Goal: Task Accomplishment & Management: Manage account settings

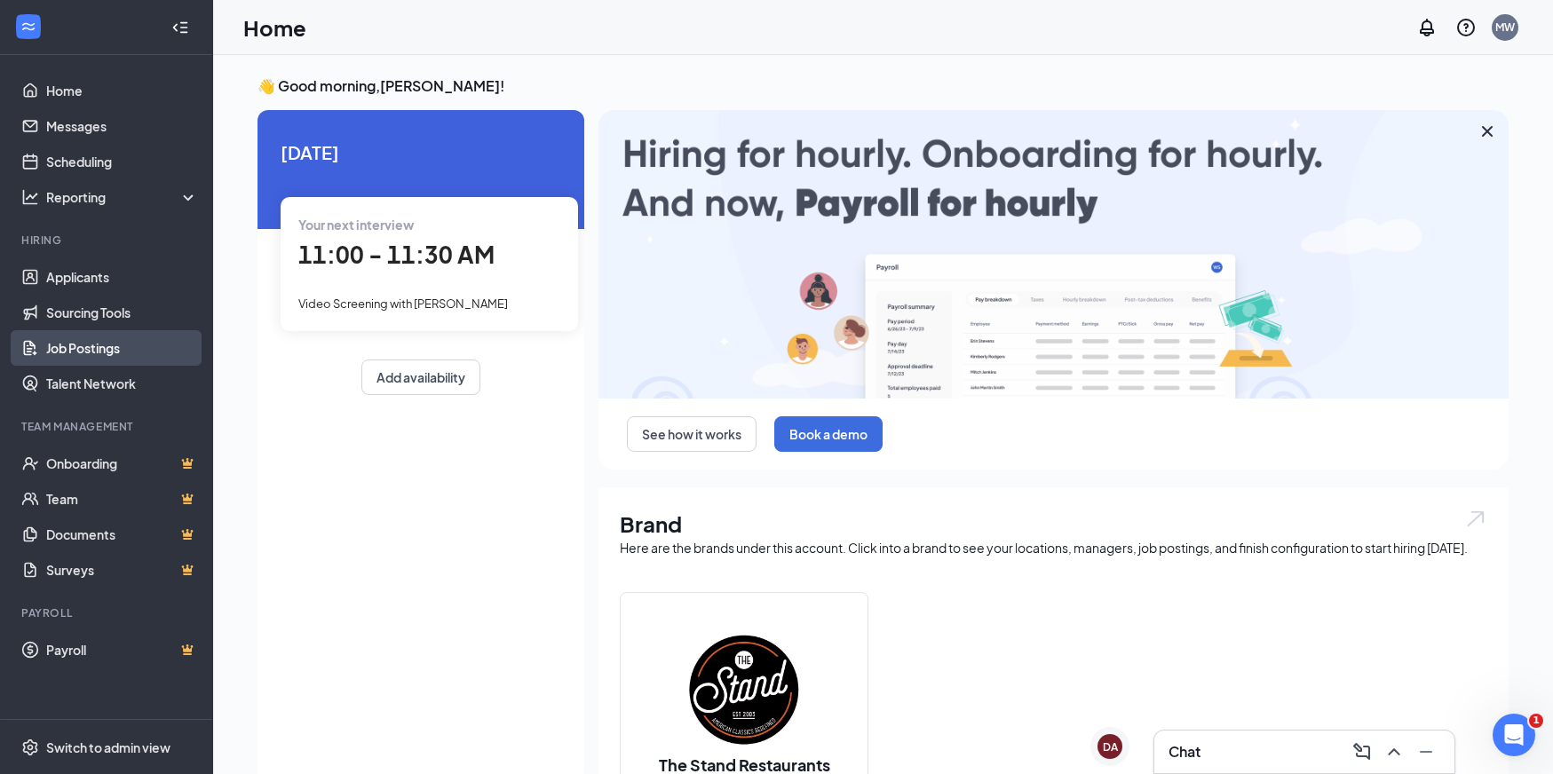
click at [126, 338] on link "Job Postings" at bounding box center [122, 348] width 152 height 36
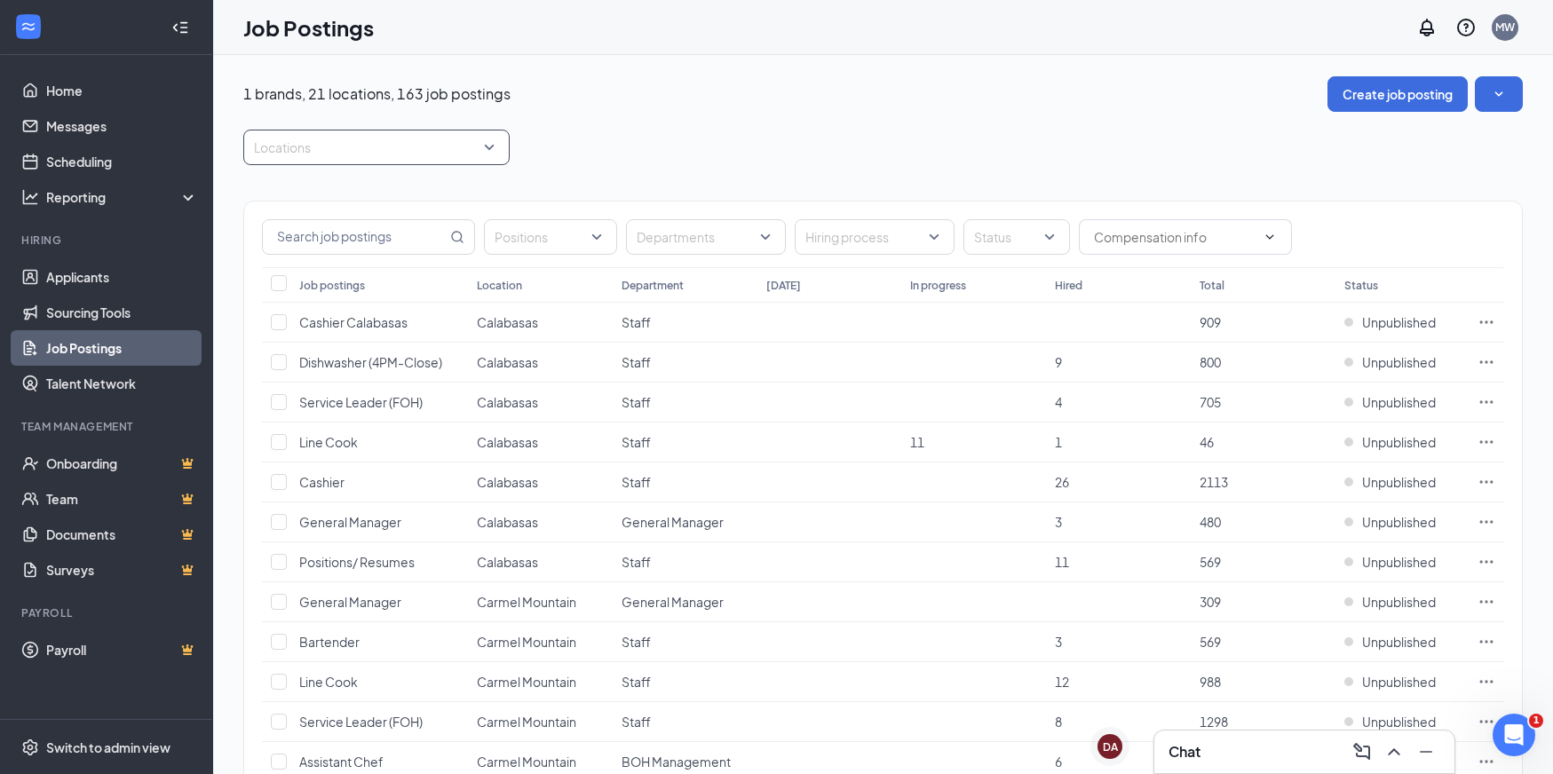
click at [377, 141] on div at bounding box center [368, 147] width 240 height 28
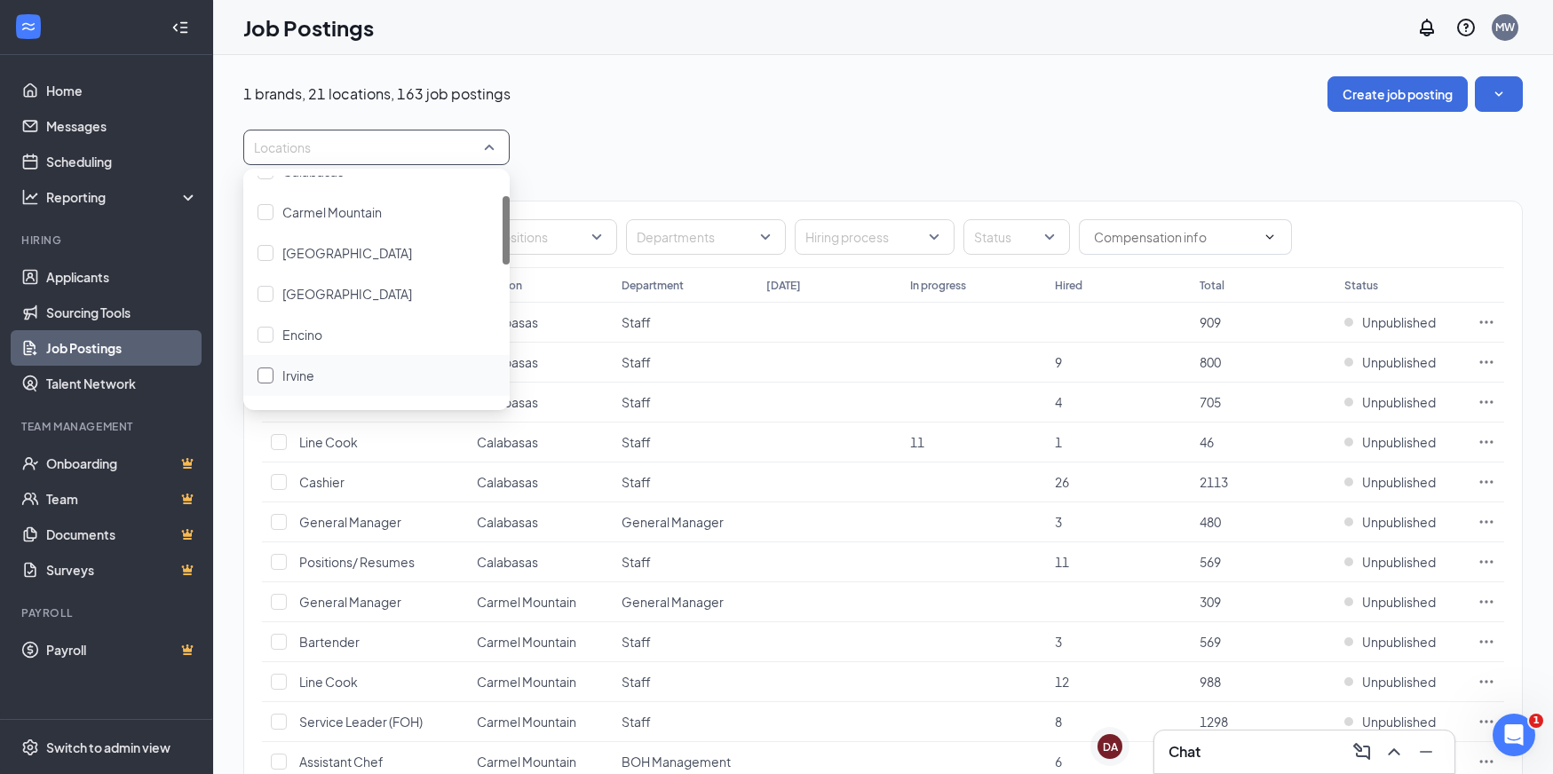
click at [267, 370] on div at bounding box center [265, 376] width 16 height 16
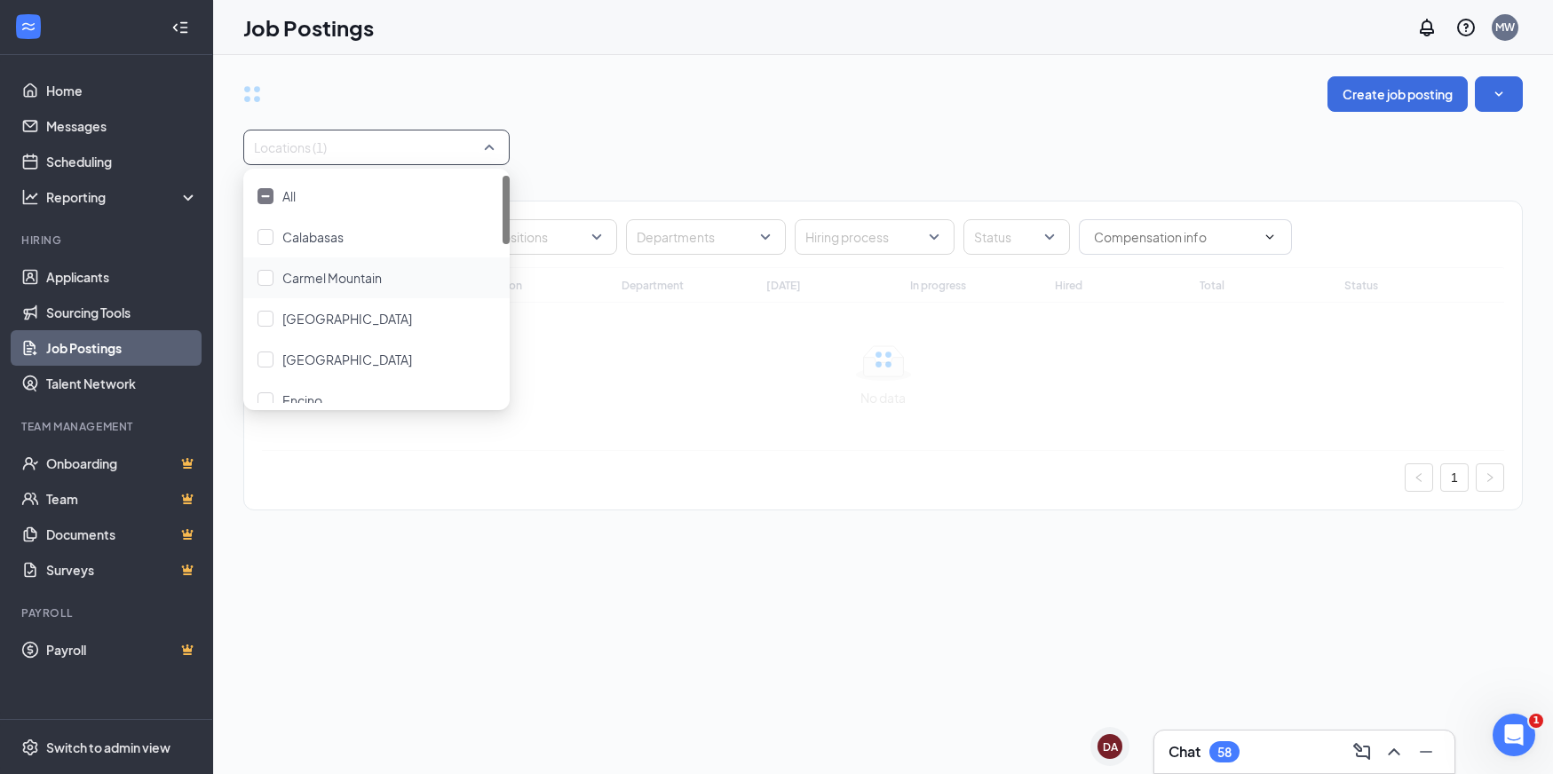
click at [865, 83] on div "Create job posting" at bounding box center [882, 94] width 1279 height 36
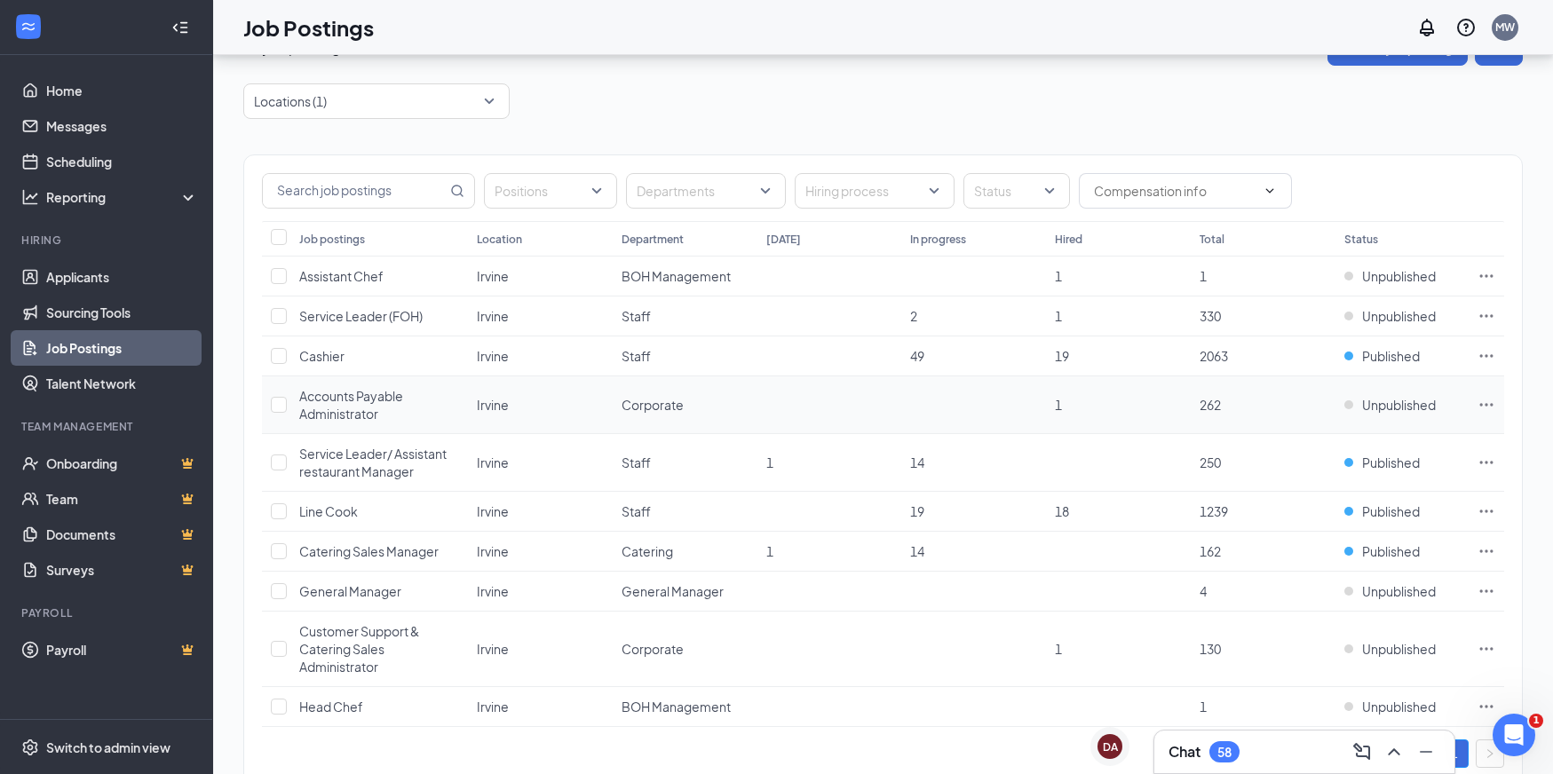
scroll to position [98, 0]
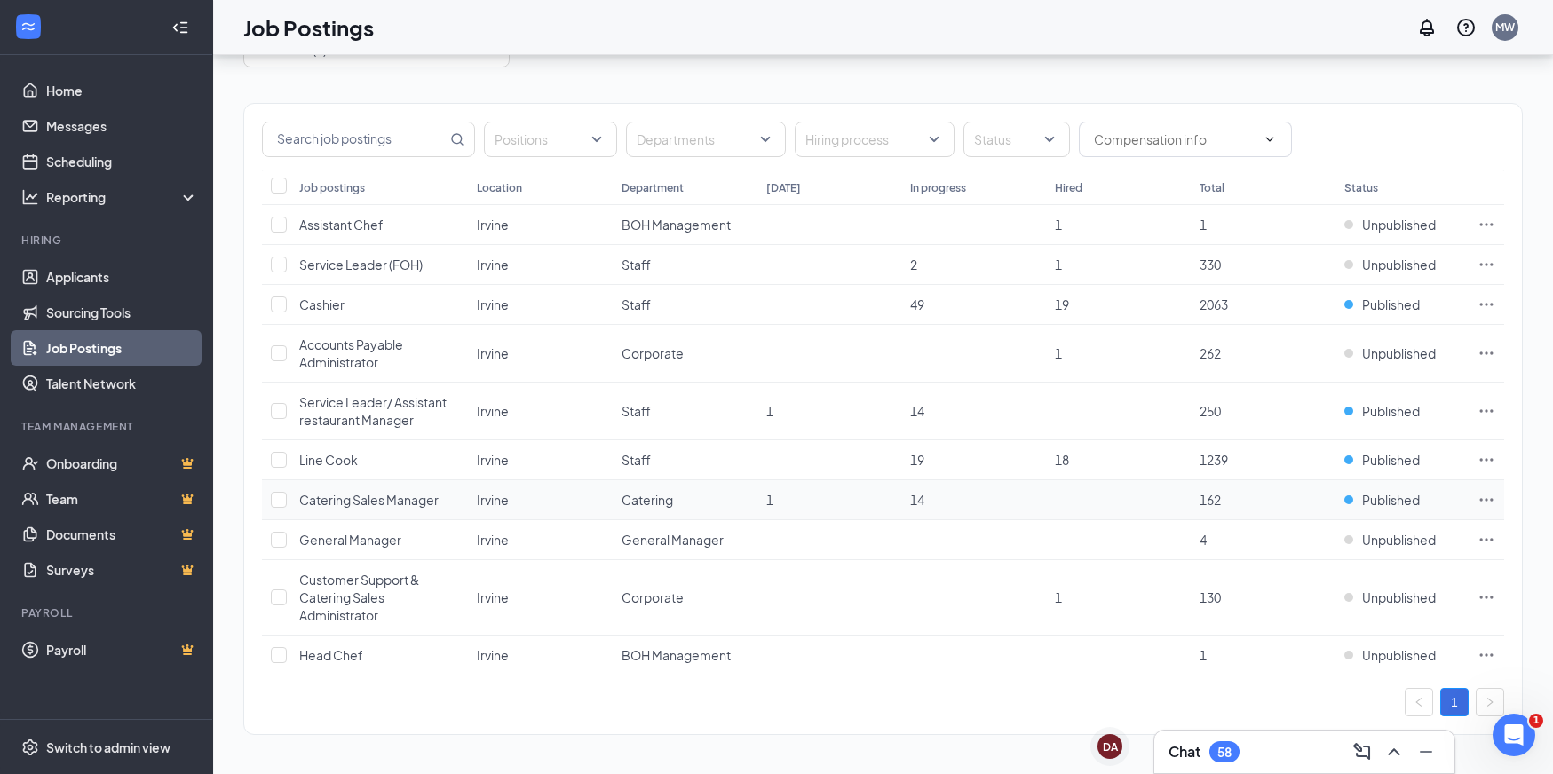
click at [1485, 501] on icon "Ellipses" at bounding box center [1486, 500] width 18 height 18
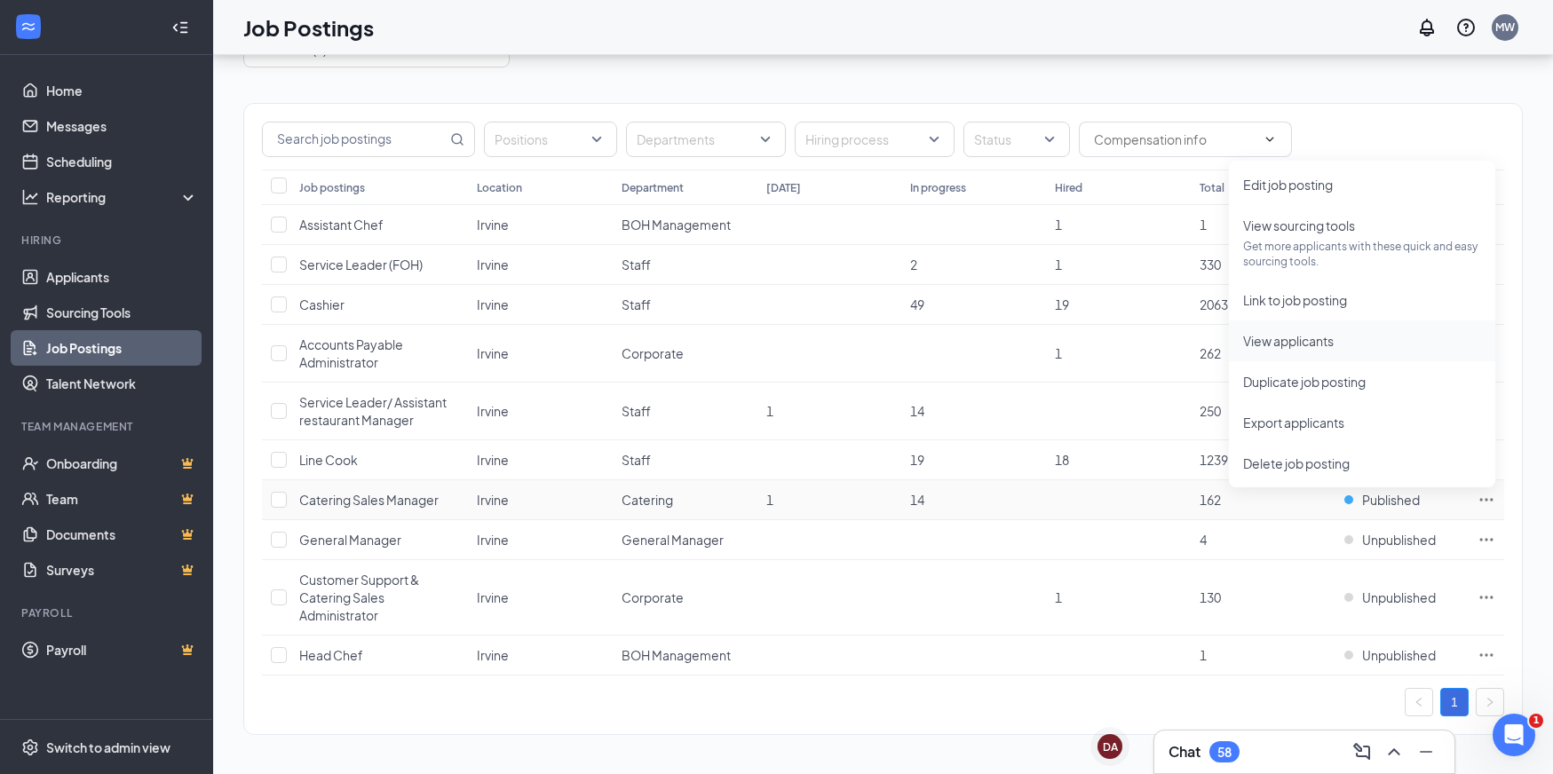
click at [1299, 346] on span "View applicants" at bounding box center [1288, 341] width 91 height 16
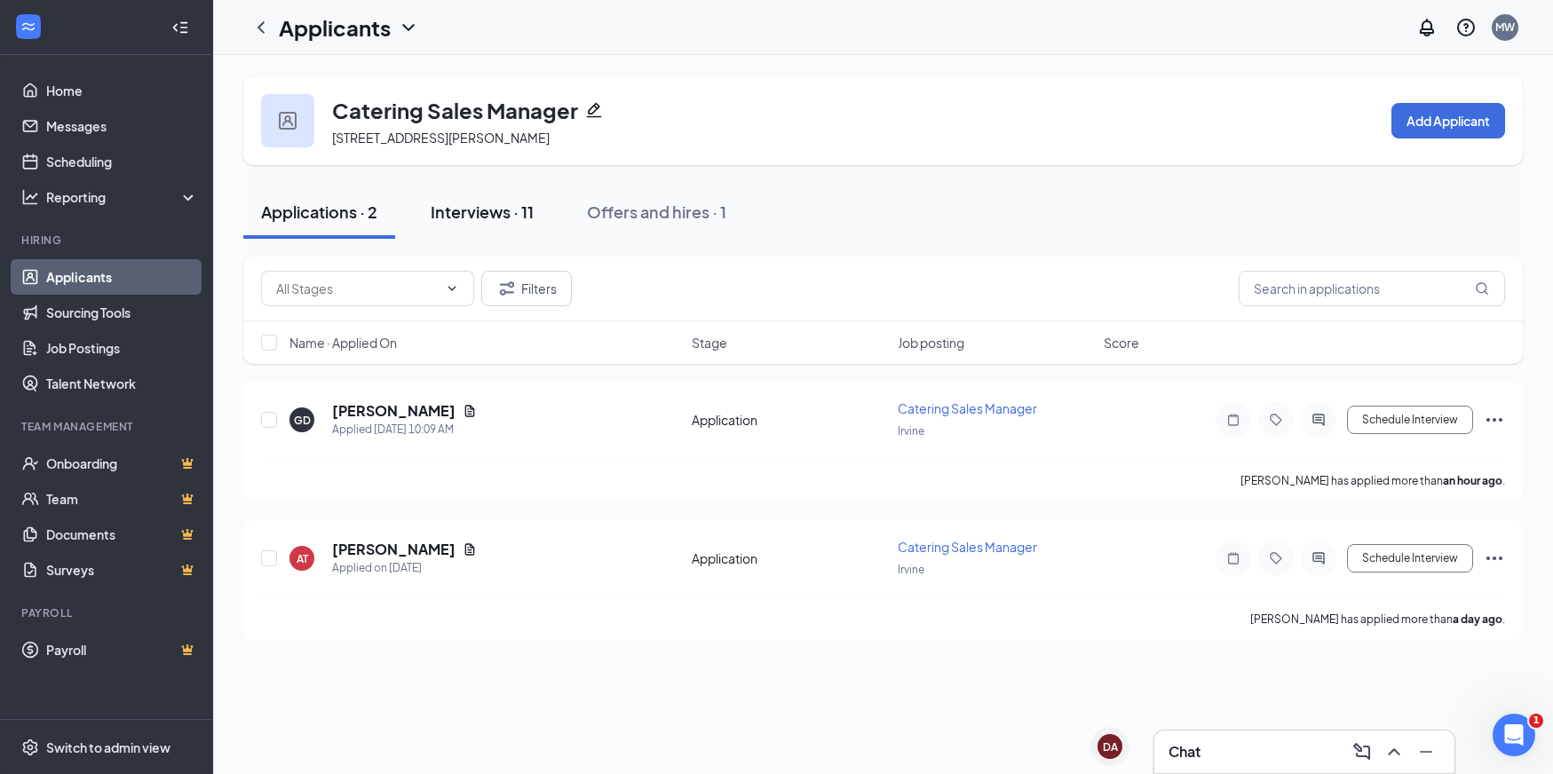
click at [511, 207] on div "Interviews · 11" at bounding box center [482, 212] width 103 height 22
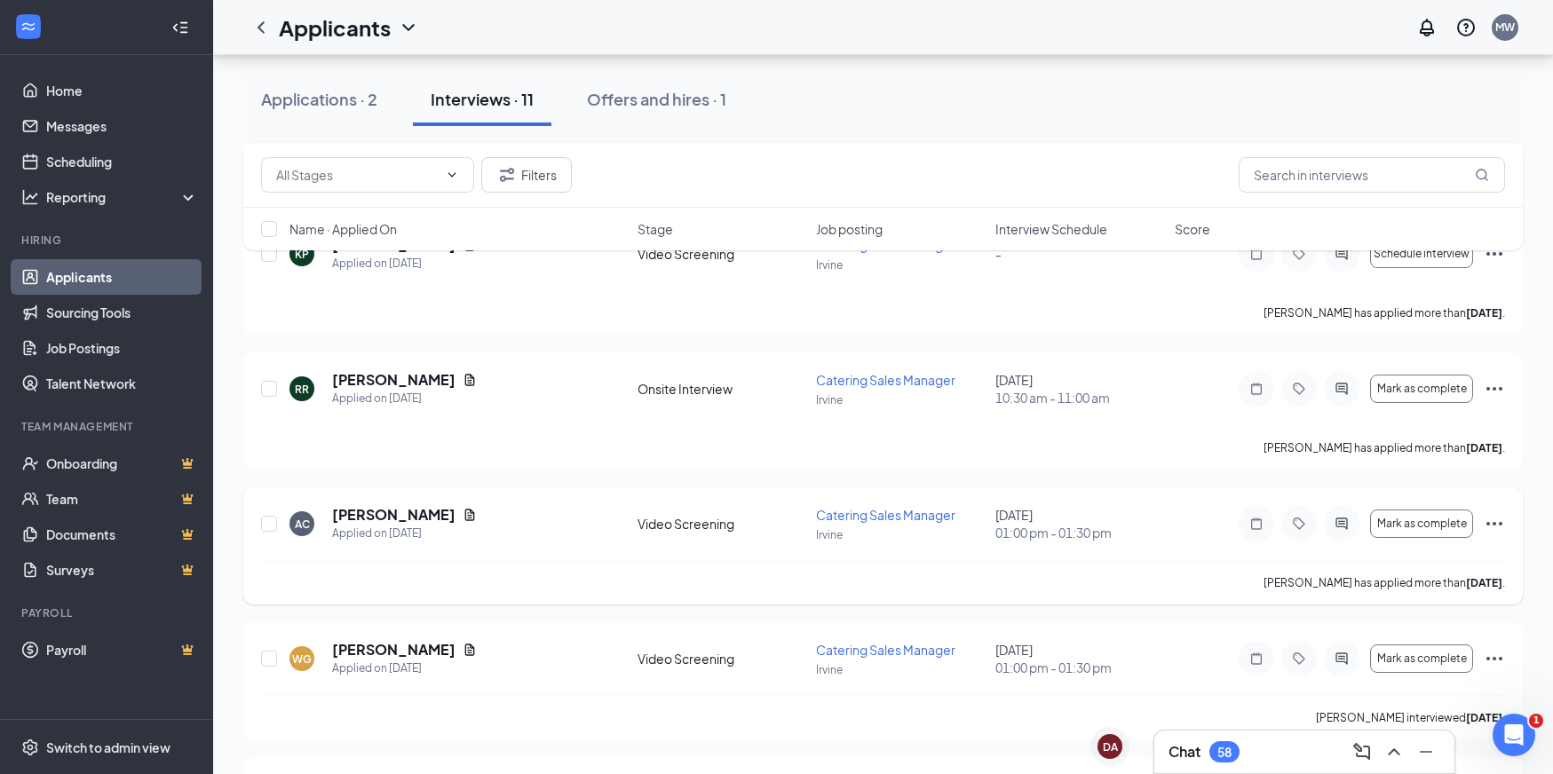
scroll to position [953, 0]
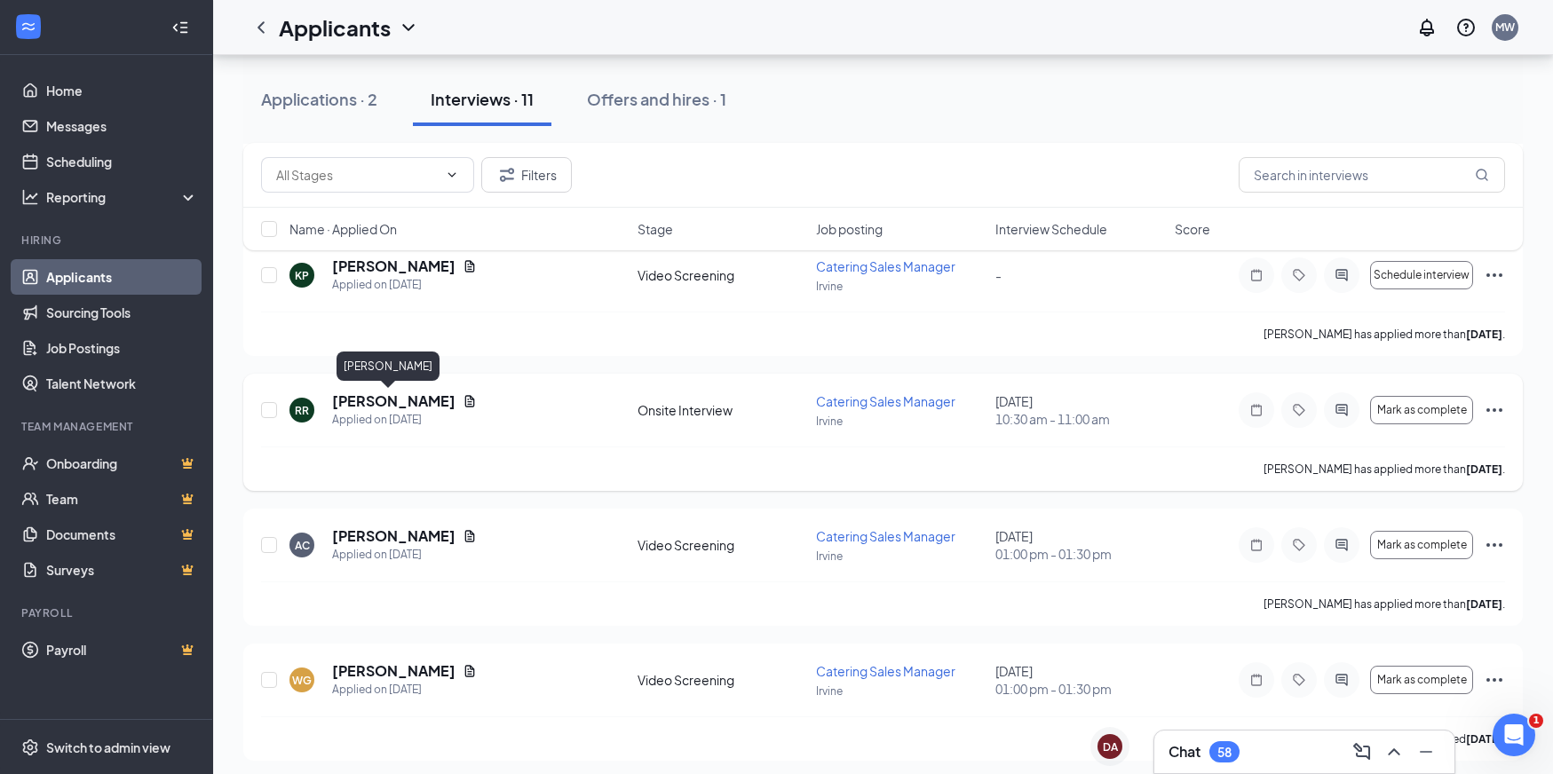
click at [376, 393] on h5 "[PERSON_NAME]" at bounding box center [393, 402] width 123 height 20
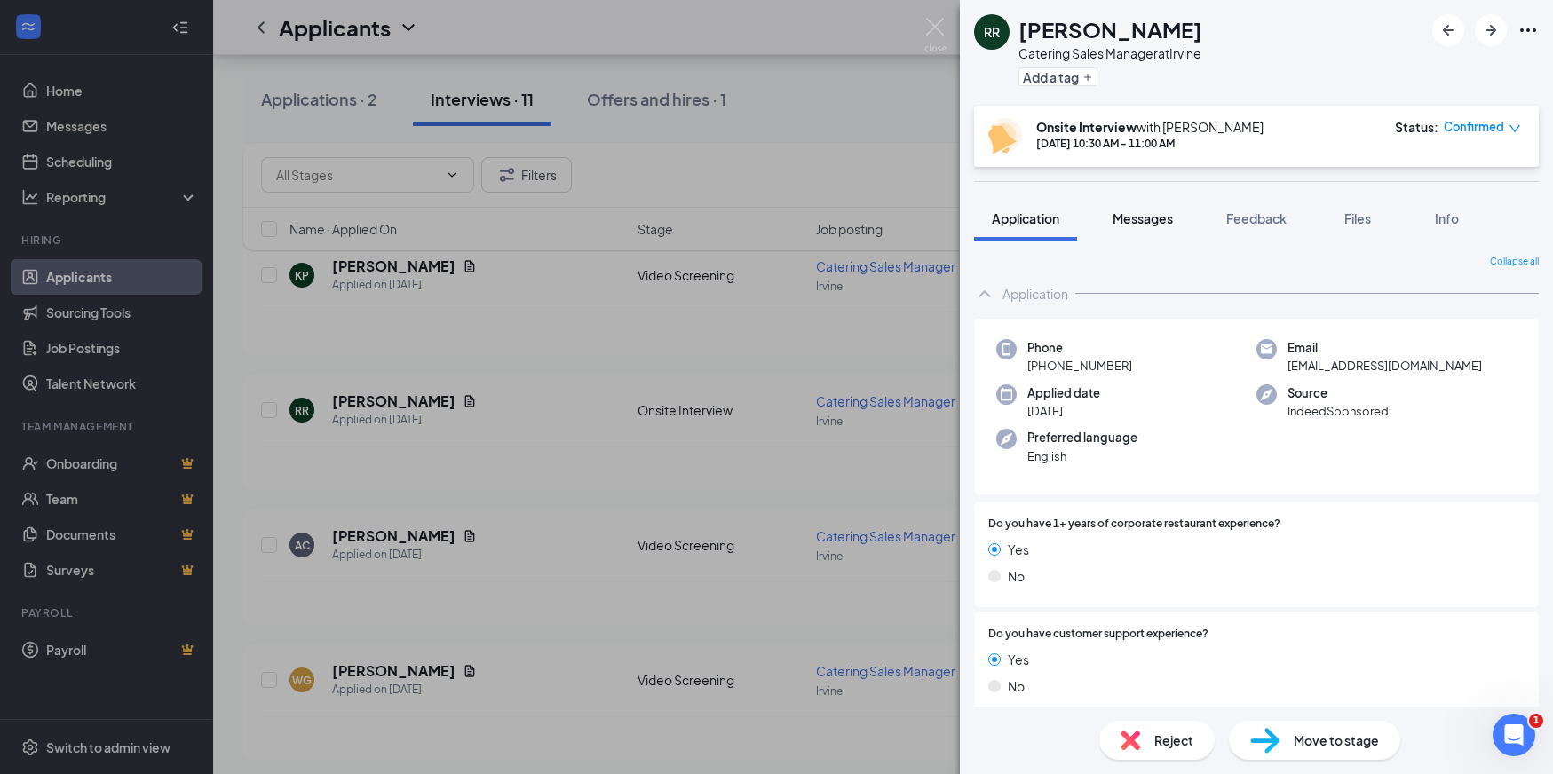
click at [1147, 218] on span "Messages" at bounding box center [1142, 218] width 60 height 16
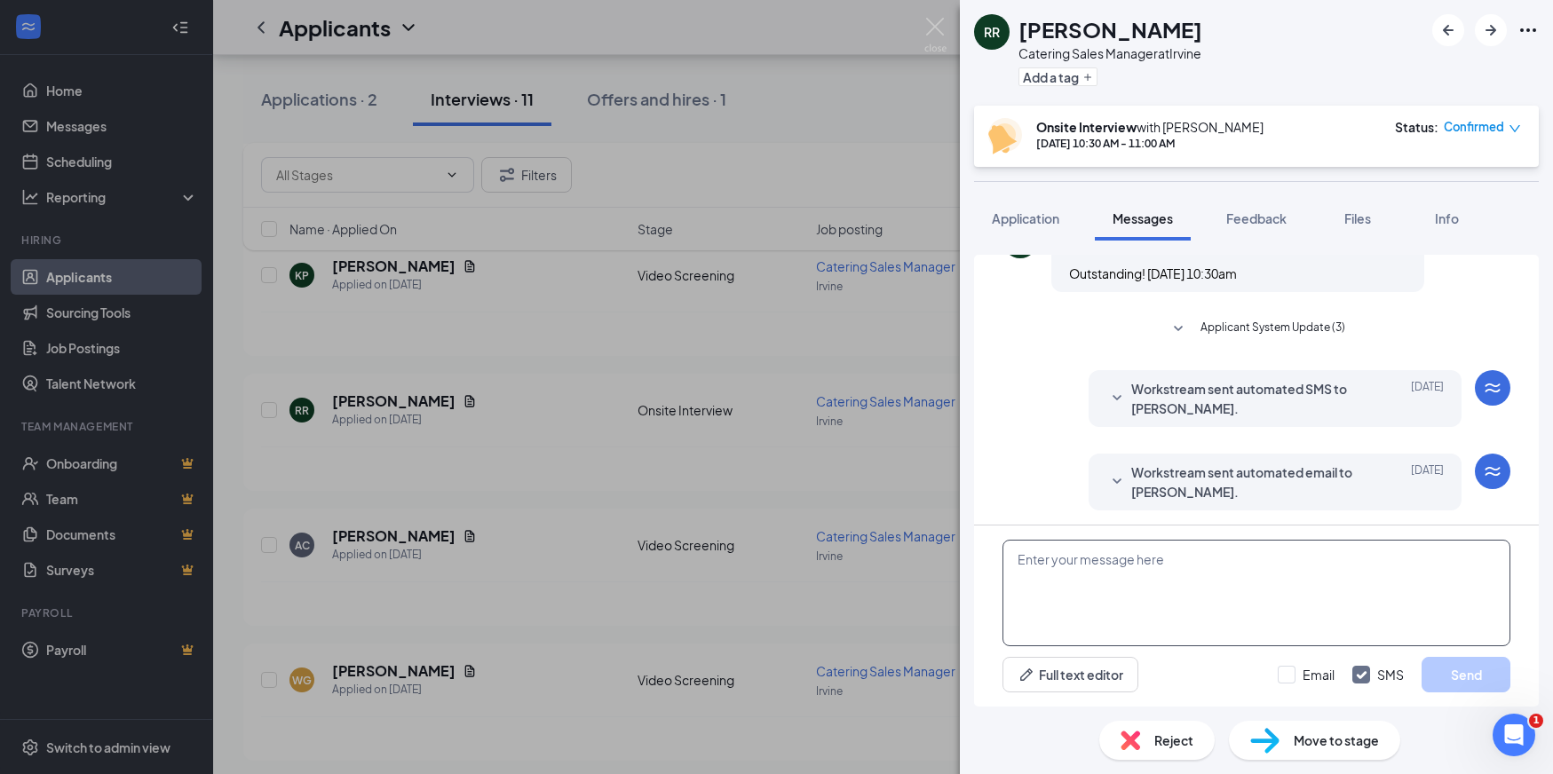
scroll to position [540, 0]
click at [1135, 609] on textarea at bounding box center [1256, 593] width 508 height 107
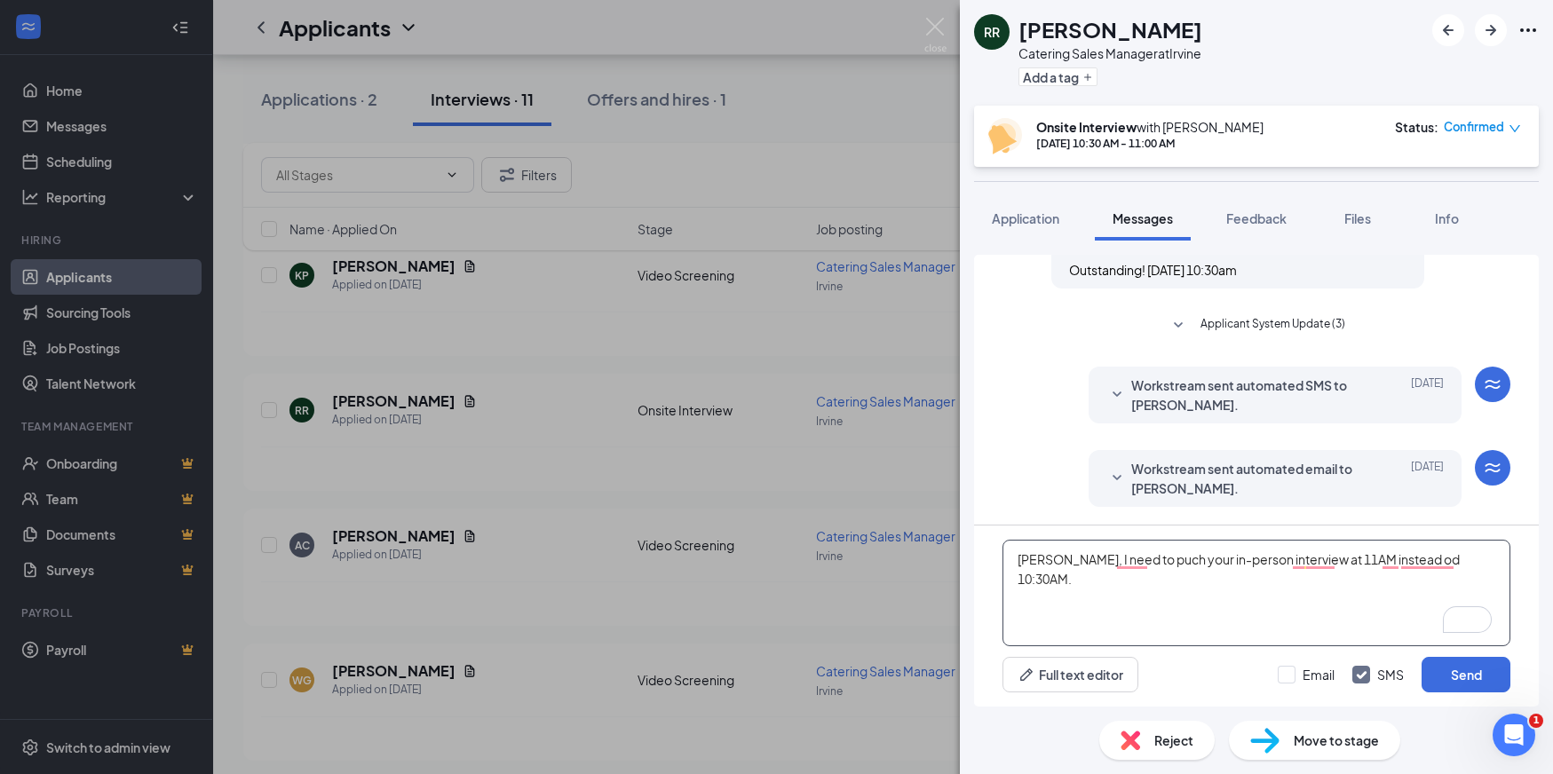
click at [1473, 562] on textarea "[PERSON_NAME], I need to puch your in-person interview at 11AM instead od 10:30…" at bounding box center [1256, 593] width 508 height 107
type textarea "[PERSON_NAME], I need to puch your in-person interview at 11AM instead of 10:30…"
click at [1453, 671] on button "Send" at bounding box center [1465, 675] width 89 height 36
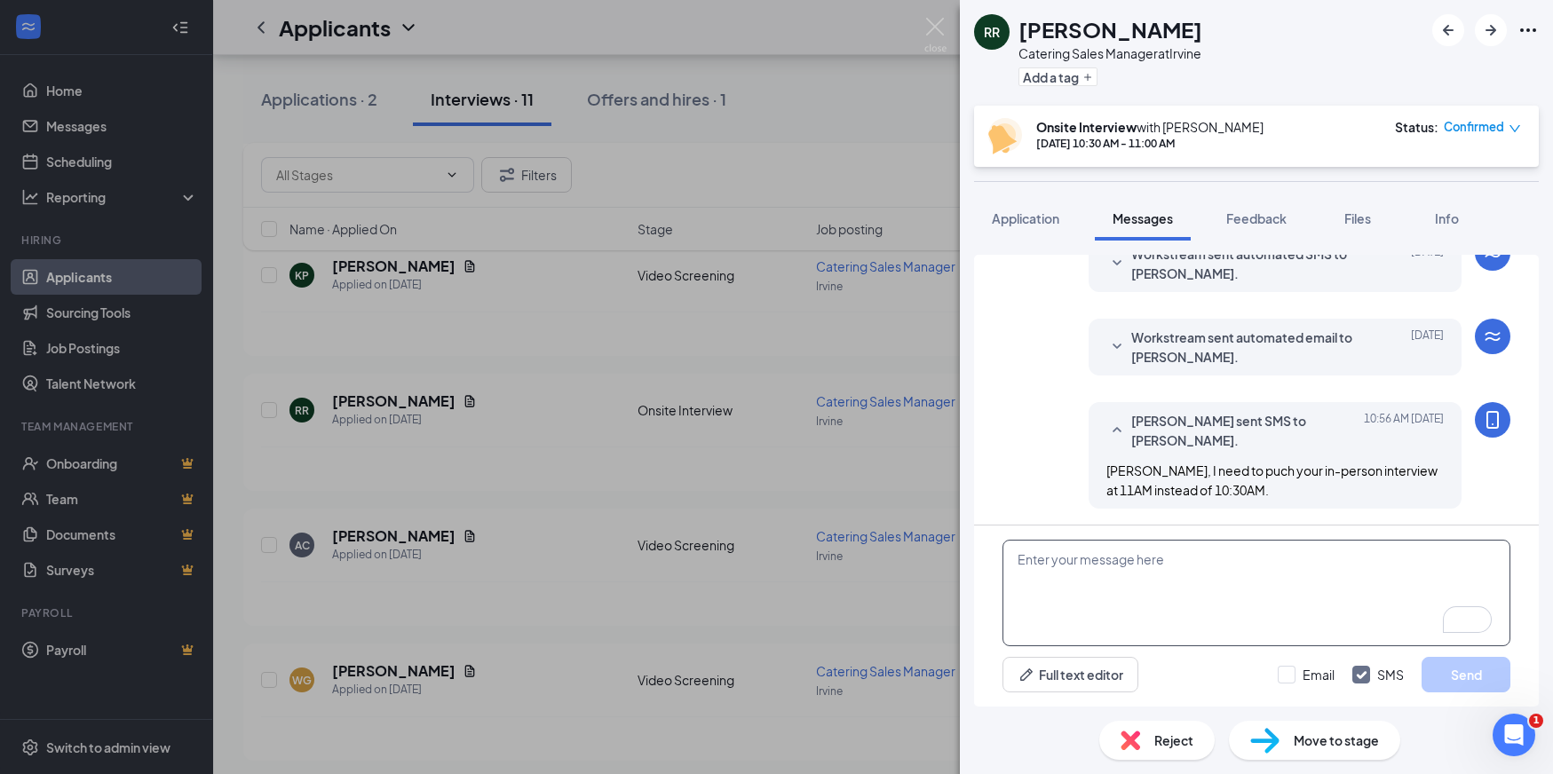
scroll to position [673, 0]
click at [1196, 571] on textarea "To enrich screen reader interactions, please activate Accessibility in Grammarl…" at bounding box center [1256, 593] width 508 height 107
type textarea "i"
type textarea "a"
type textarea "Appreciate you"
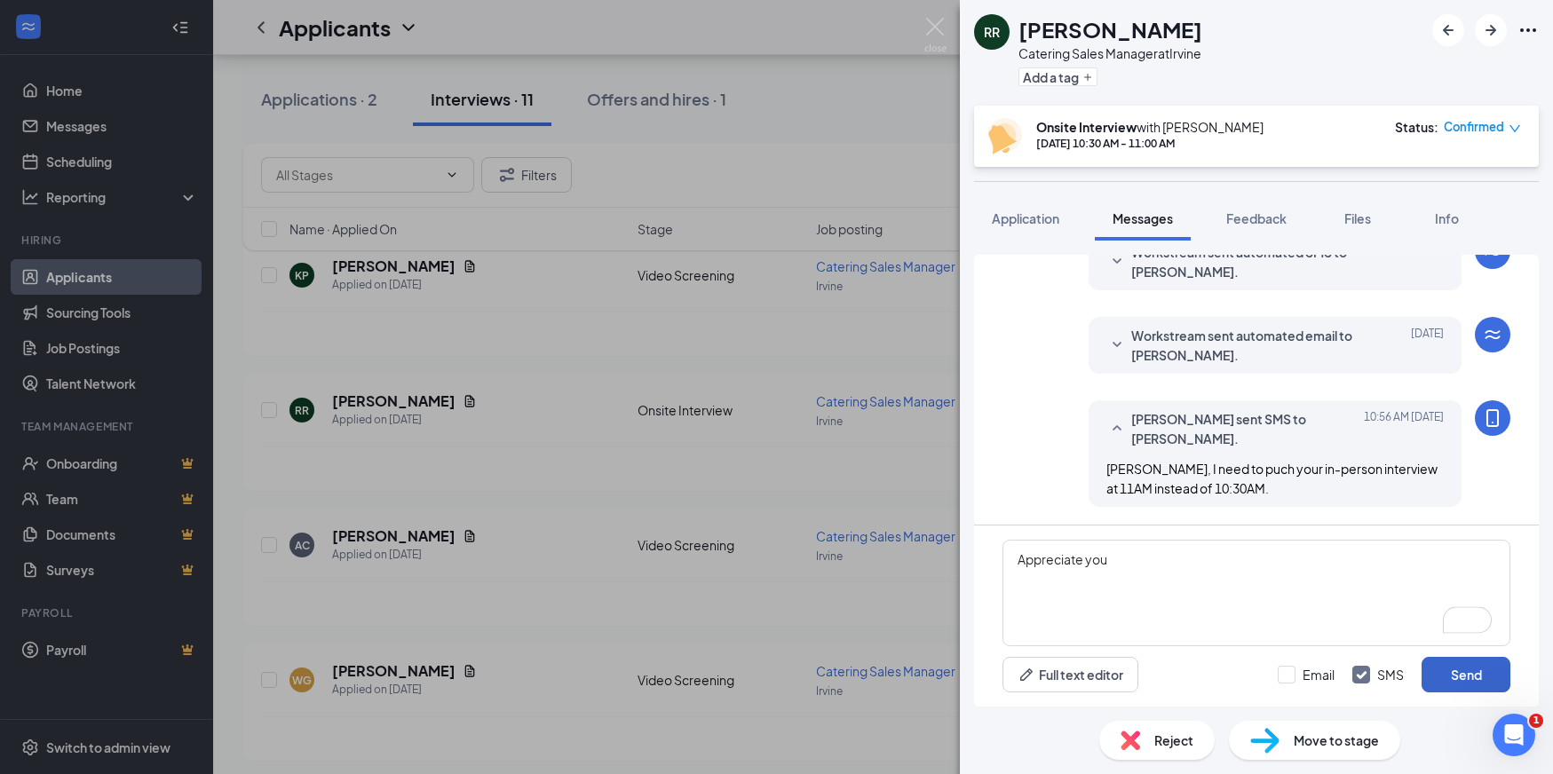
click at [1463, 674] on button "Send" at bounding box center [1465, 675] width 89 height 36
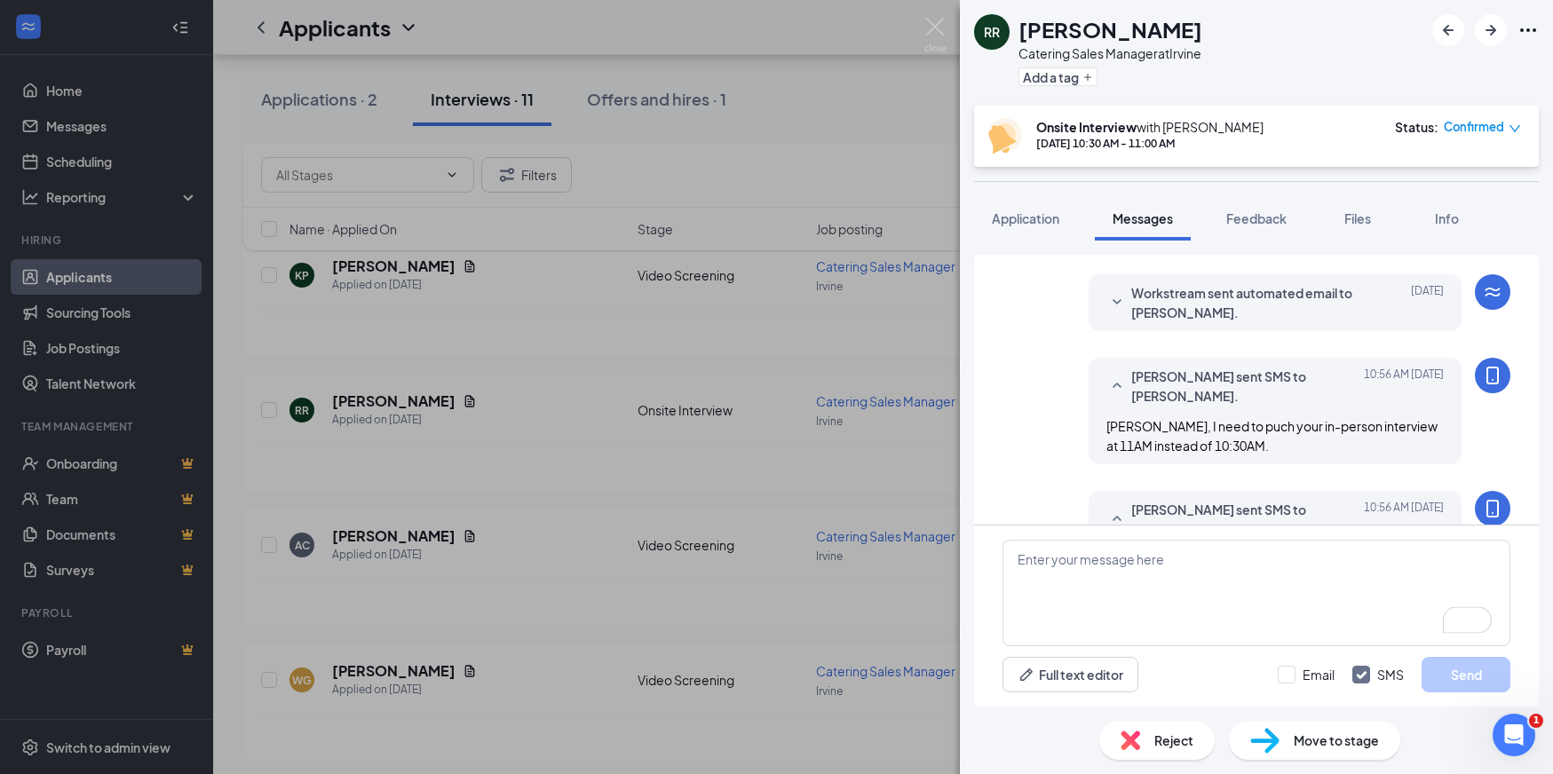
scroll to position [787, 0]
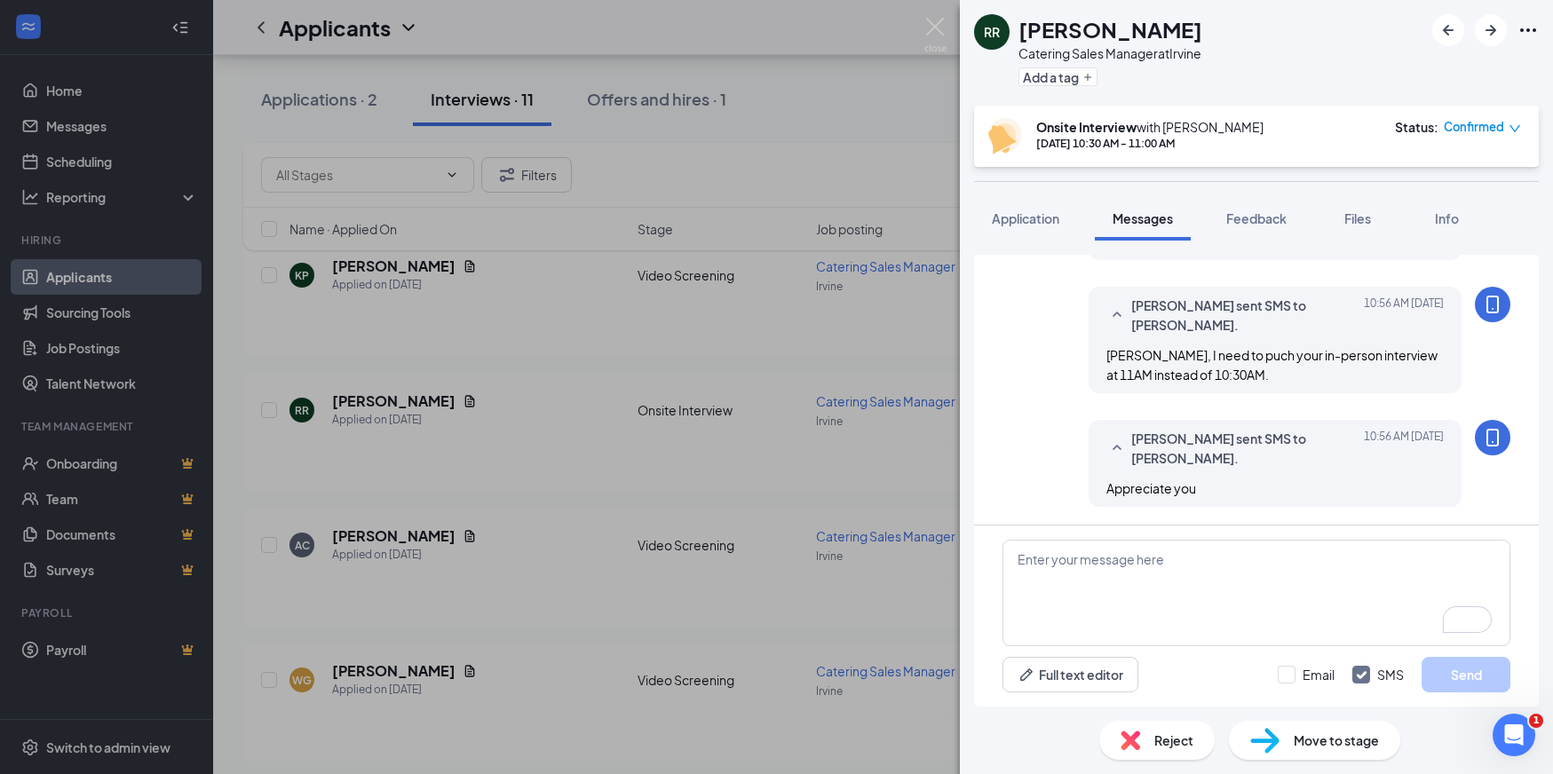
click at [1486, 125] on span "Confirmed" at bounding box center [1474, 127] width 60 height 18
click at [1452, 175] on span "Request Reschedule" at bounding box center [1446, 179] width 122 height 20
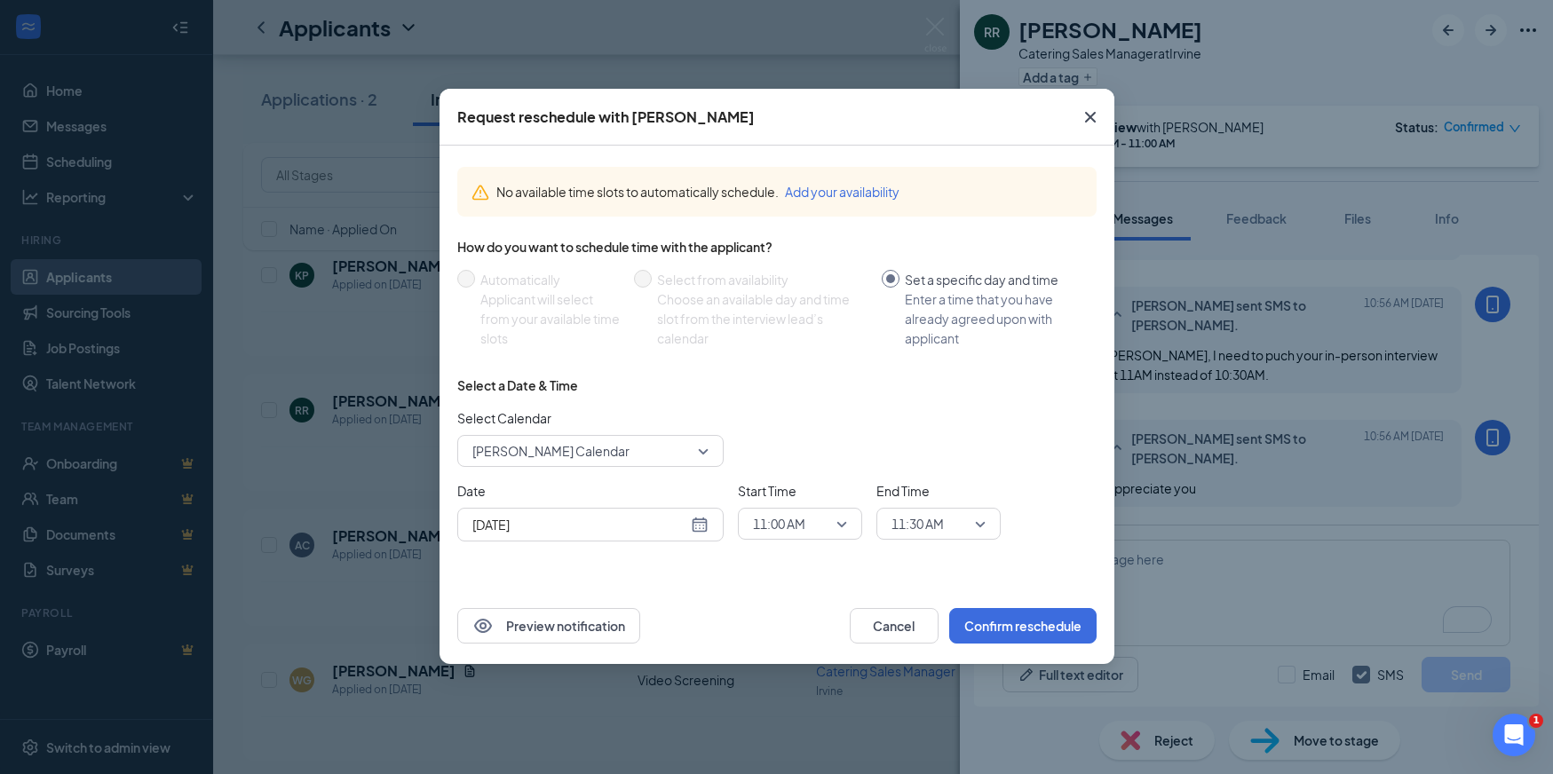
click at [612, 449] on span "[PERSON_NAME] Calendar" at bounding box center [550, 451] width 157 height 27
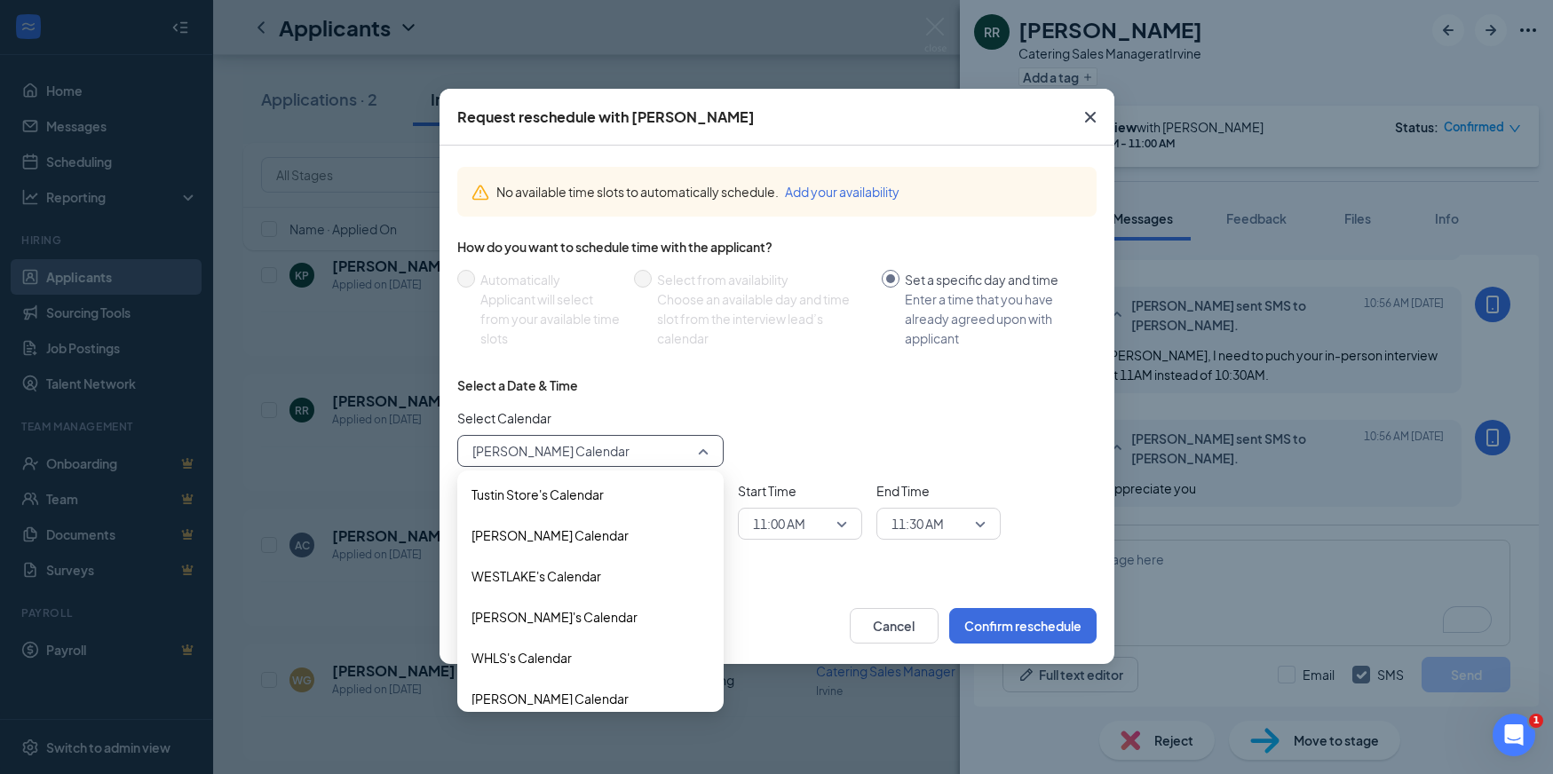
scroll to position [1449, 0]
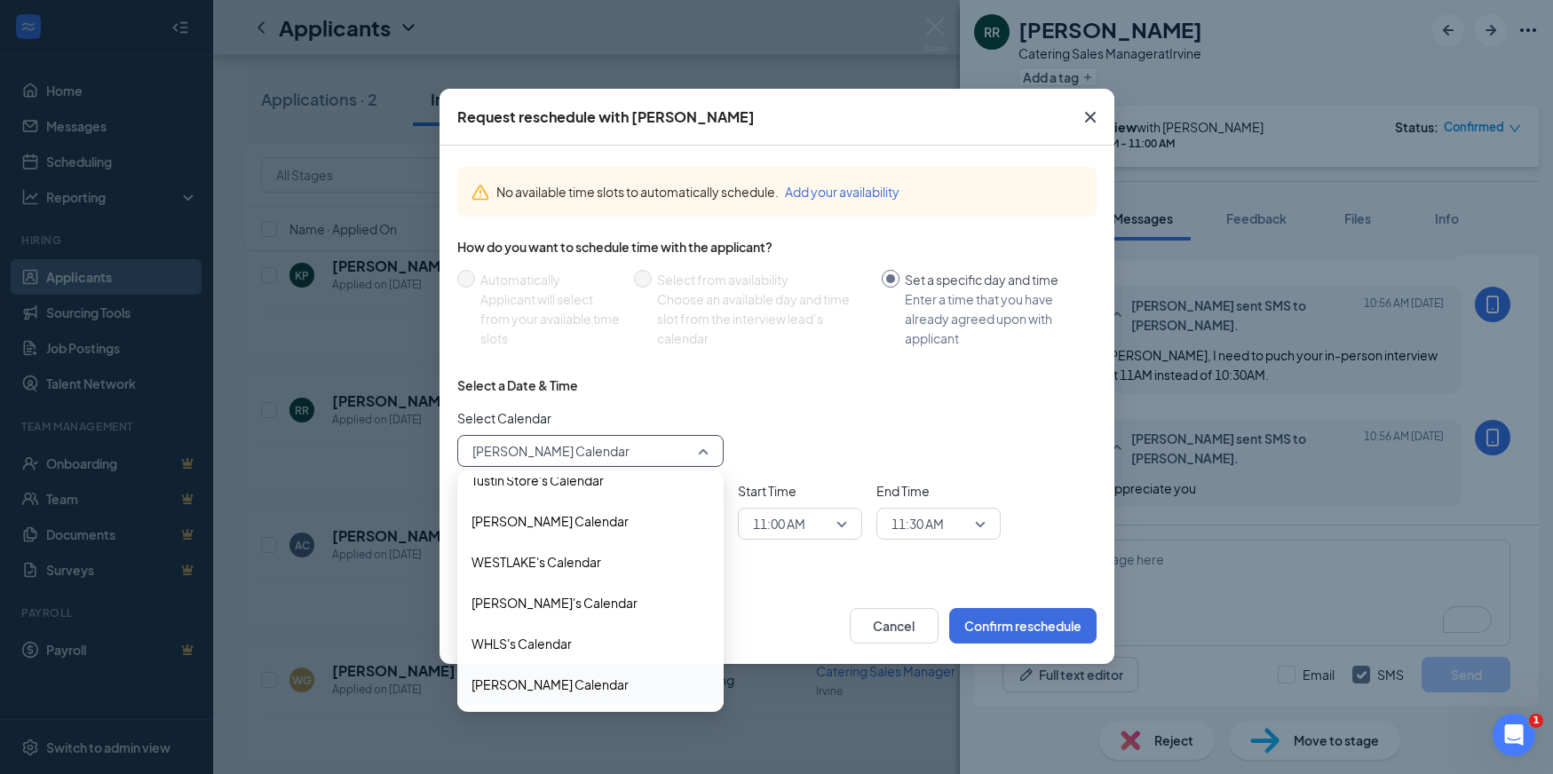
click at [625, 679] on span "[PERSON_NAME] Calendar" at bounding box center [549, 685] width 157 height 20
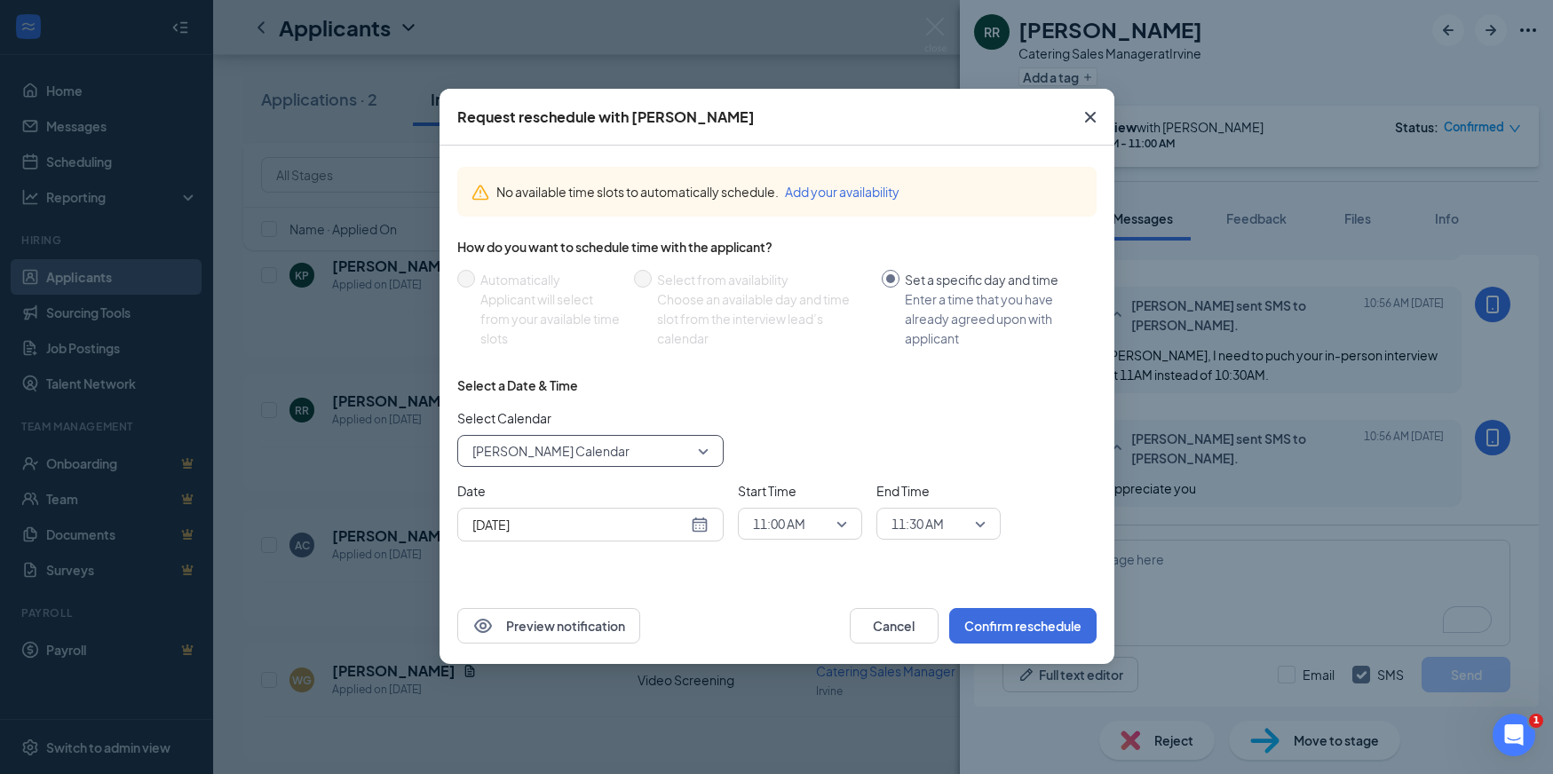
click at [704, 521] on div "[DATE]" at bounding box center [590, 525] width 236 height 20
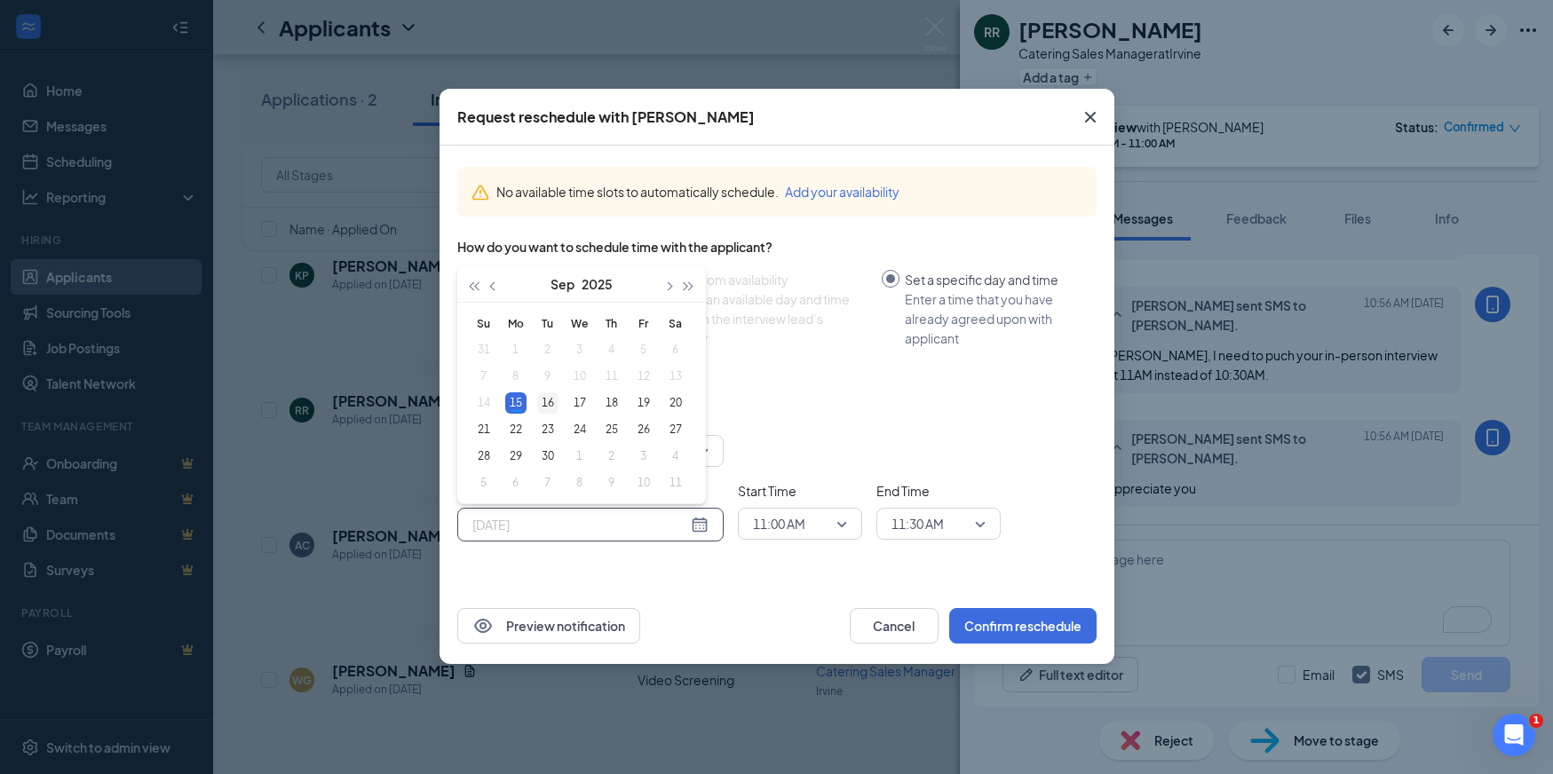
type input "[DATE]"
click at [544, 395] on div "16" at bounding box center [547, 402] width 21 height 21
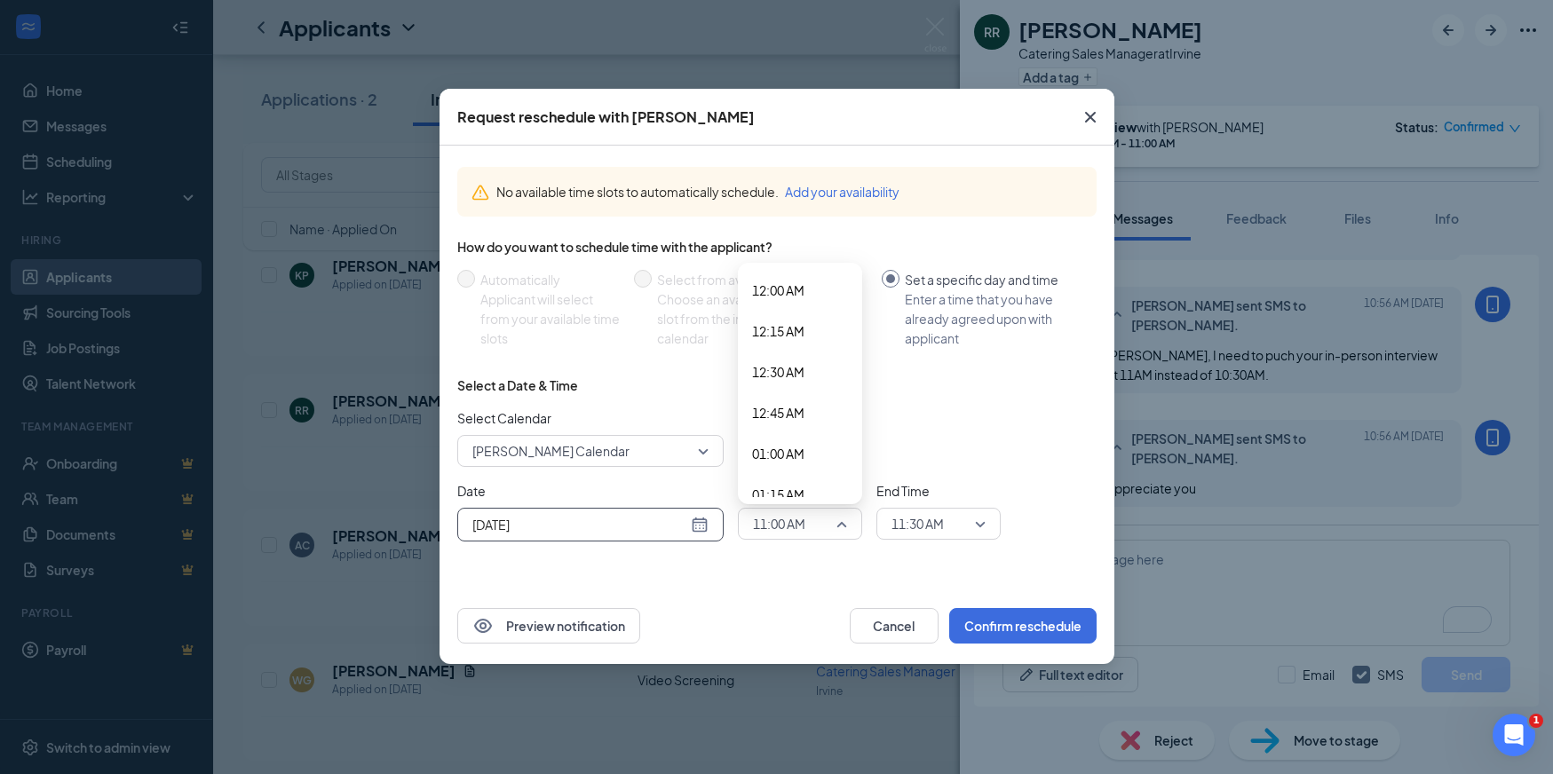
scroll to position [1612, 0]
click at [794, 520] on span "11:00 AM" at bounding box center [779, 523] width 52 height 27
click at [807, 560] on div "No available time slots to automatically schedule. Add your availability How do…" at bounding box center [776, 367] width 675 height 442
click at [1009, 625] on button "Confirm reschedule" at bounding box center [1022, 626] width 147 height 36
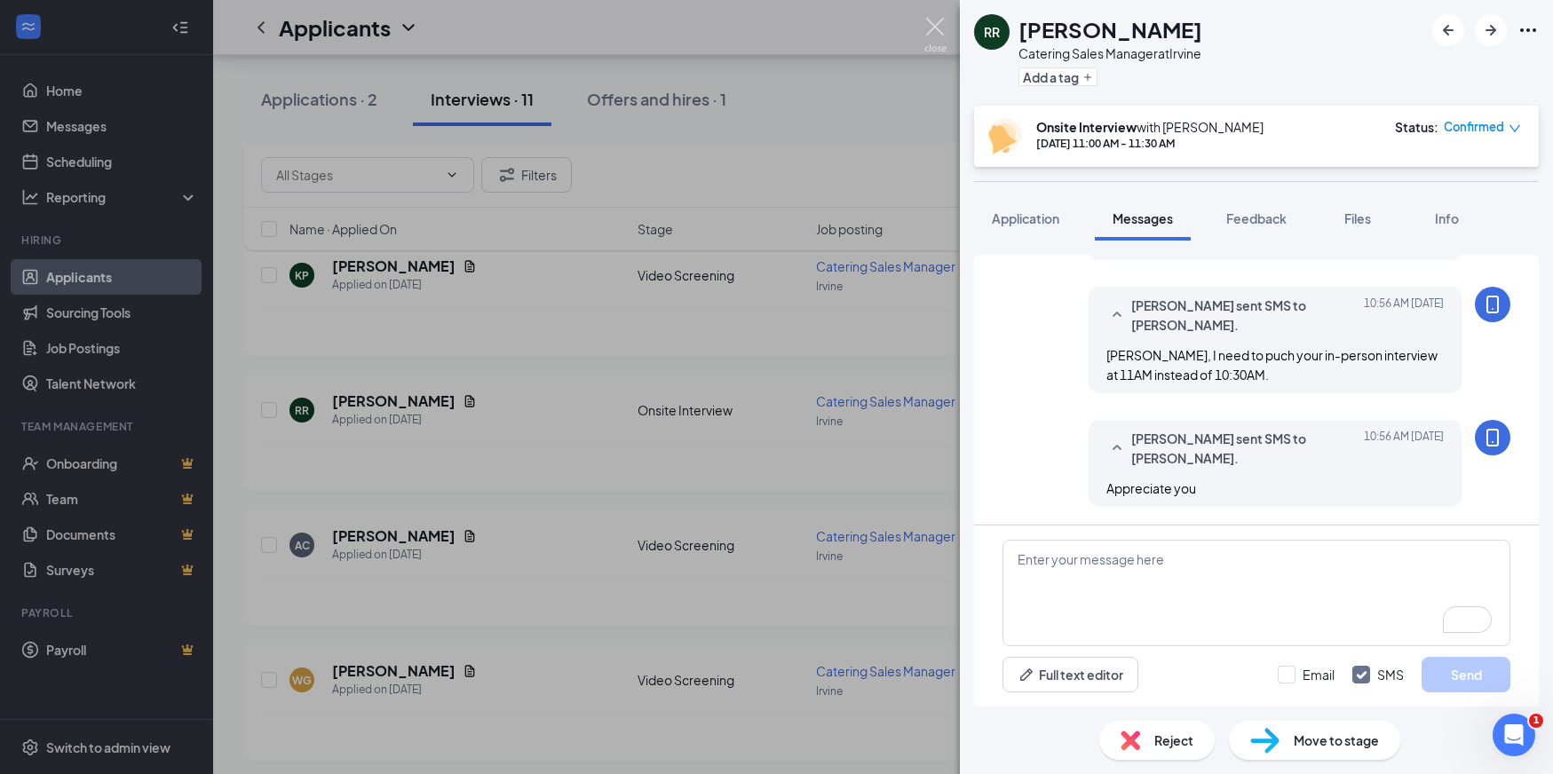
click at [927, 25] on img at bounding box center [935, 35] width 22 height 35
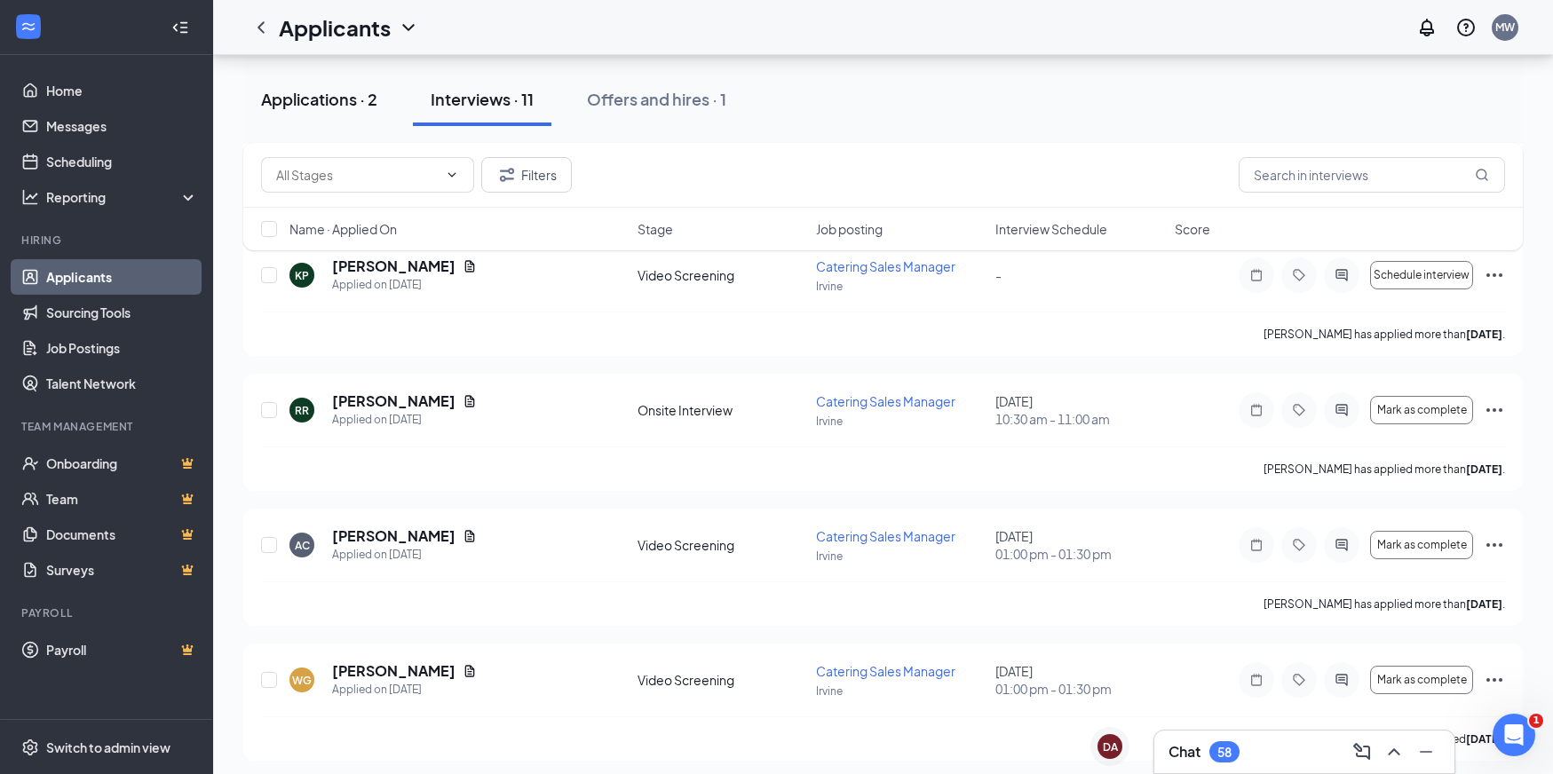
scroll to position [952, 0]
click at [331, 91] on div "Applications · 2" at bounding box center [319, 99] width 116 height 22
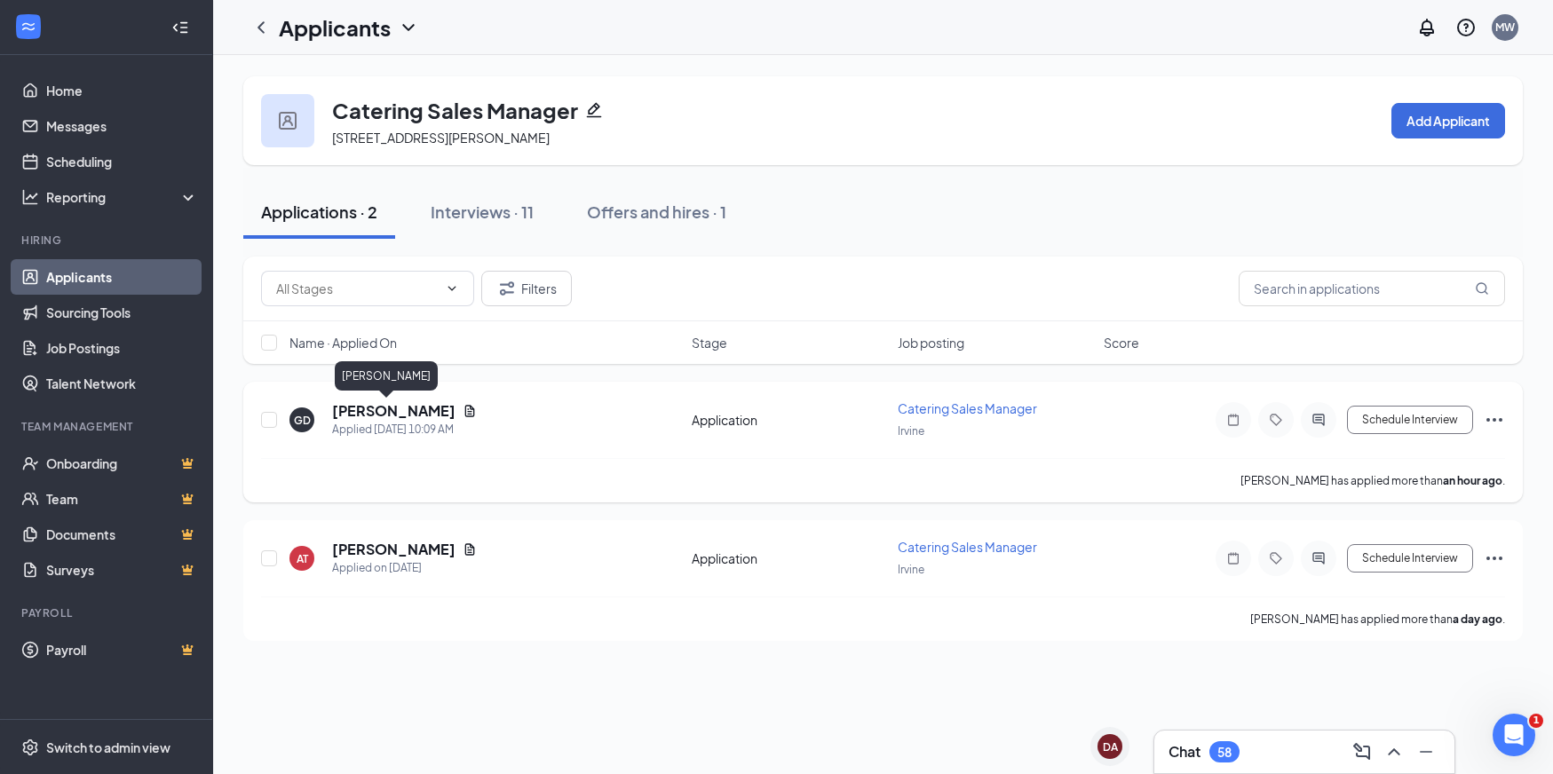
click at [373, 410] on h5 "[PERSON_NAME]" at bounding box center [393, 411] width 123 height 20
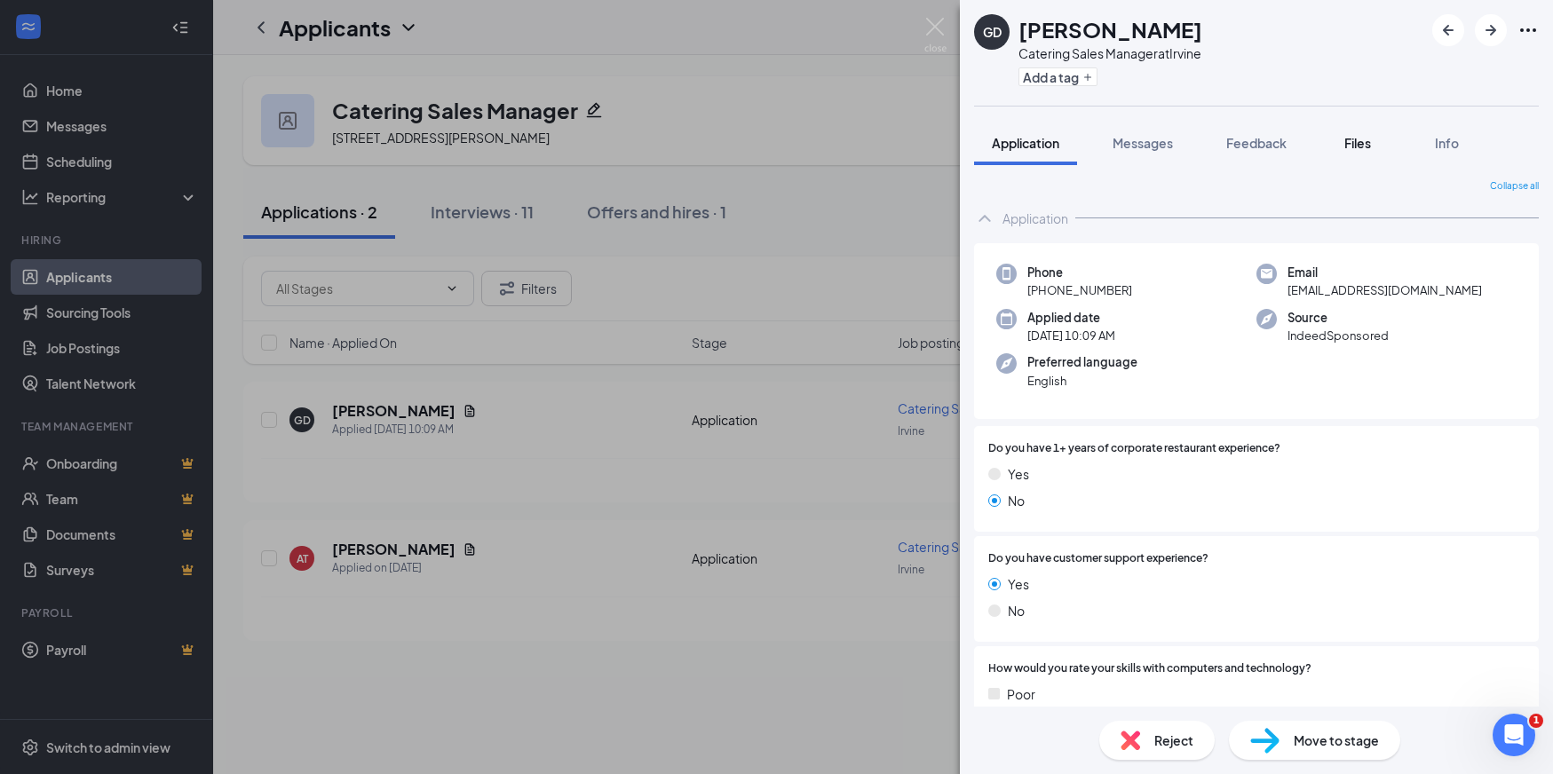
click at [1341, 138] on div "Files" at bounding box center [1358, 143] width 36 height 18
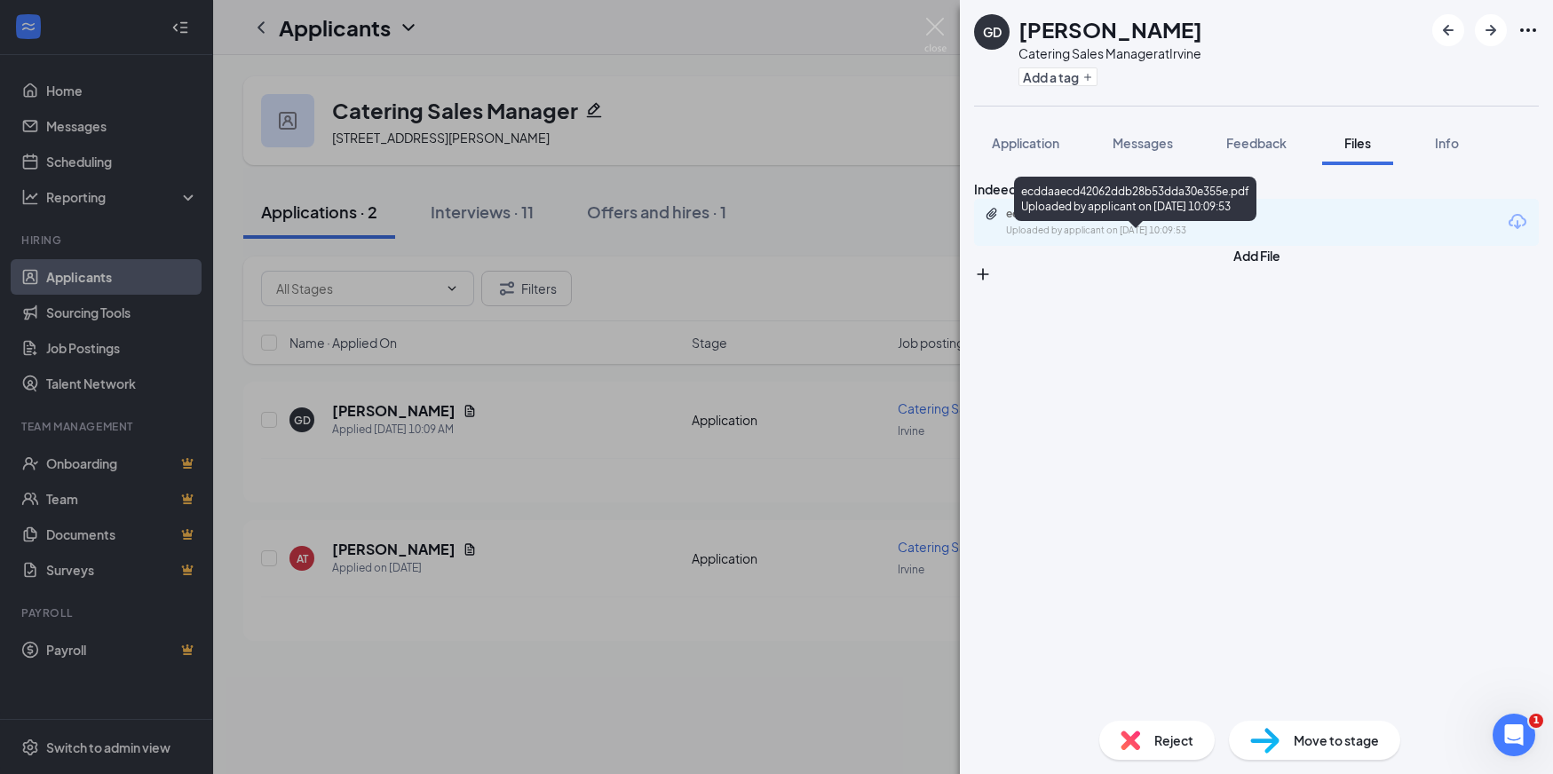
click at [1206, 221] on div "ecddaaecd42062ddb28b53dda30e355e.pdf" at bounding box center [1130, 214] width 249 height 14
click at [1148, 740] on div "Reject" at bounding box center [1156, 740] width 115 height 39
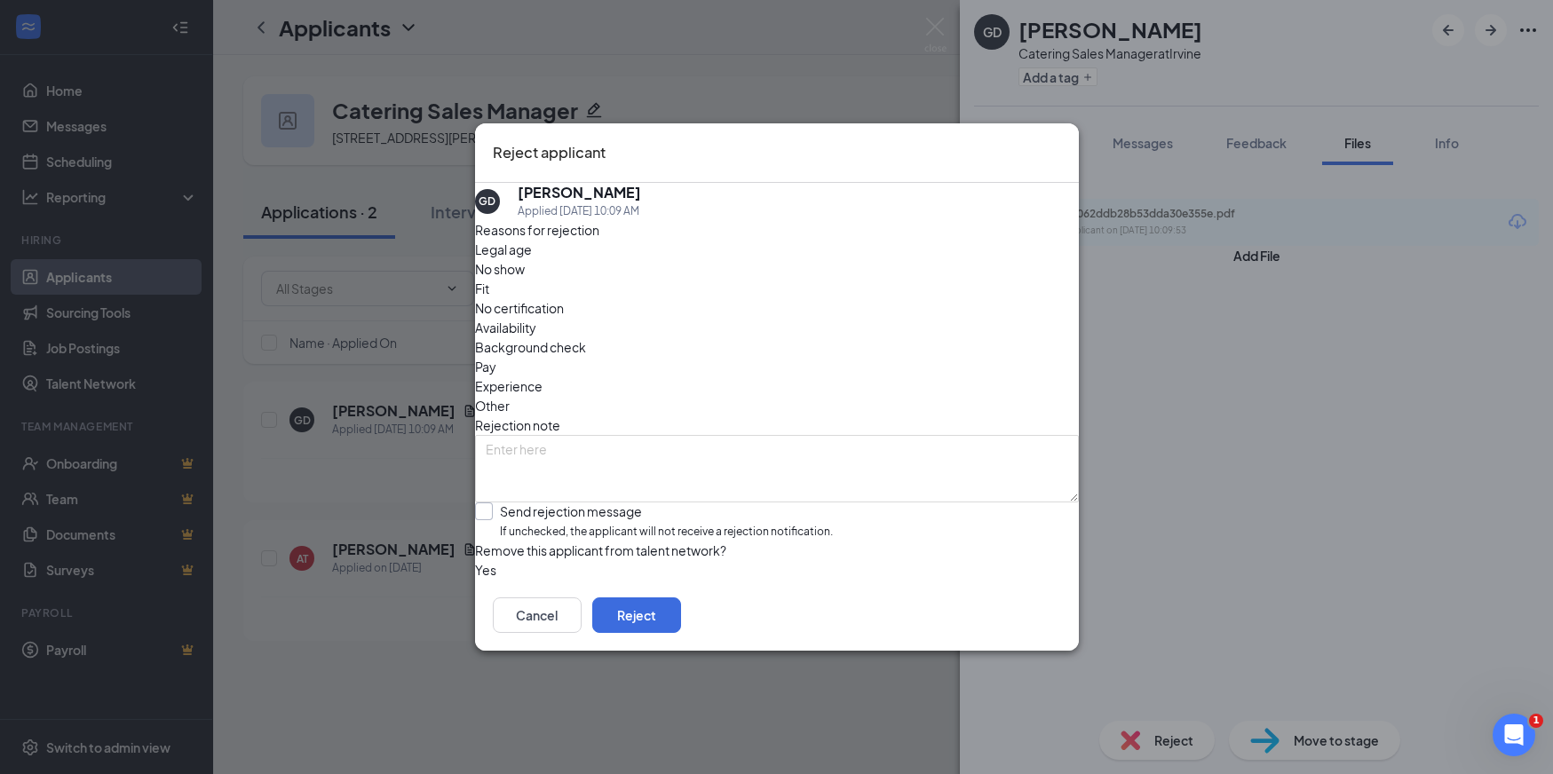
click at [514, 502] on input "Send rejection message If unchecked, the applicant will not receive a rejection…" at bounding box center [654, 521] width 358 height 38
checkbox input "true"
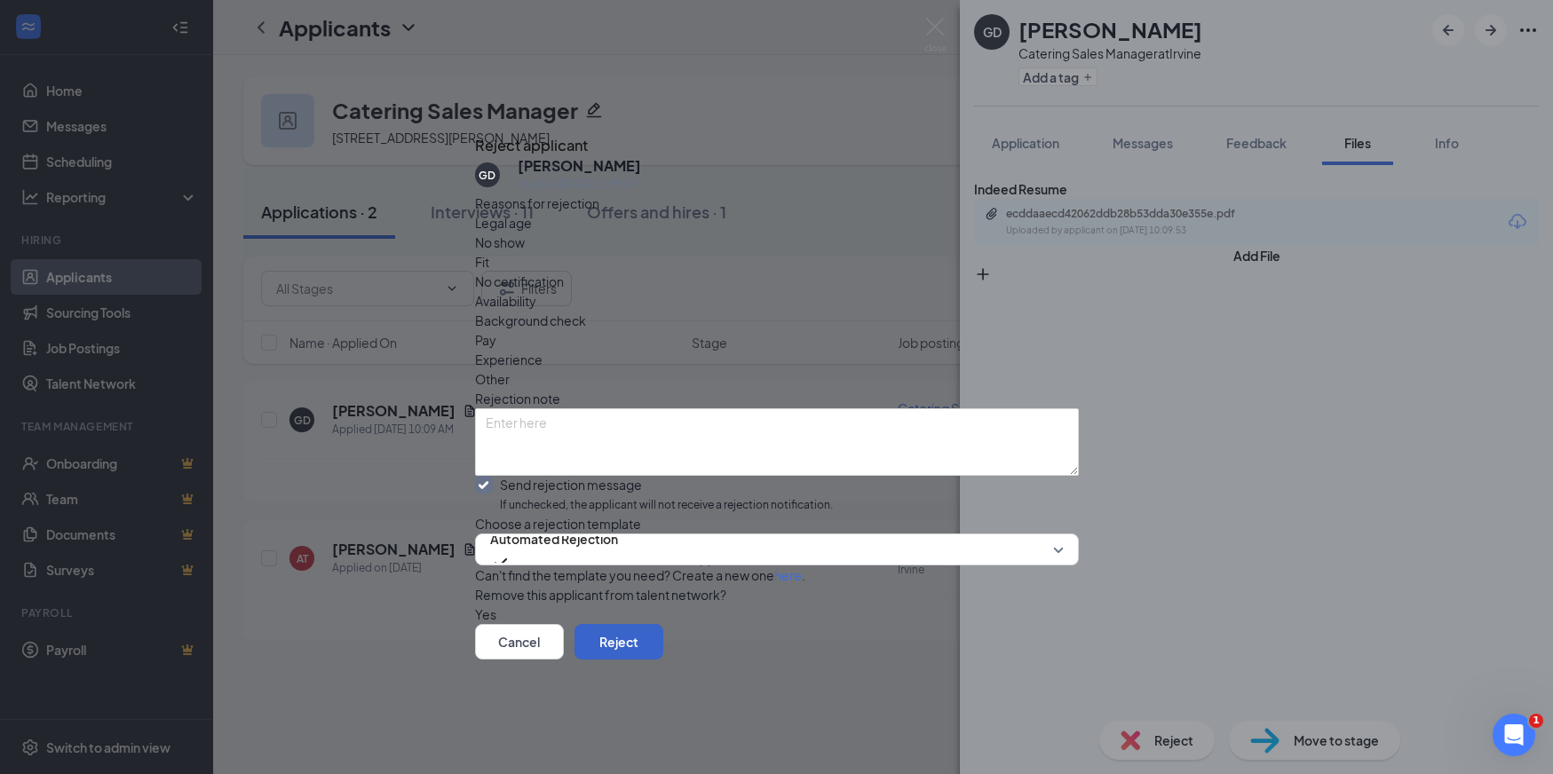
click at [663, 660] on button "Reject" at bounding box center [618, 642] width 89 height 36
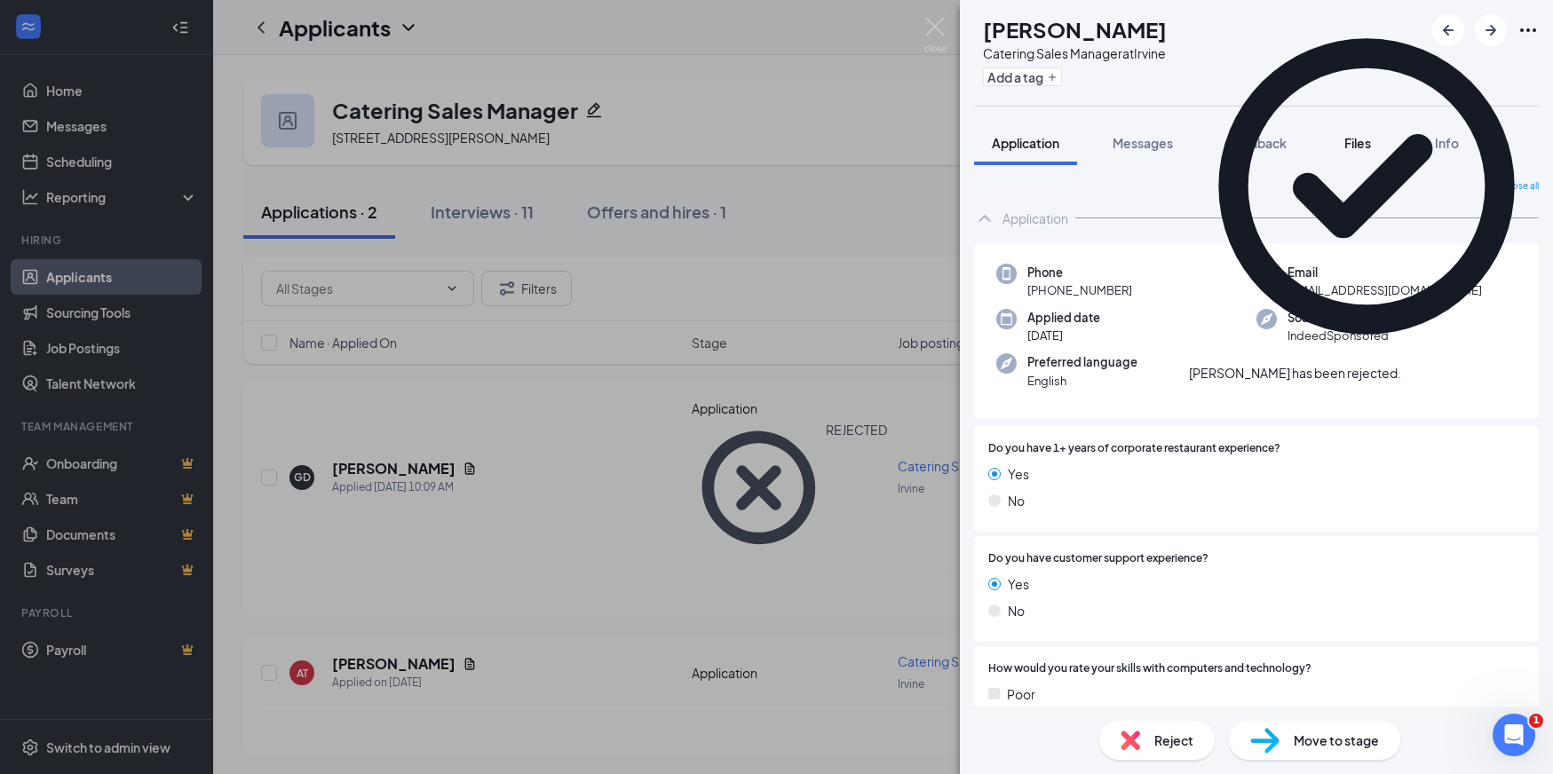
click at [1358, 138] on span "Files" at bounding box center [1357, 143] width 27 height 16
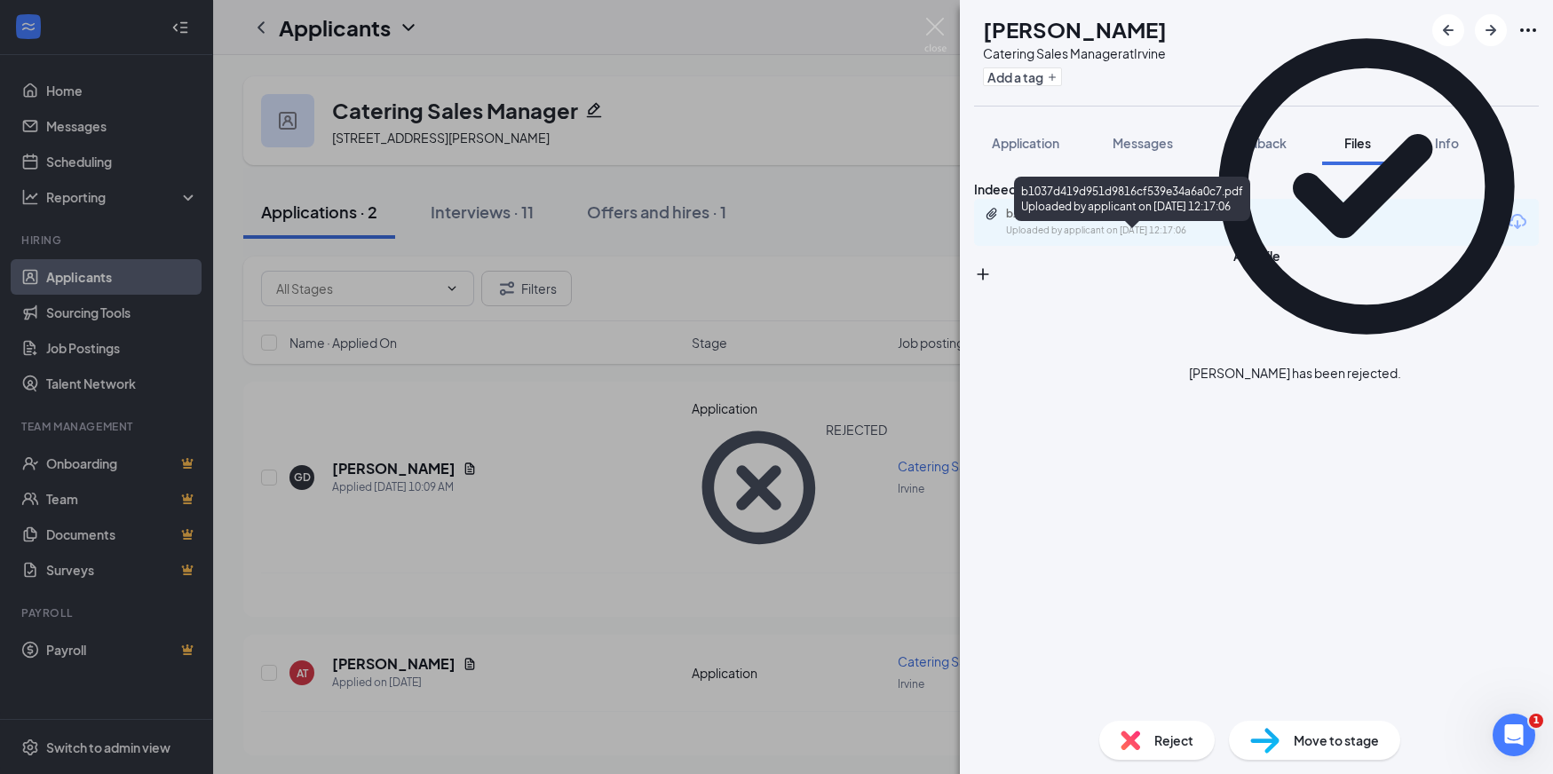
click at [1176, 221] on div "b1037d419d951d9816cf539e34a6a0c7.pdf" at bounding box center [1130, 214] width 249 height 14
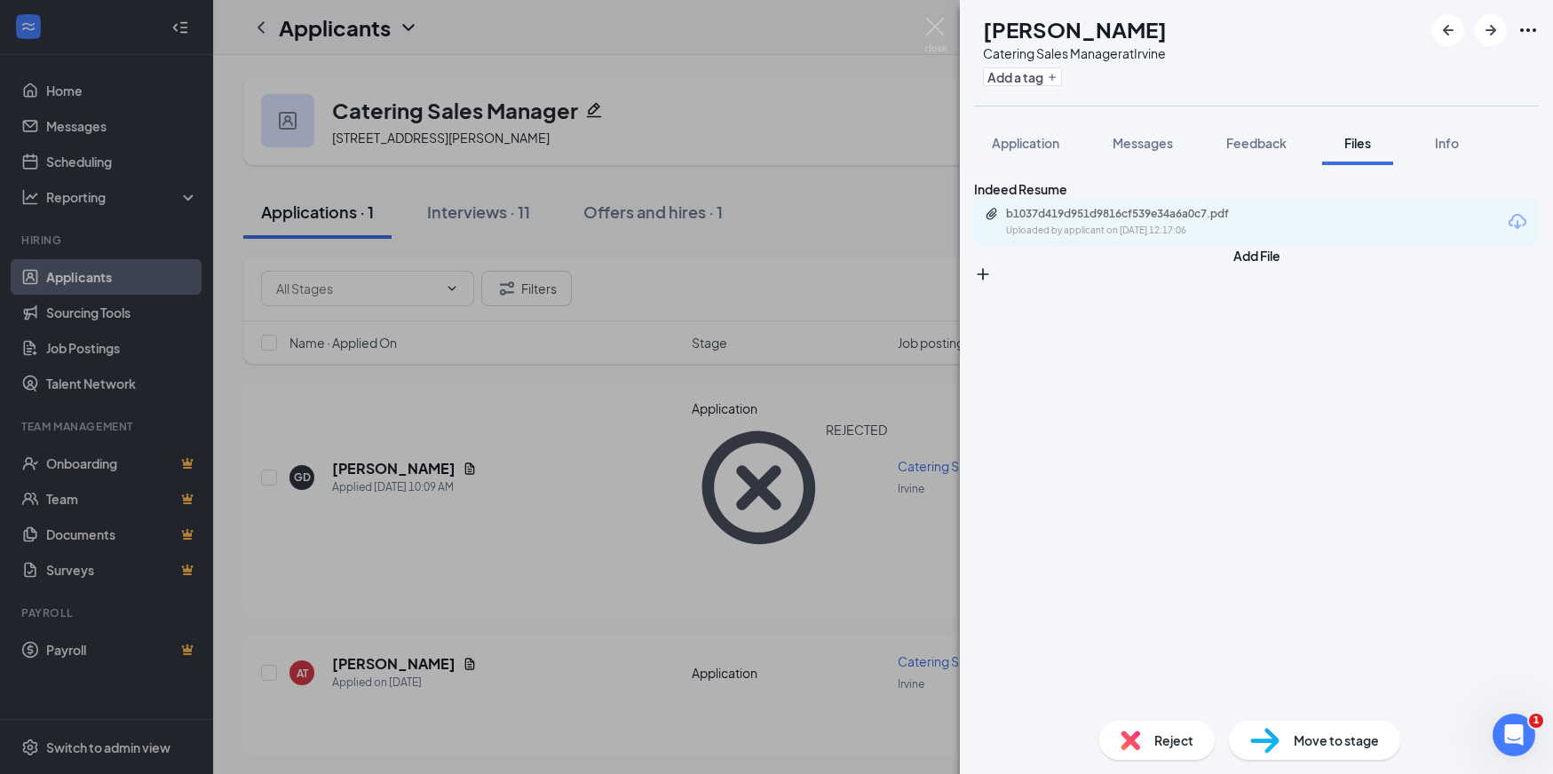
click at [1185, 739] on span "Reject" at bounding box center [1173, 741] width 39 height 20
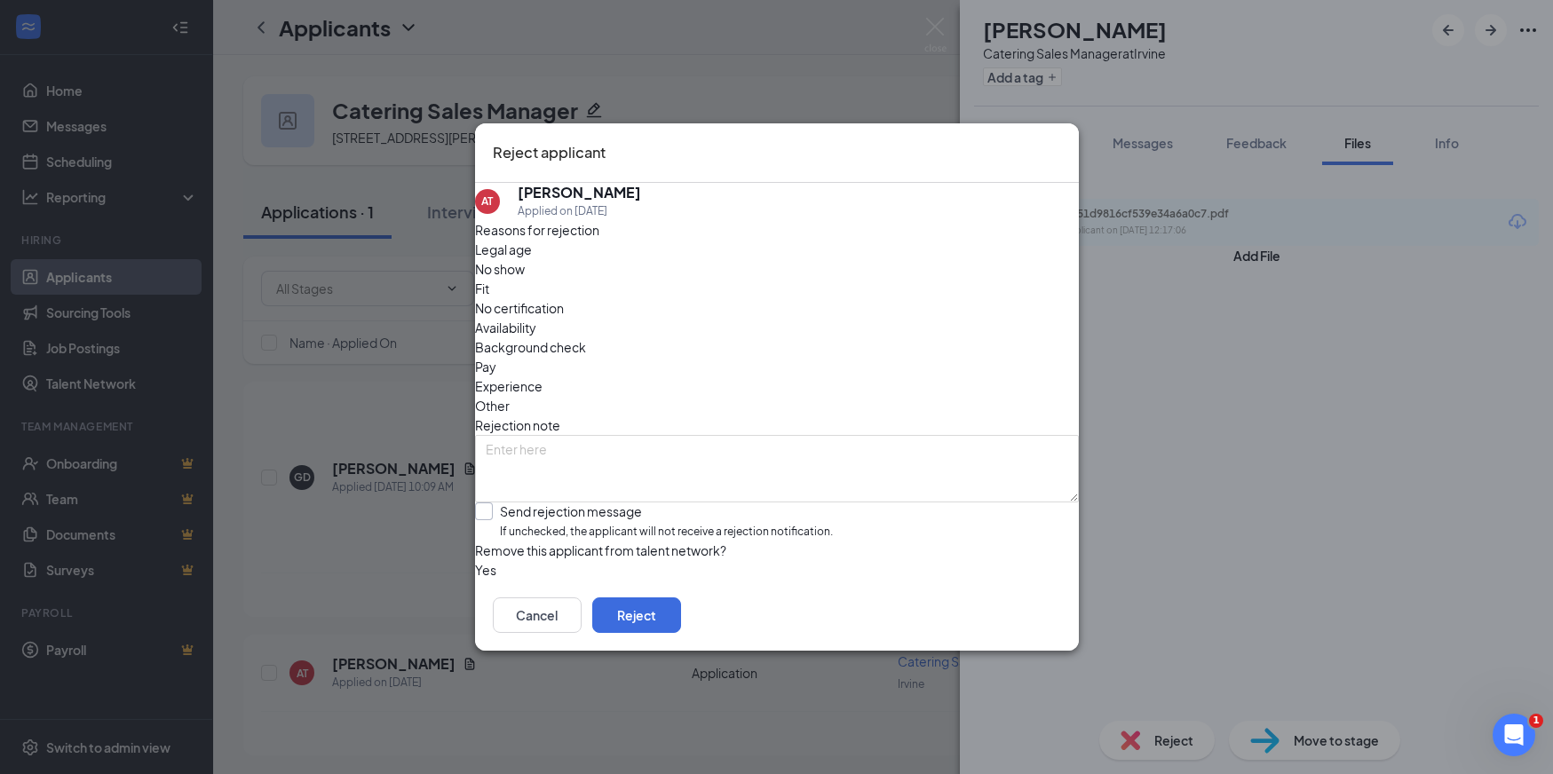
click at [514, 502] on input "Send rejection message If unchecked, the applicant will not receive a rejection…" at bounding box center [654, 521] width 358 height 38
checkbox input "true"
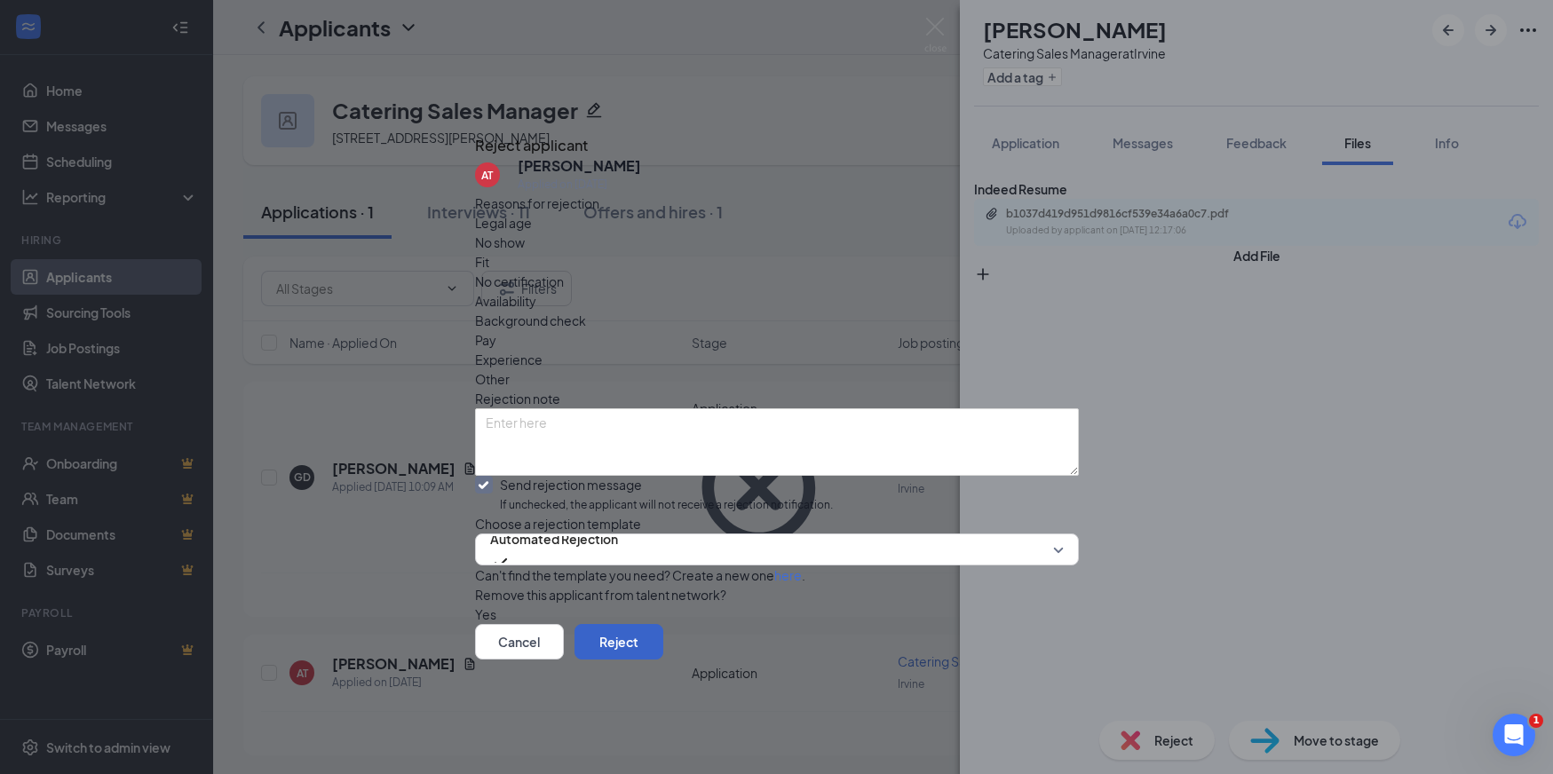
click at [663, 660] on button "Reject" at bounding box center [618, 642] width 89 height 36
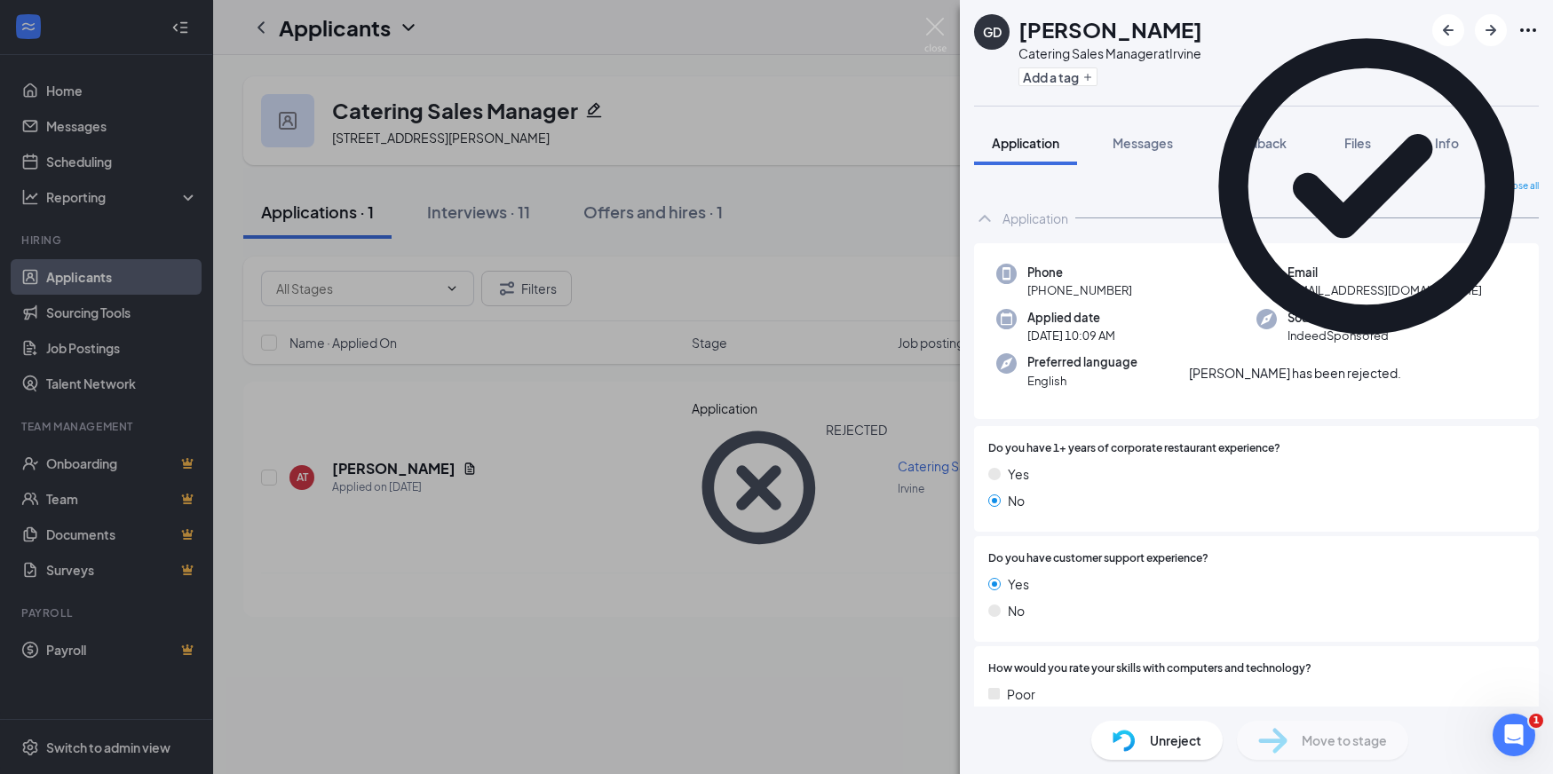
drag, startPoint x: 732, startPoint y: 45, endPoint x: 740, endPoint y: 36, distance: 11.9
click at [732, 45] on div "GD [PERSON_NAME] Catering Sales Manager at [GEOGRAPHIC_DATA] Add a tag Applicat…" at bounding box center [776, 387] width 1553 height 774
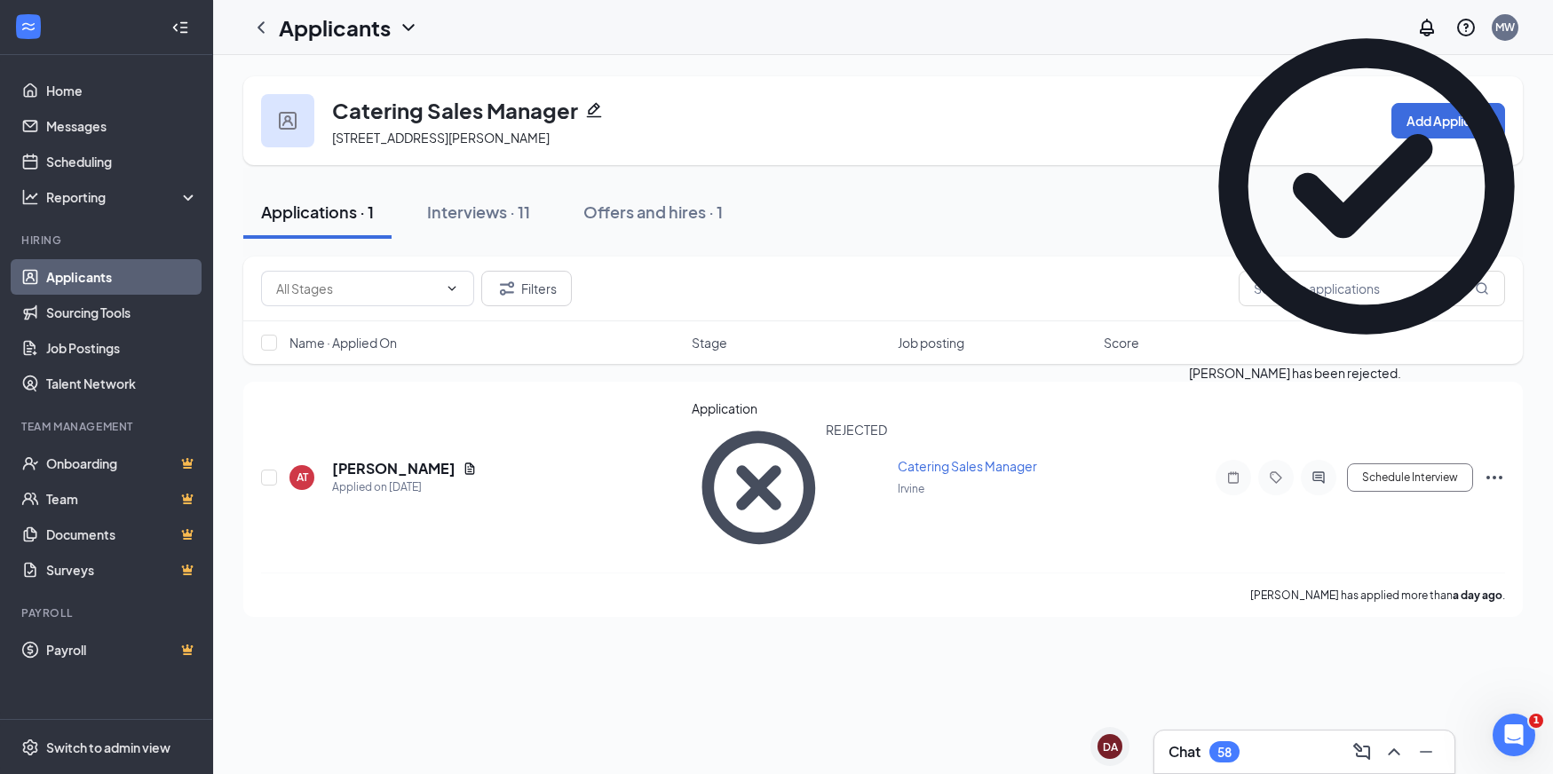
click at [740, 36] on div "Applicants MW" at bounding box center [883, 27] width 1340 height 55
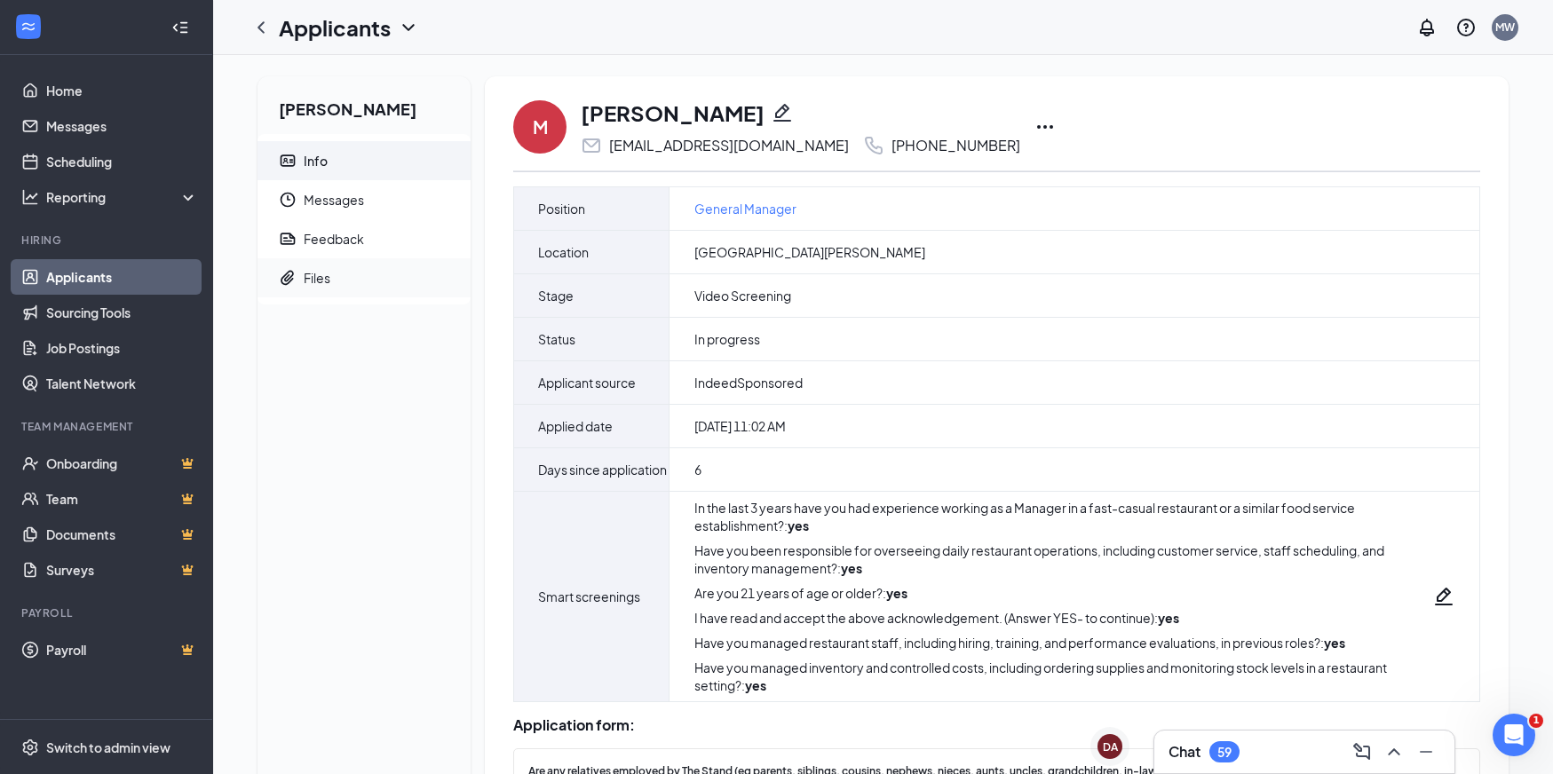
click at [317, 274] on div "Files" at bounding box center [317, 278] width 27 height 18
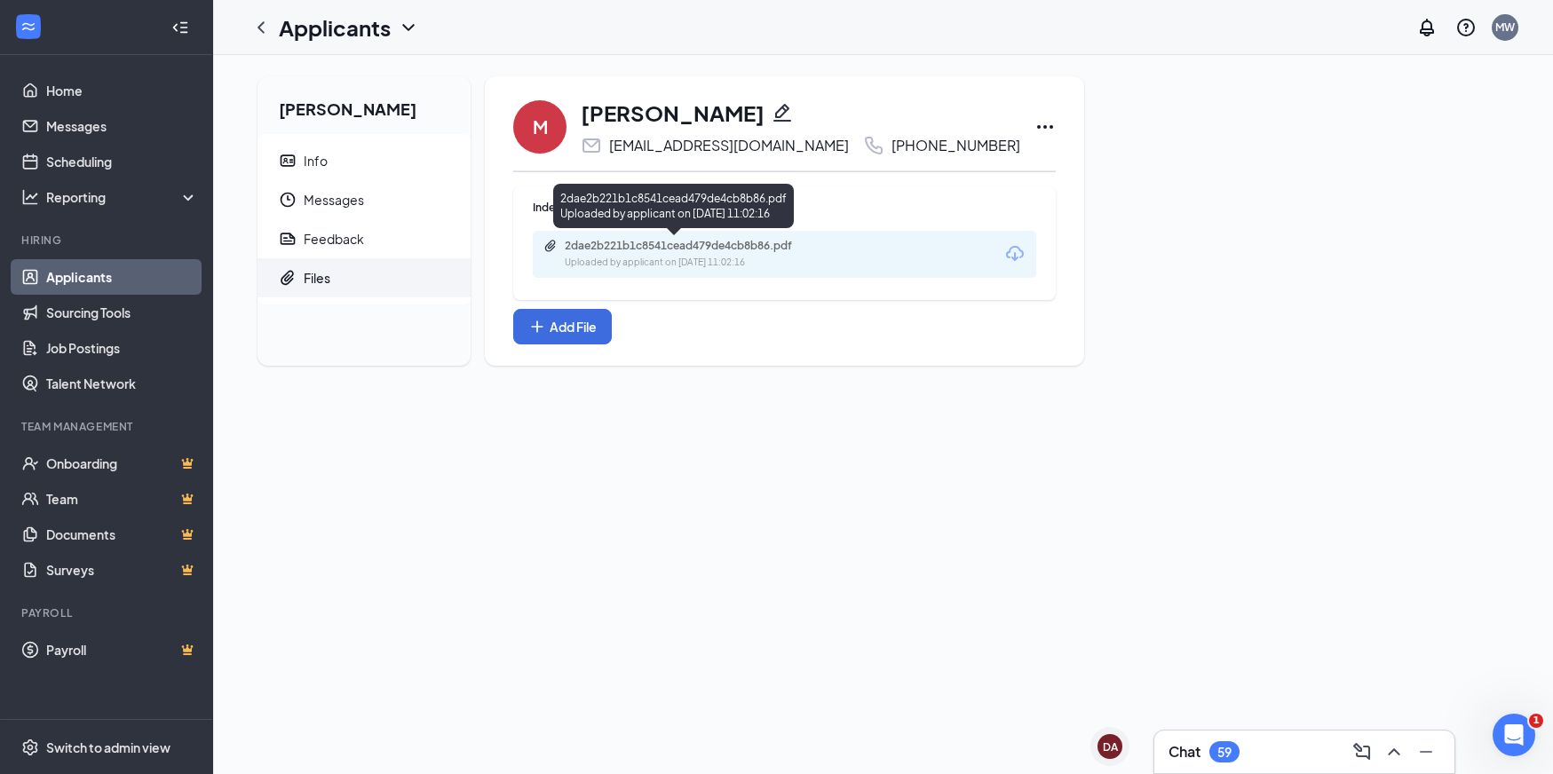
click at [695, 261] on div "Uploaded by applicant on Sep 09, 2025 at 11:02:16" at bounding box center [698, 263] width 266 height 14
click at [341, 201] on span "Messages" at bounding box center [380, 199] width 153 height 39
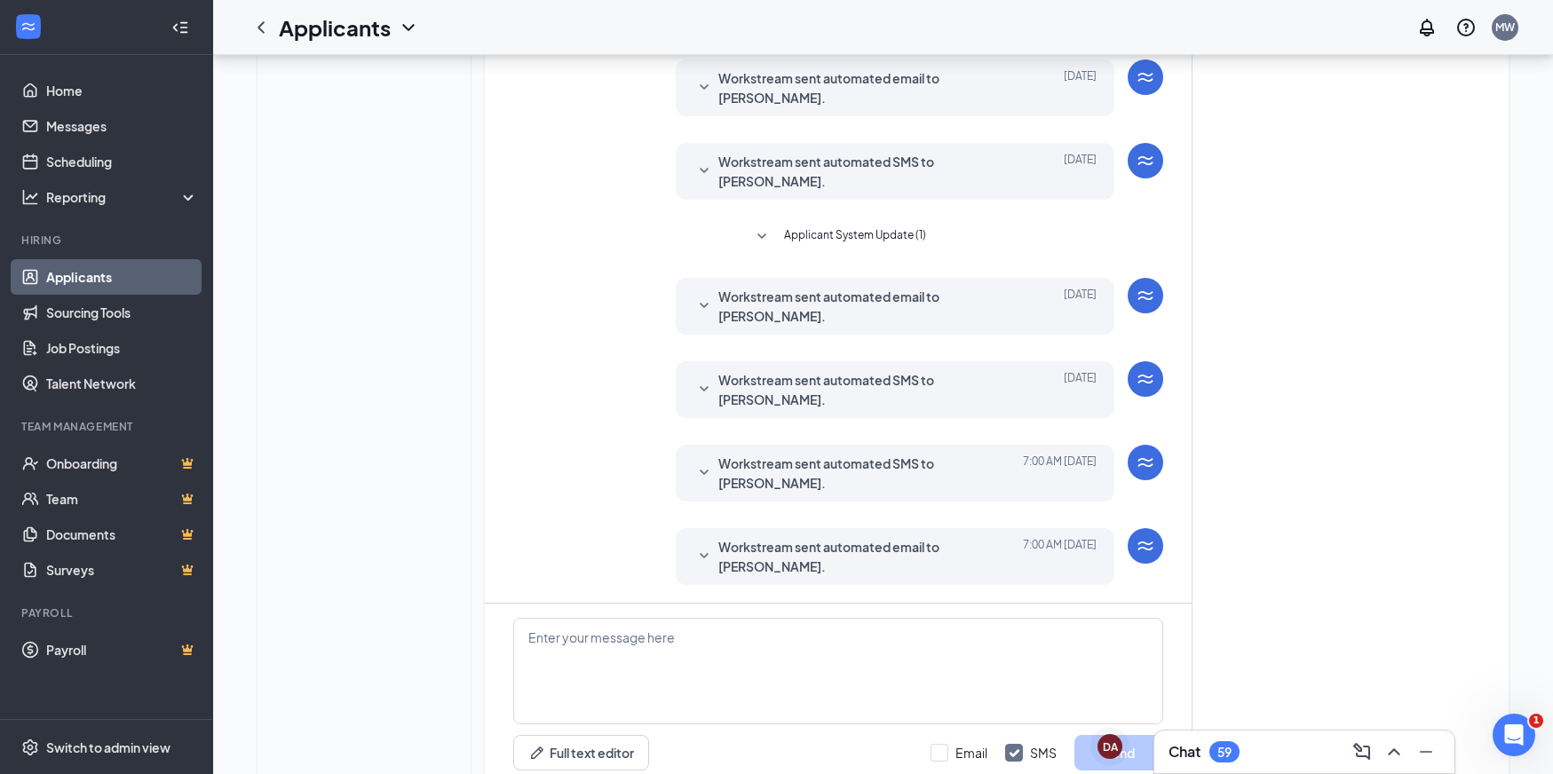
scroll to position [464, 0]
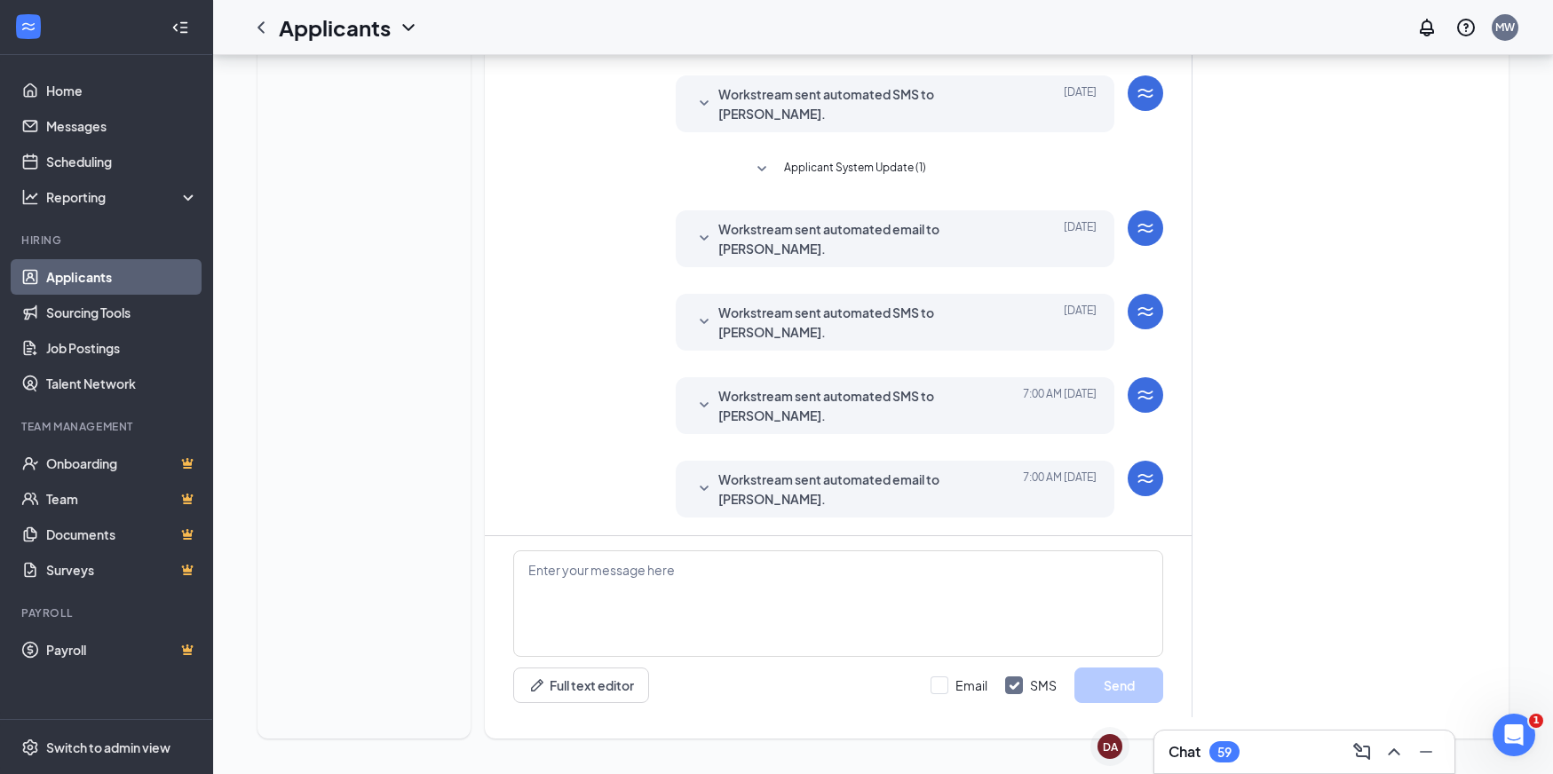
click at [708, 479] on icon "SmallChevronDown" at bounding box center [703, 489] width 21 height 21
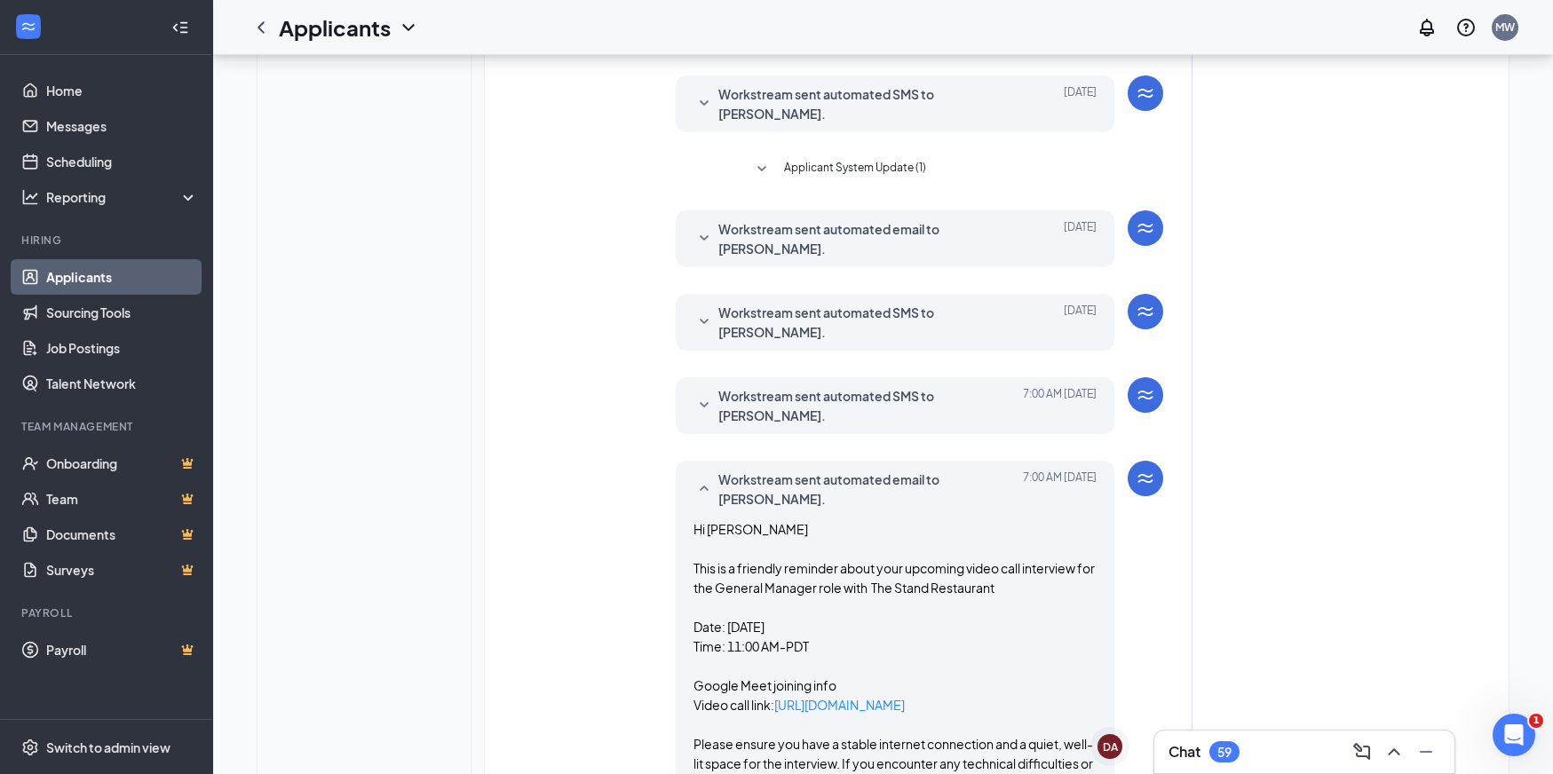
scroll to position [566, 0]
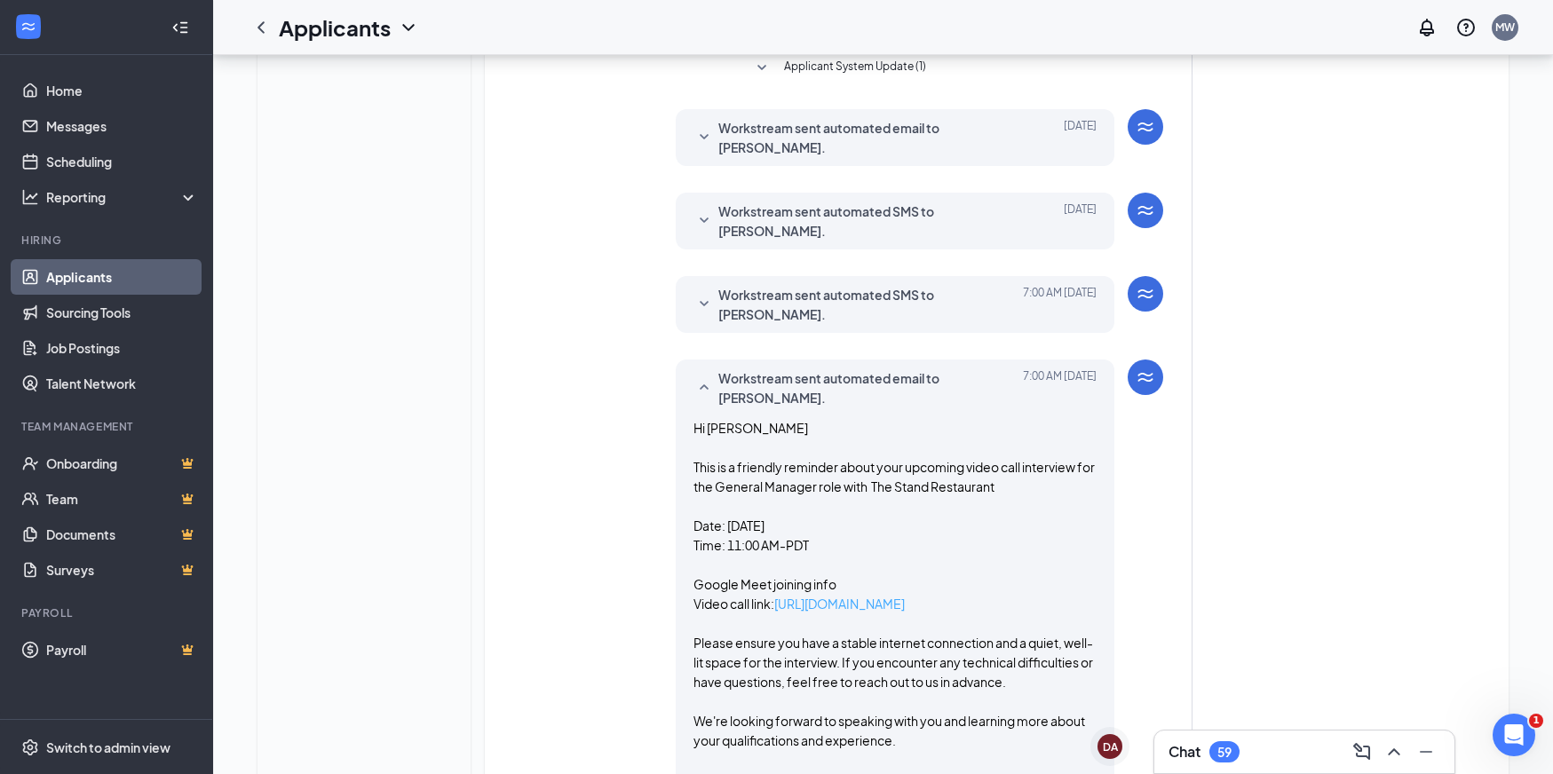
click at [838, 602] on link "https://meet.google.com/wob-ygcy-dre" at bounding box center [839, 604] width 131 height 16
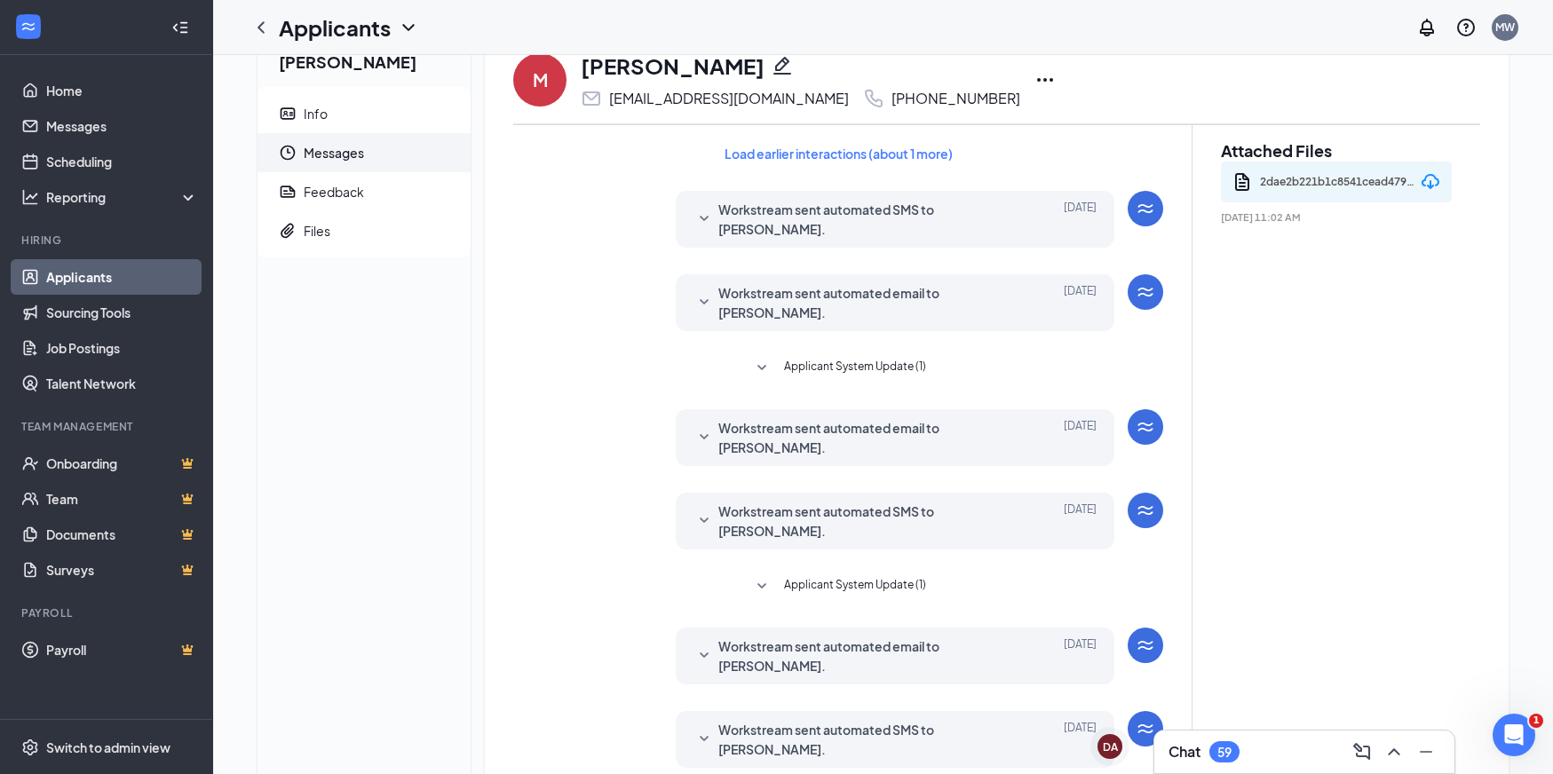
scroll to position [0, 0]
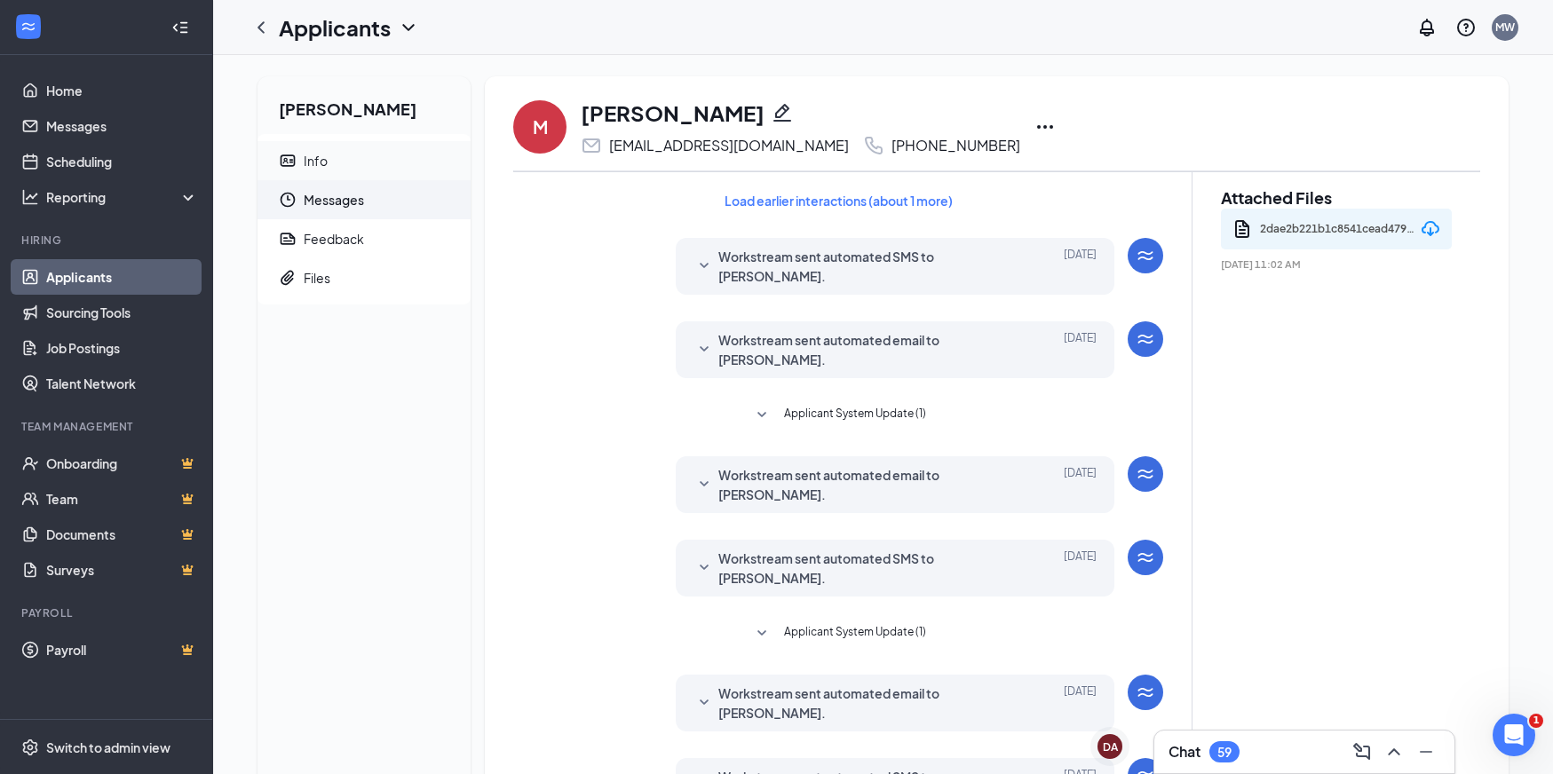
click at [355, 170] on span "Info" at bounding box center [380, 160] width 153 height 39
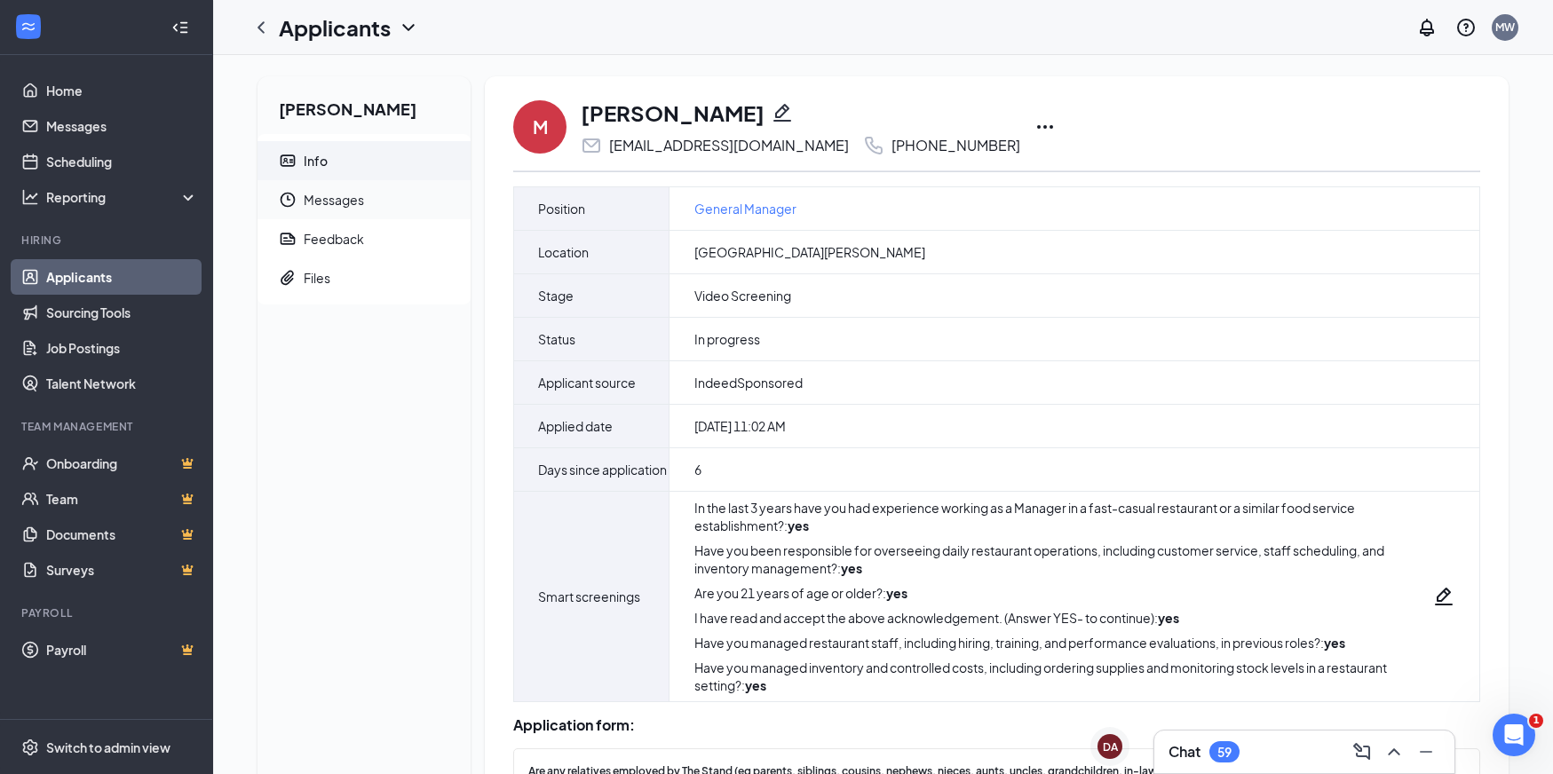
click at [370, 205] on span "Messages" at bounding box center [380, 199] width 153 height 39
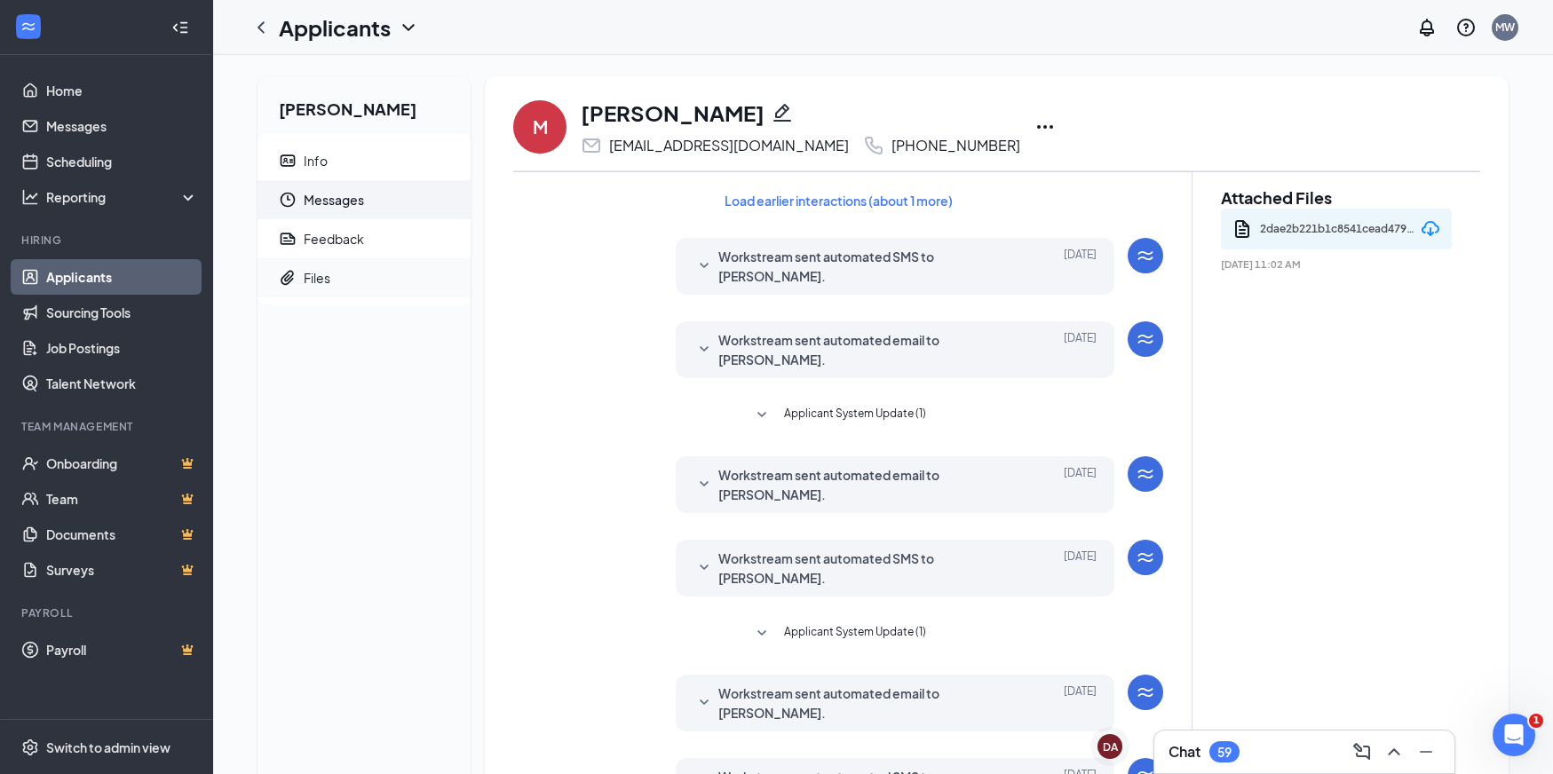
click at [351, 274] on span "Files" at bounding box center [380, 277] width 153 height 39
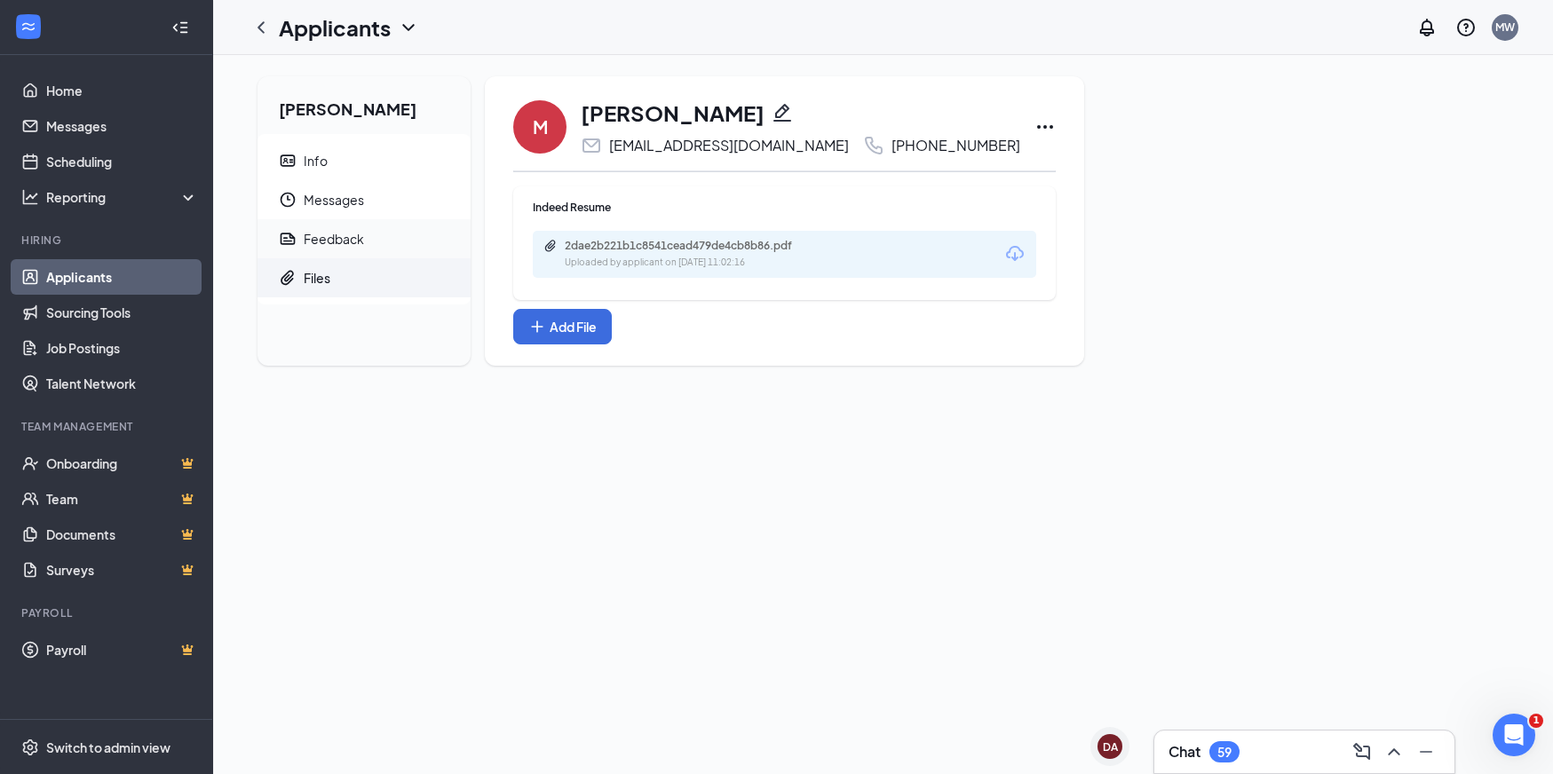
click at [394, 235] on span "Feedback" at bounding box center [380, 238] width 153 height 39
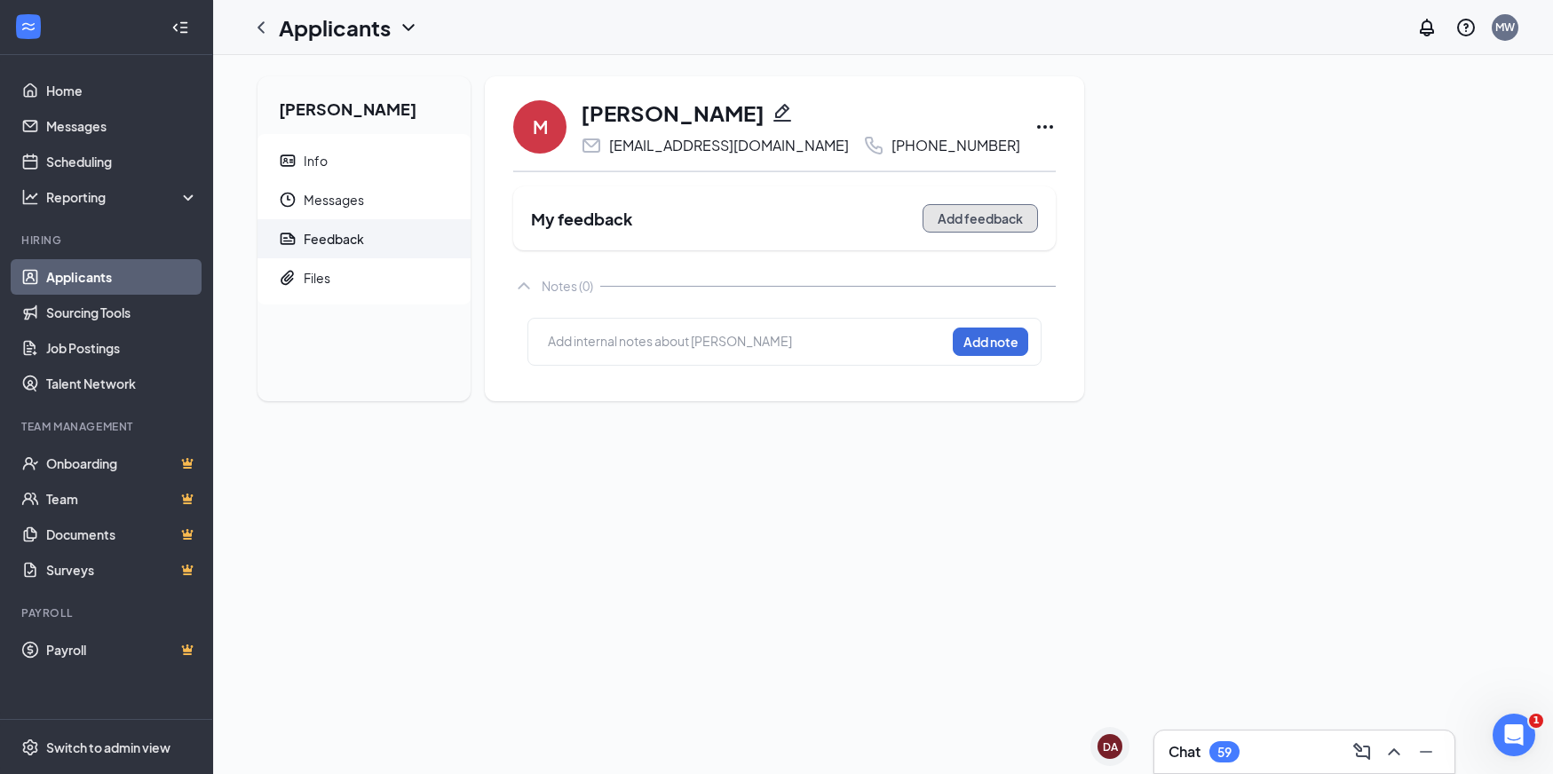
click at [1001, 230] on button "Add feedback" at bounding box center [979, 218] width 115 height 28
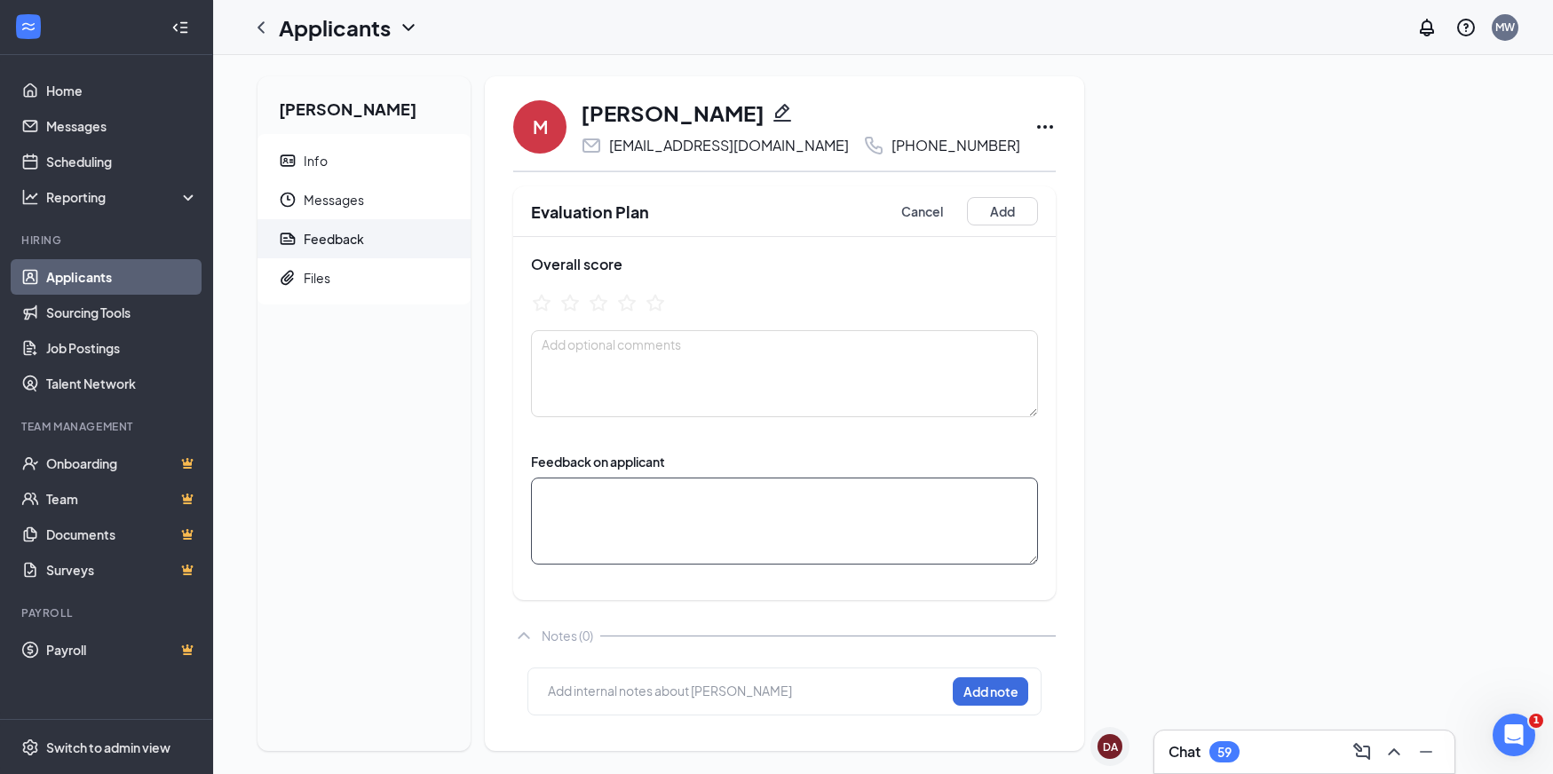
click at [682, 512] on textarea at bounding box center [784, 521] width 507 height 87
type textarea "09.15 no"
click at [961, 695] on button "Add note" at bounding box center [990, 691] width 75 height 28
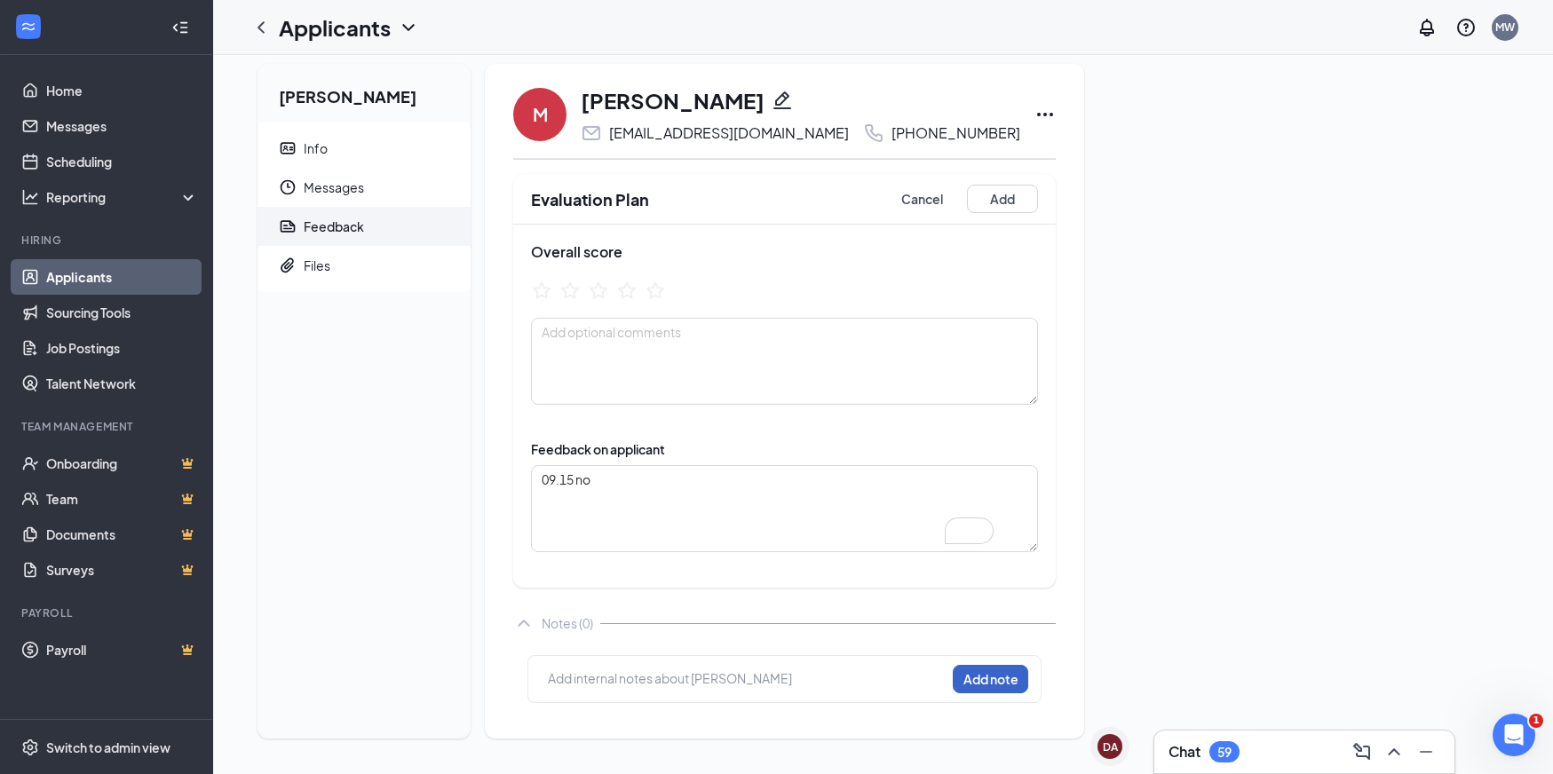
click at [969, 682] on button "Add note" at bounding box center [990, 679] width 75 height 28
click at [618, 502] on textarea "09.15 no" at bounding box center [784, 508] width 507 height 87
click at [370, 231] on span "Feedback" at bounding box center [380, 226] width 153 height 39
drag, startPoint x: 633, startPoint y: 484, endPoint x: 475, endPoint y: 453, distance: 161.1
click at [479, 454] on div "MICHAEL MEDEIROS Info Messages Feedback Files M MICHAEL MEDEIROS mikemedeiros12…" at bounding box center [882, 408] width 1279 height 689
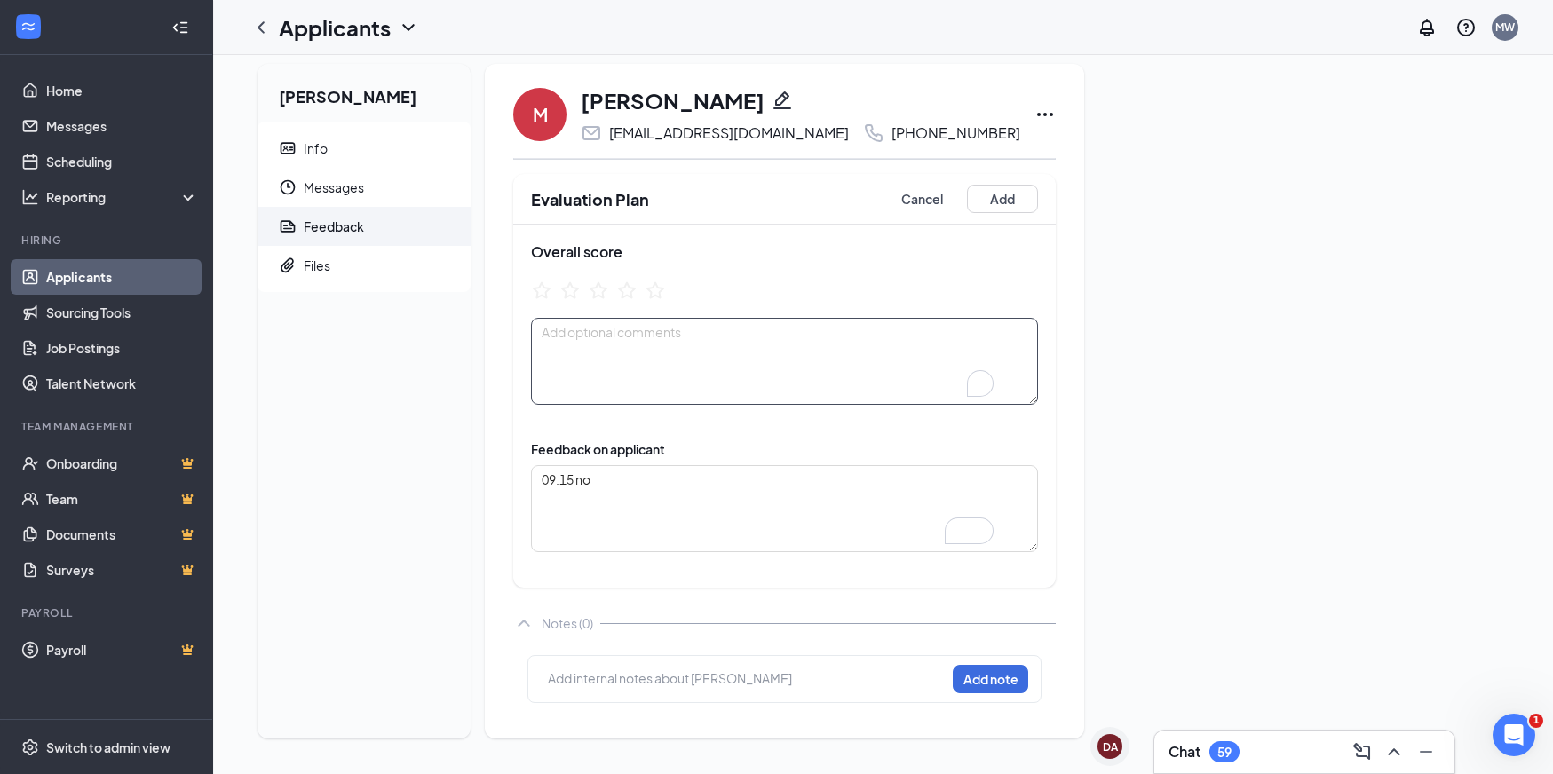
click at [628, 383] on textarea "To enrich screen reader interactions, please activate Accessibility in Grammarl…" at bounding box center [784, 361] width 507 height 87
paste textarea "09.15 no"
type textarea "09.15 no"
click at [971, 685] on button "Add note" at bounding box center [990, 679] width 75 height 28
click at [998, 202] on button "Add" at bounding box center [1002, 199] width 71 height 28
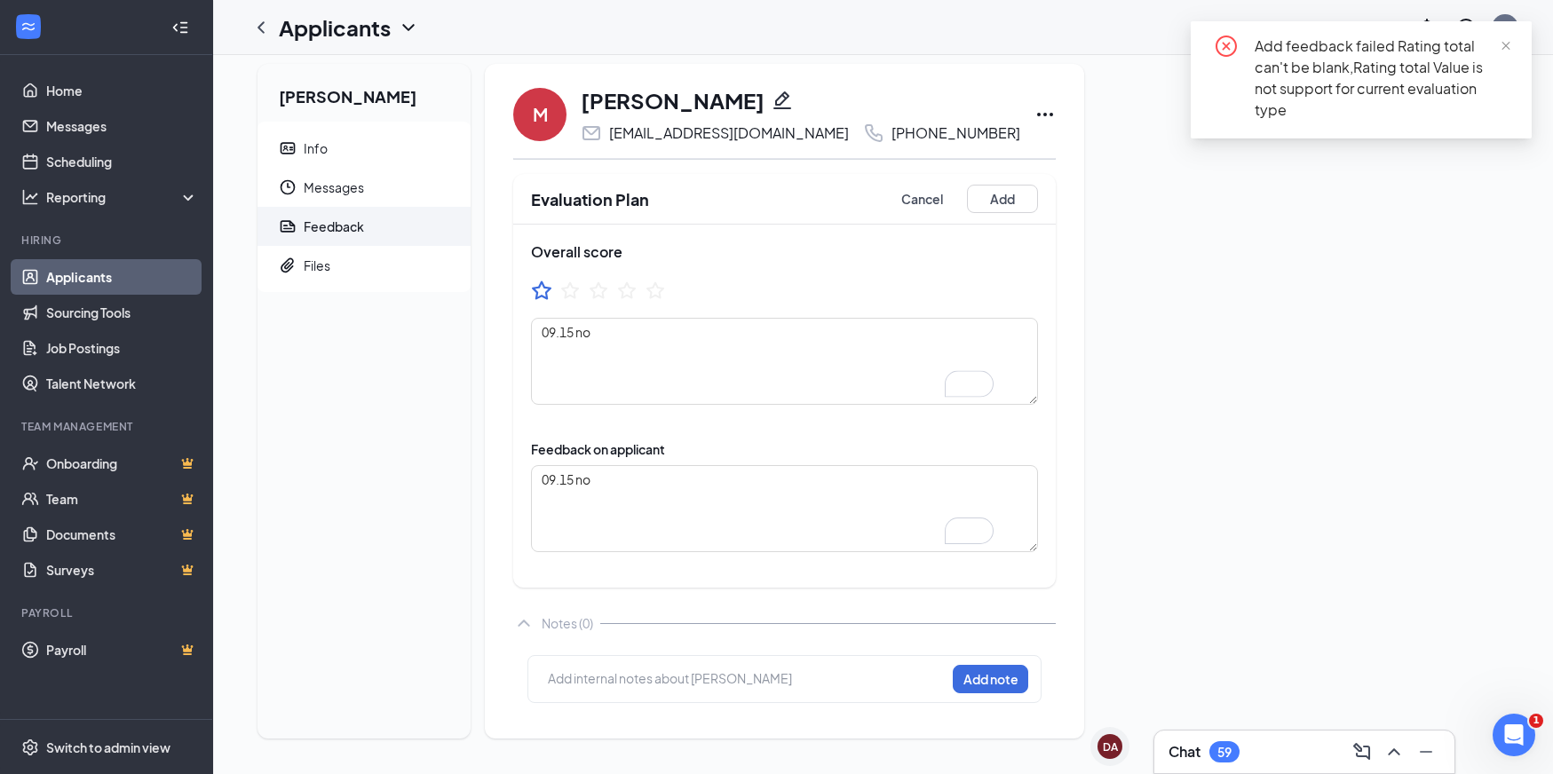
click at [547, 294] on icon "StarBorder" at bounding box center [541, 290] width 23 height 23
click at [975, 208] on button "Add" at bounding box center [1002, 199] width 71 height 28
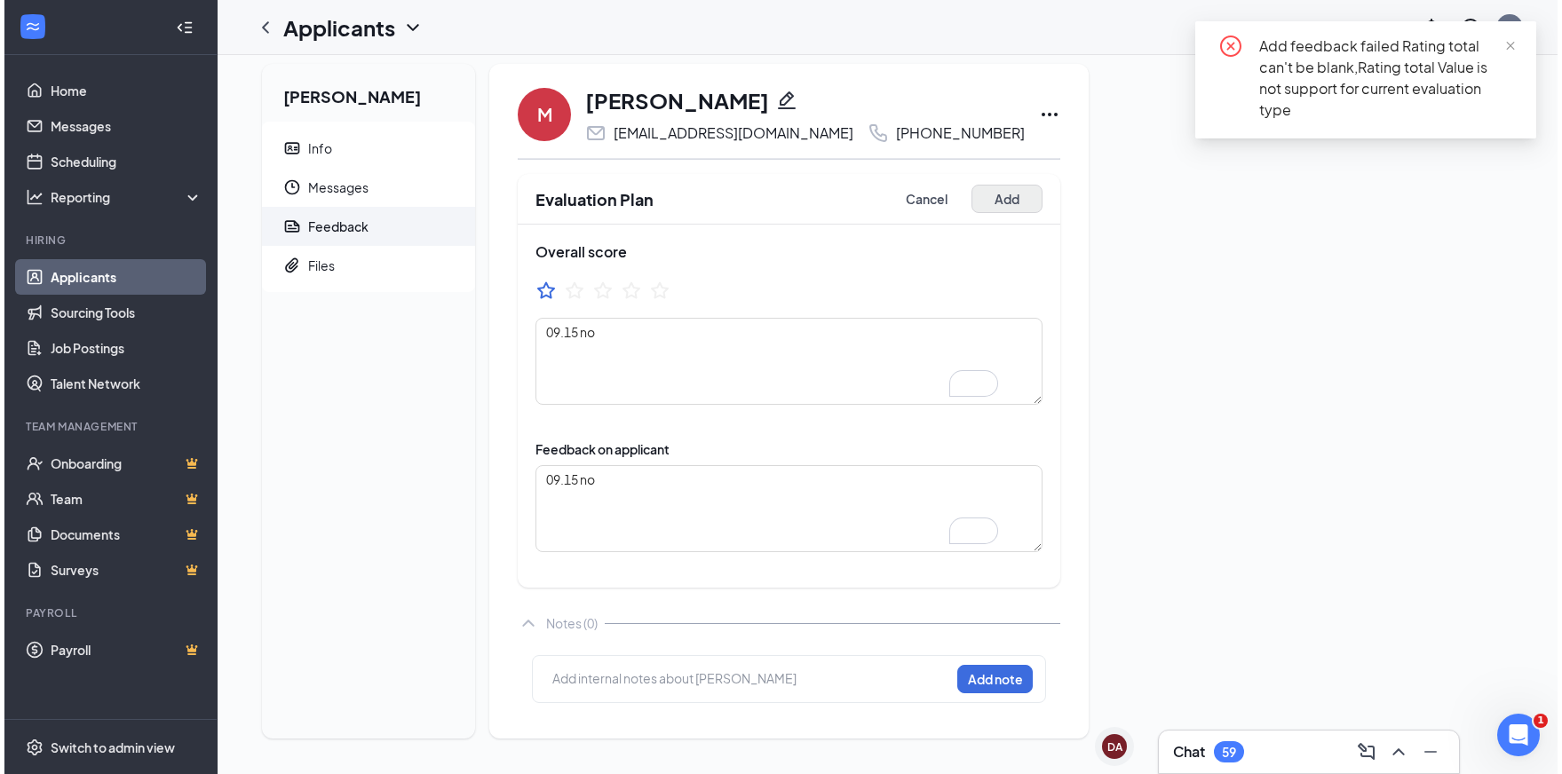
scroll to position [0, 0]
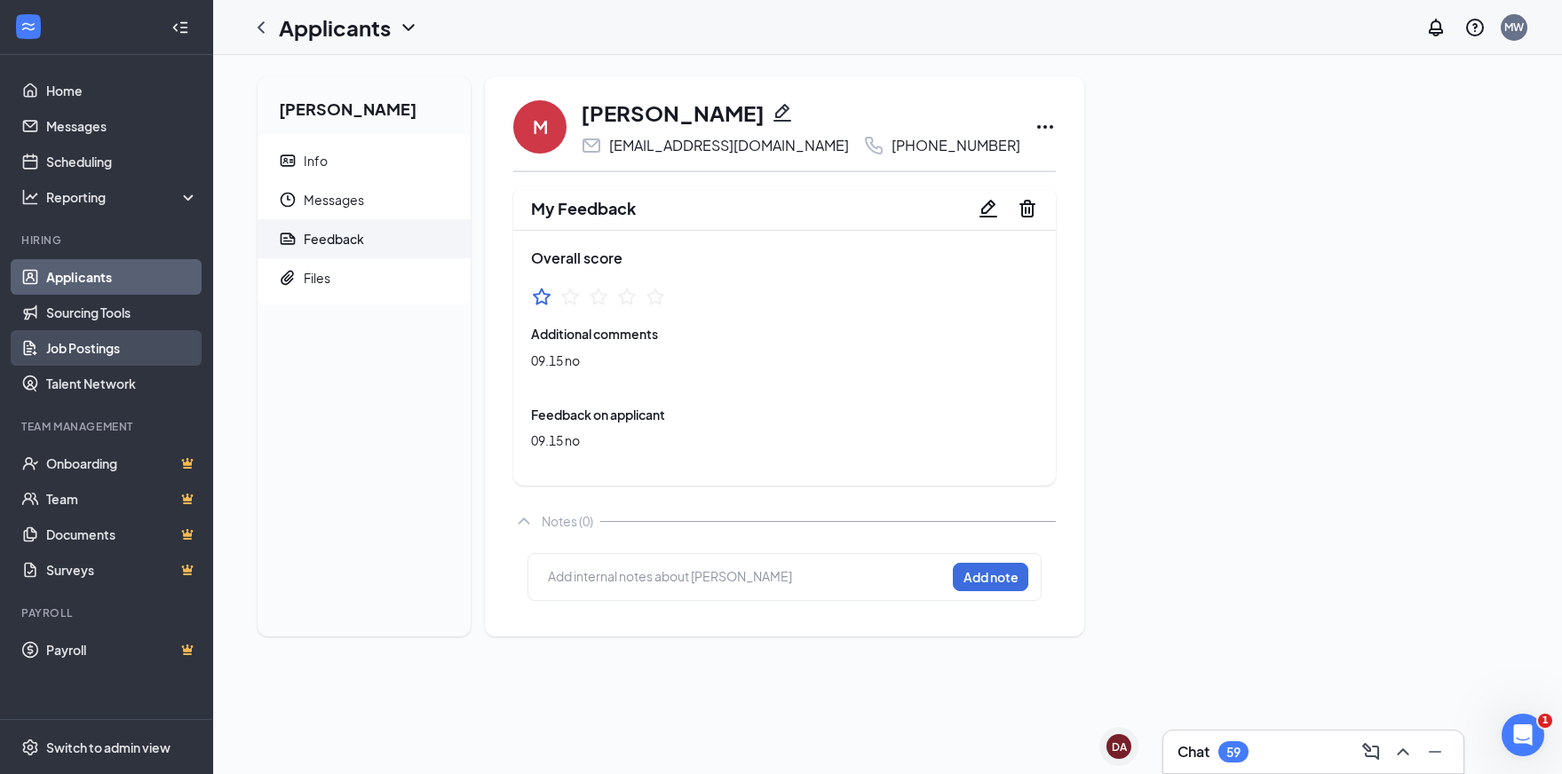
click at [82, 348] on link "Job Postings" at bounding box center [122, 348] width 152 height 36
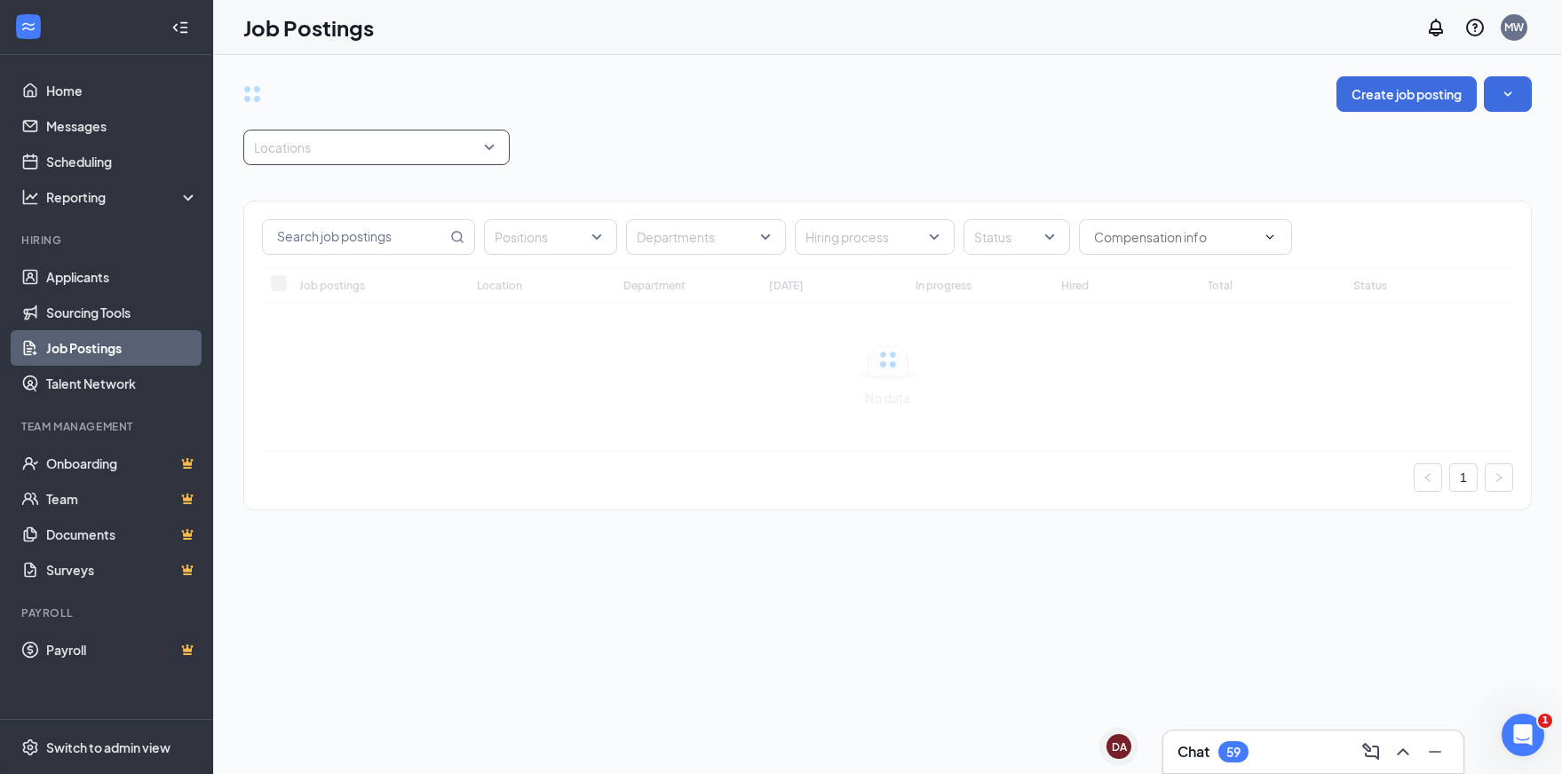
click at [356, 146] on div at bounding box center [368, 147] width 240 height 28
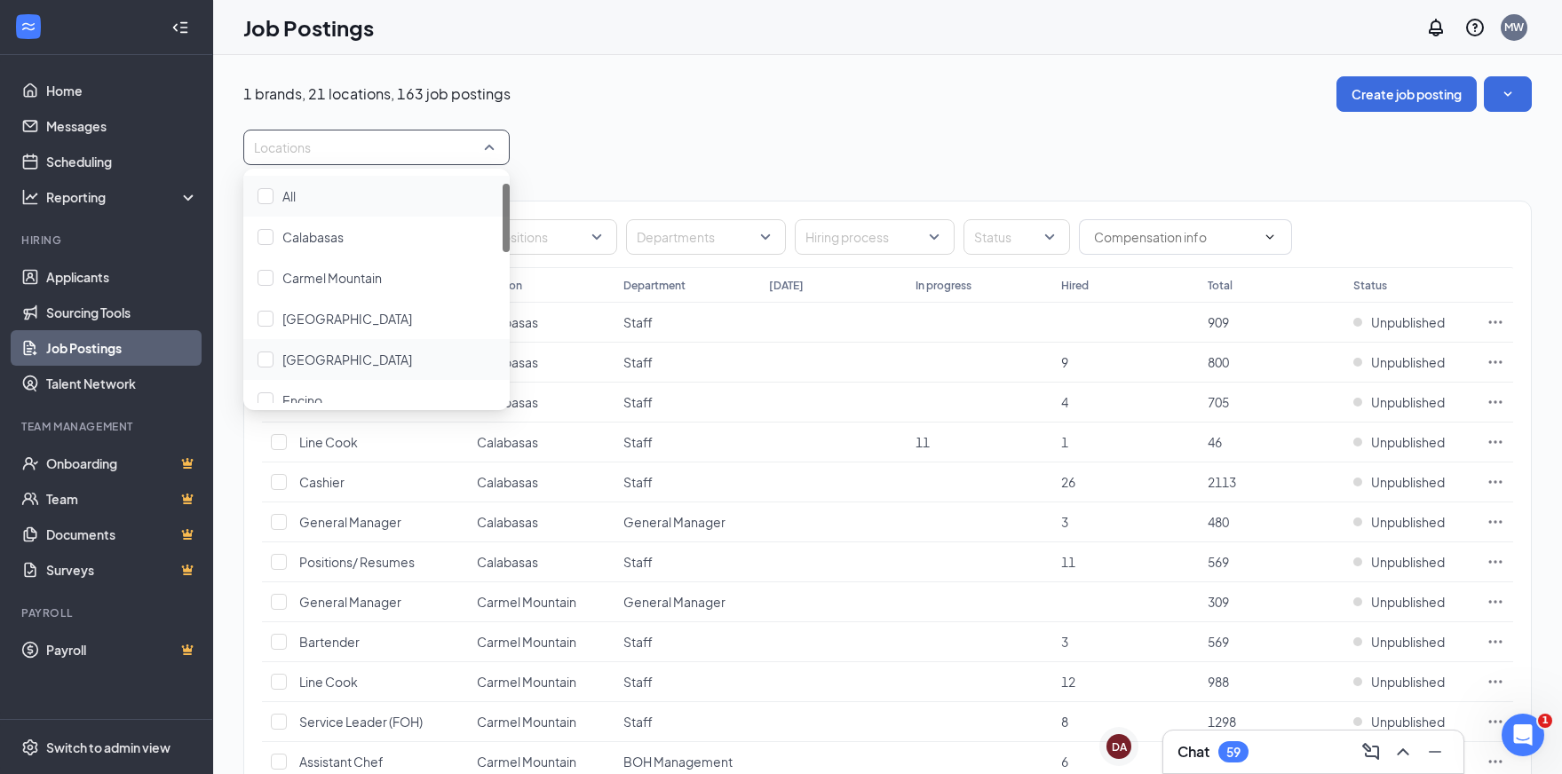
scroll to position [38, 0]
click at [267, 323] on div at bounding box center [265, 321] width 16 height 16
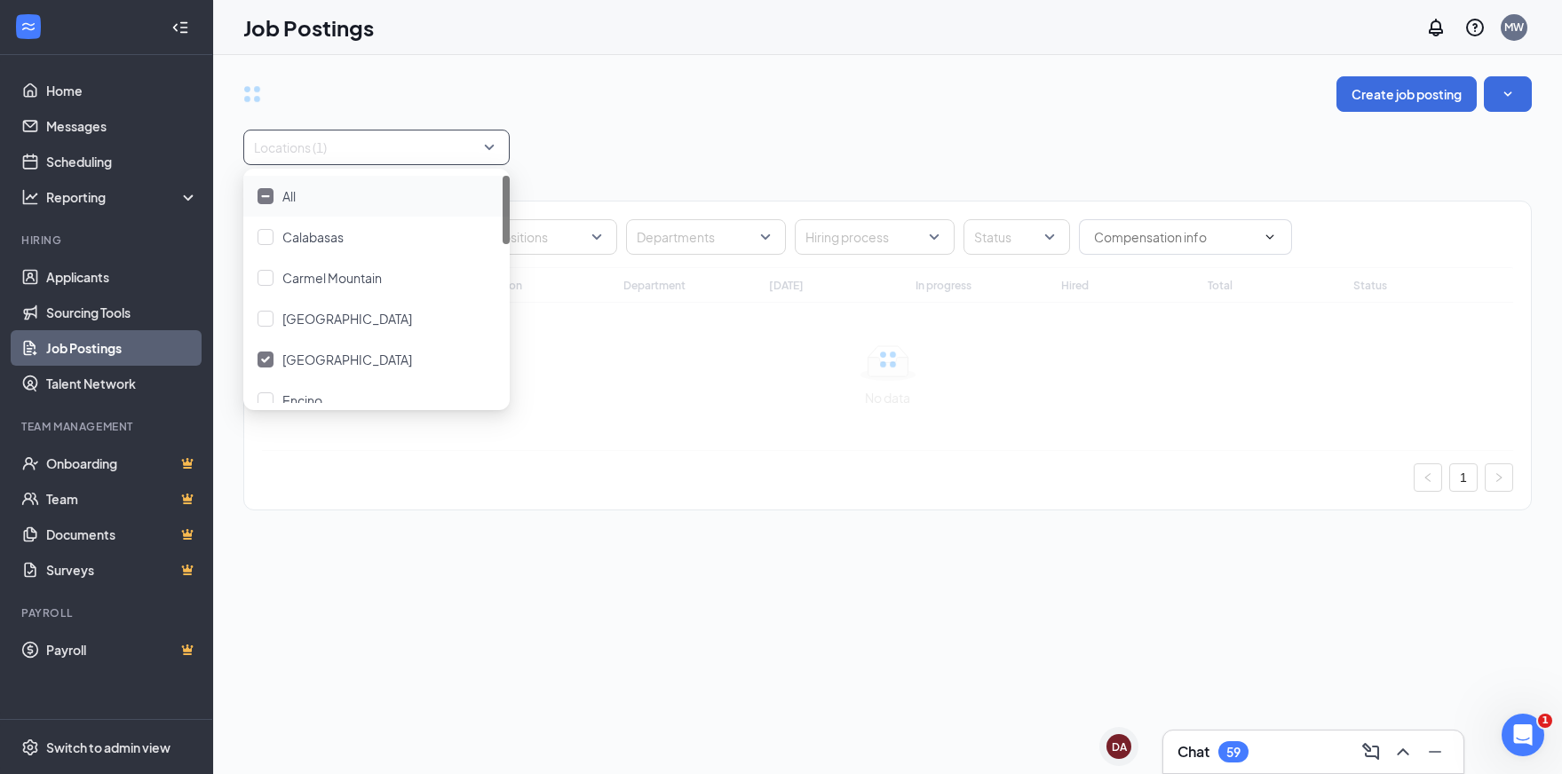
drag, startPoint x: 758, startPoint y: 147, endPoint x: 749, endPoint y: 153, distance: 10.4
click at [757, 147] on div "Locations (1)" at bounding box center [887, 148] width 1288 height 36
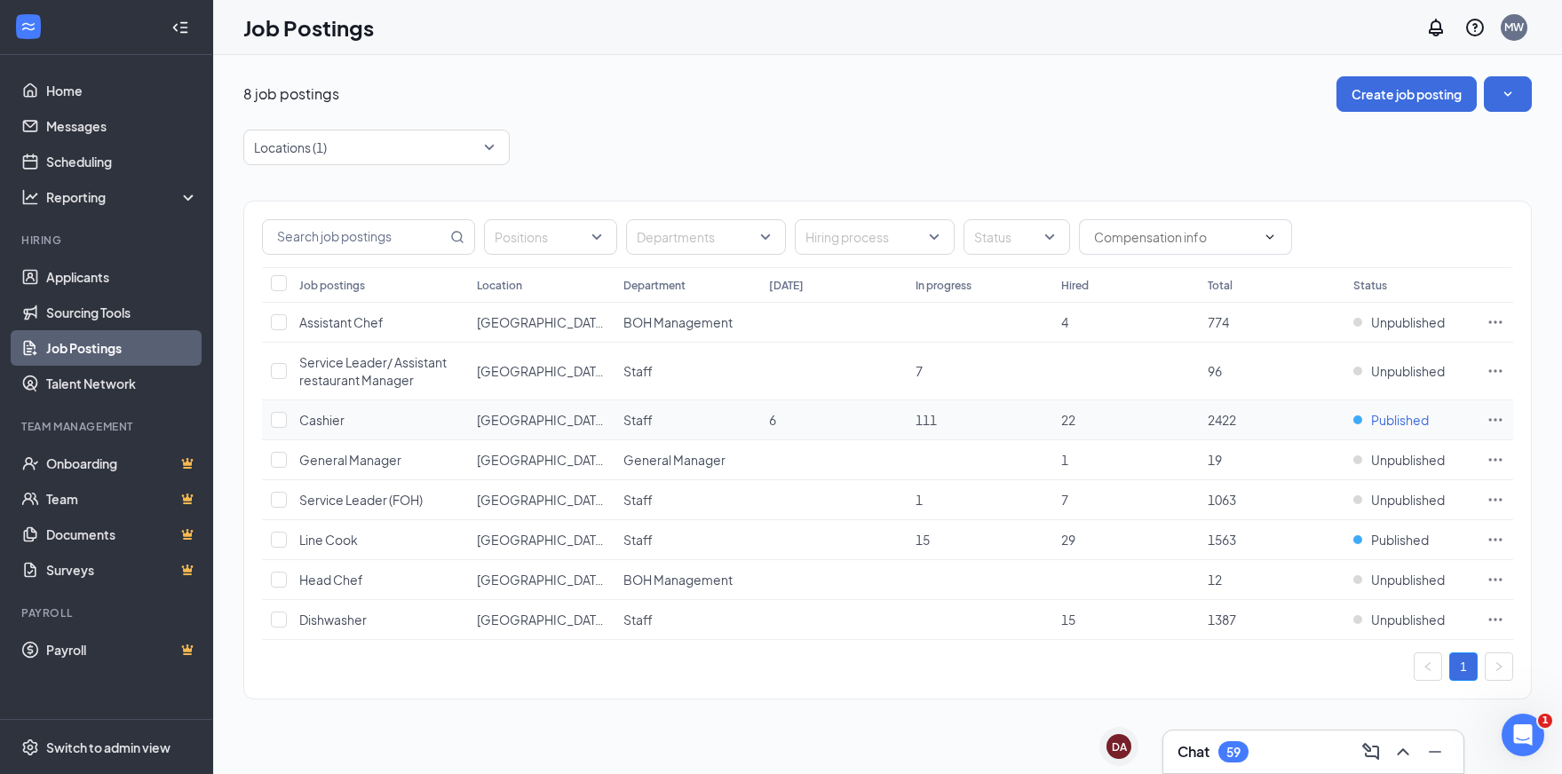
click at [1385, 418] on span "Published" at bounding box center [1400, 420] width 58 height 18
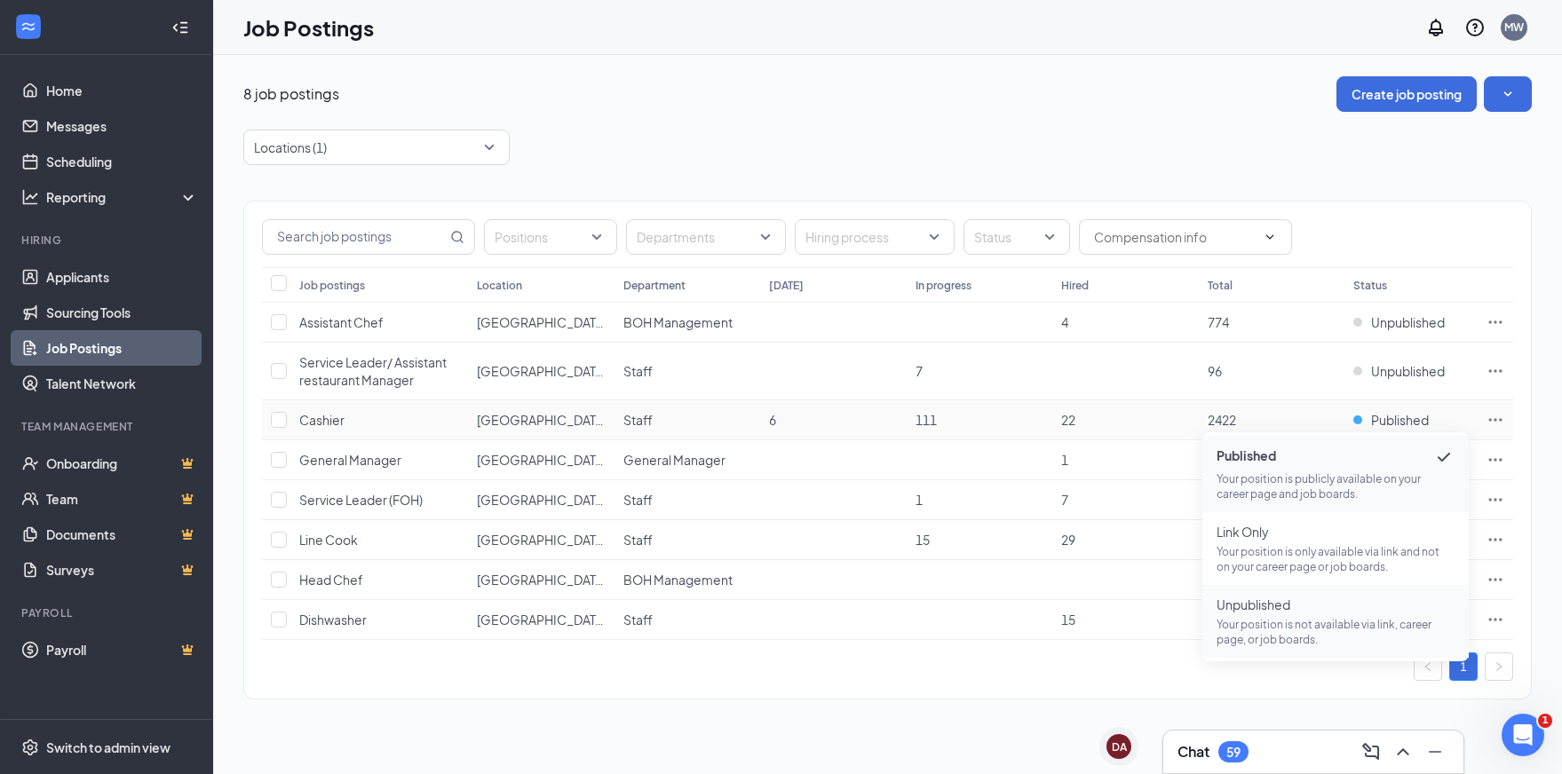
click at [1250, 617] on p "Your position is not available via link, career page, or job boards." at bounding box center [1335, 632] width 238 height 30
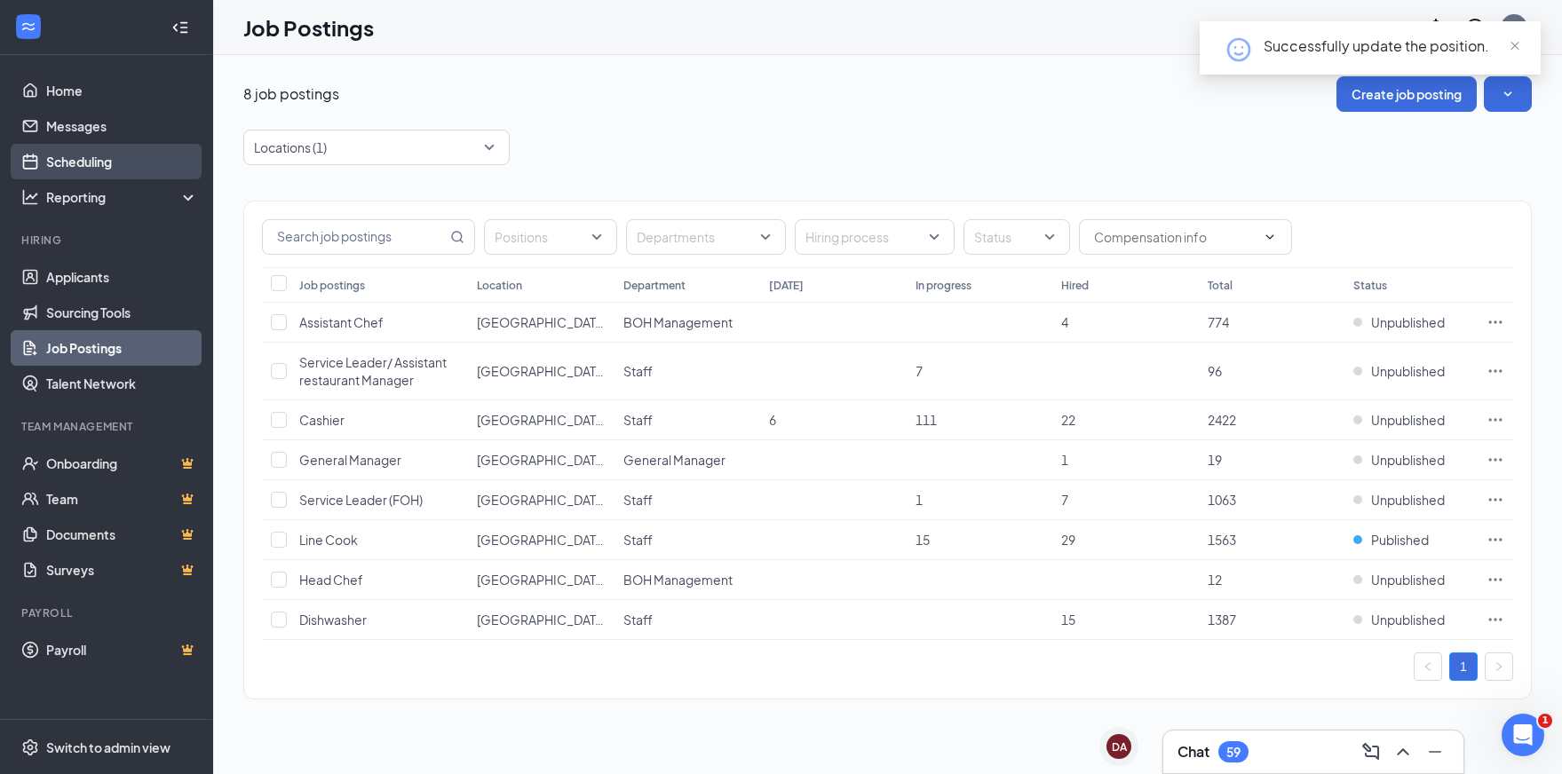
drag, startPoint x: 110, startPoint y: 155, endPoint x: 104, endPoint y: 164, distance: 10.8
click at [110, 155] on link "Scheduling" at bounding box center [122, 162] width 152 height 36
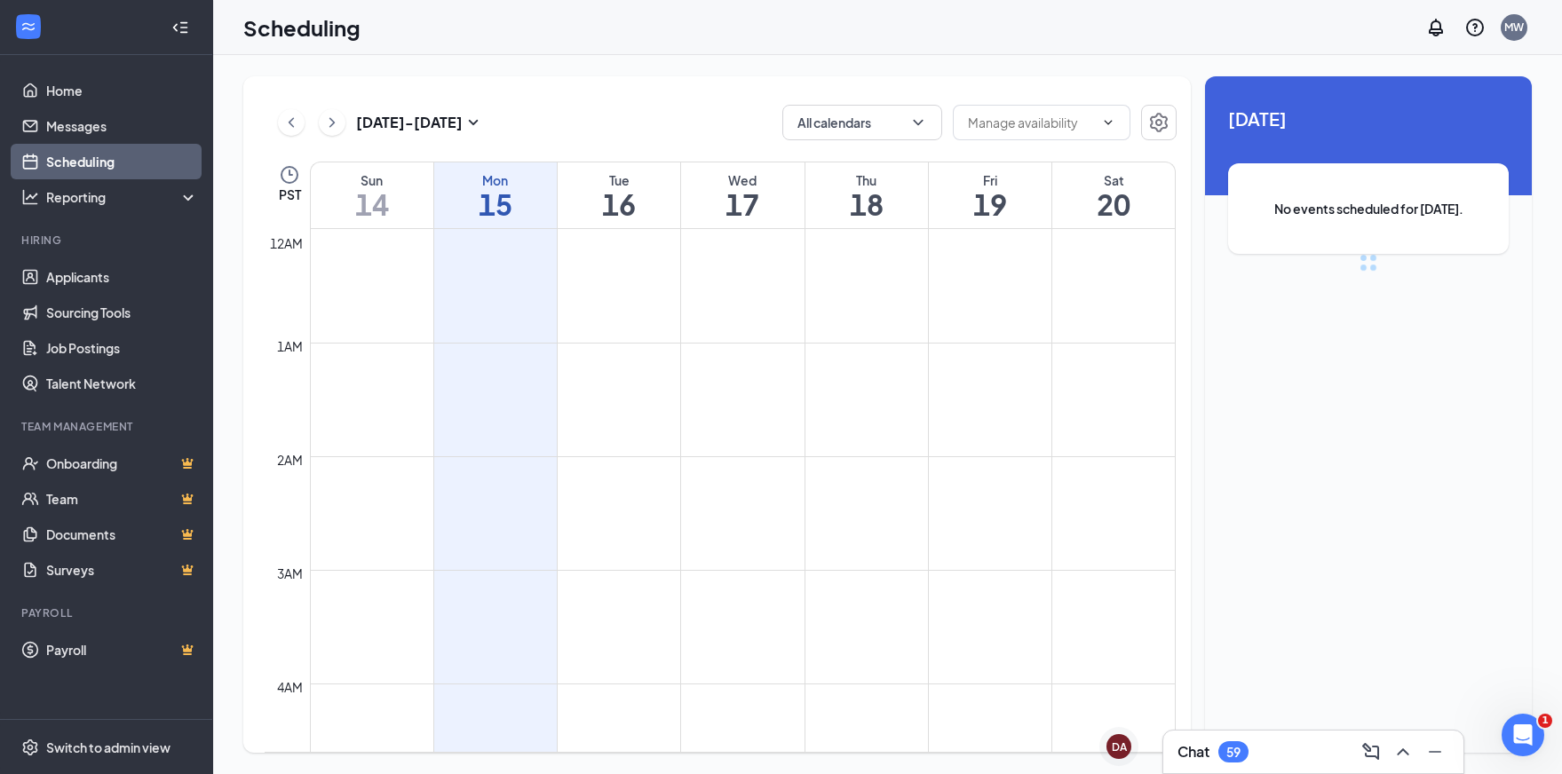
scroll to position [873, 0]
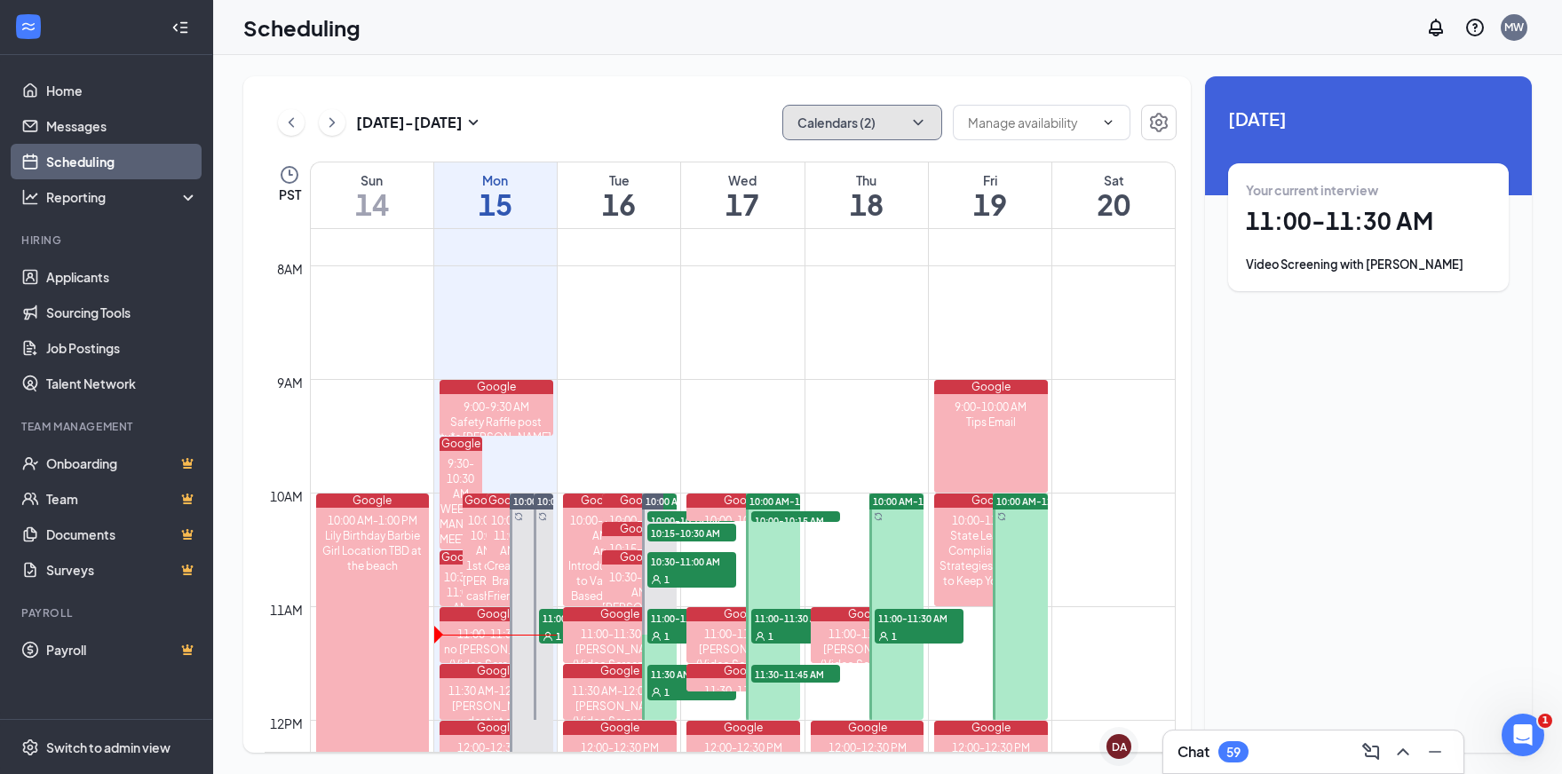
click at [875, 115] on button "Calendars (2)" at bounding box center [862, 123] width 160 height 36
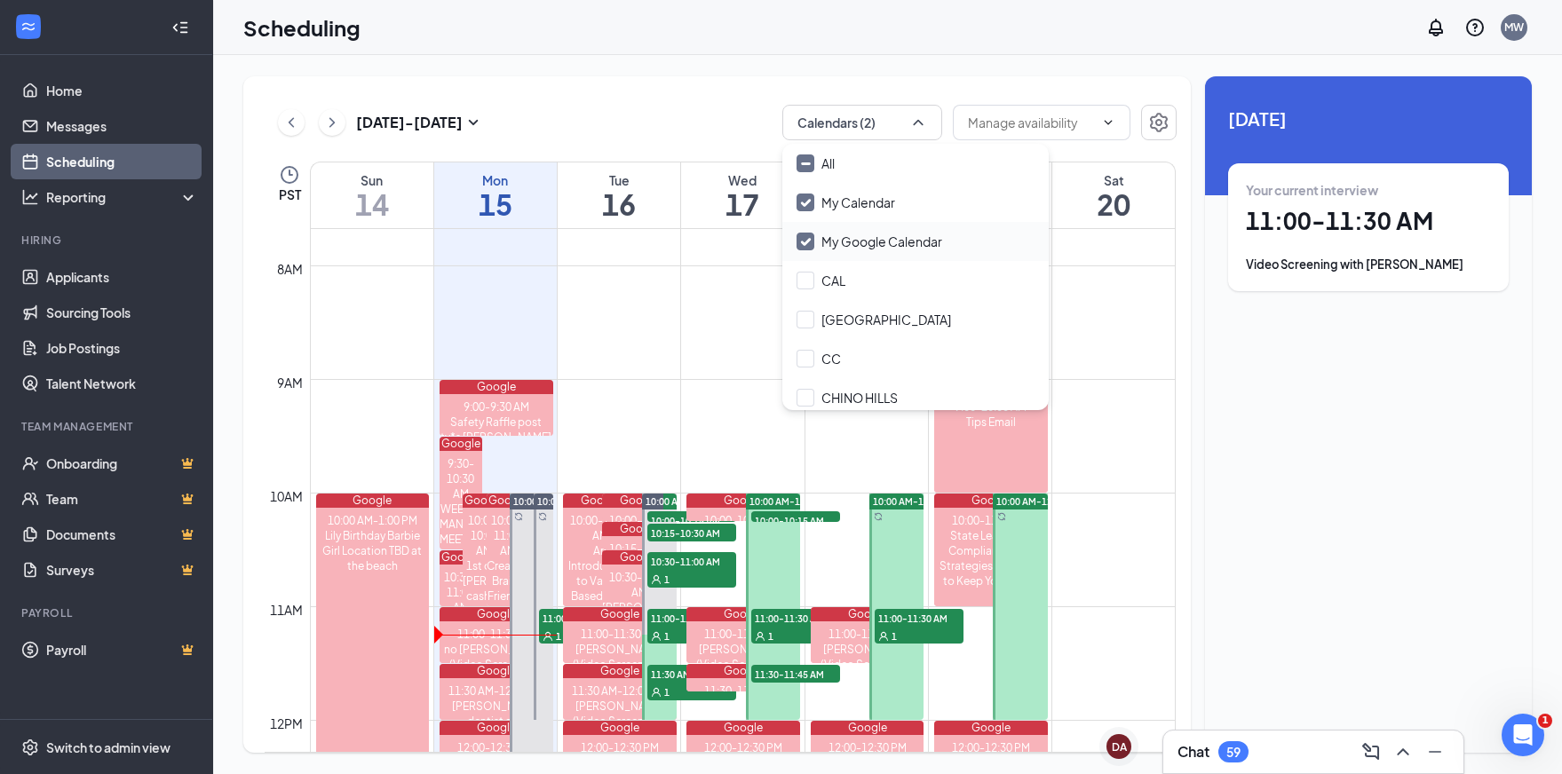
click at [807, 236] on input "My Google Calendar" at bounding box center [869, 242] width 146 height 18
checkbox input "false"
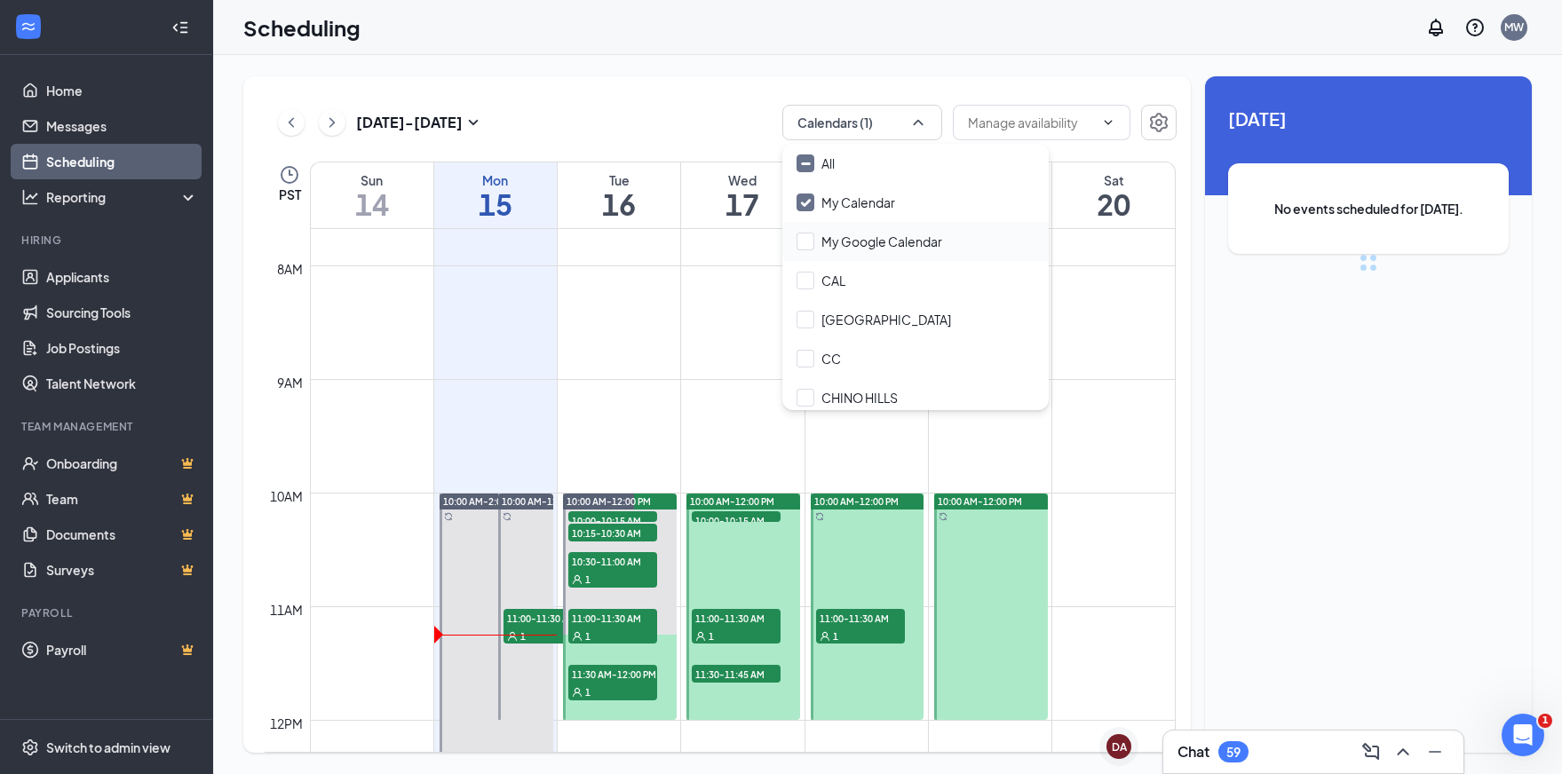
drag, startPoint x: 809, startPoint y: 203, endPoint x: 835, endPoint y: 250, distance: 53.6
click at [809, 203] on input "My Calendar" at bounding box center [845, 203] width 99 height 18
checkbox input "true"
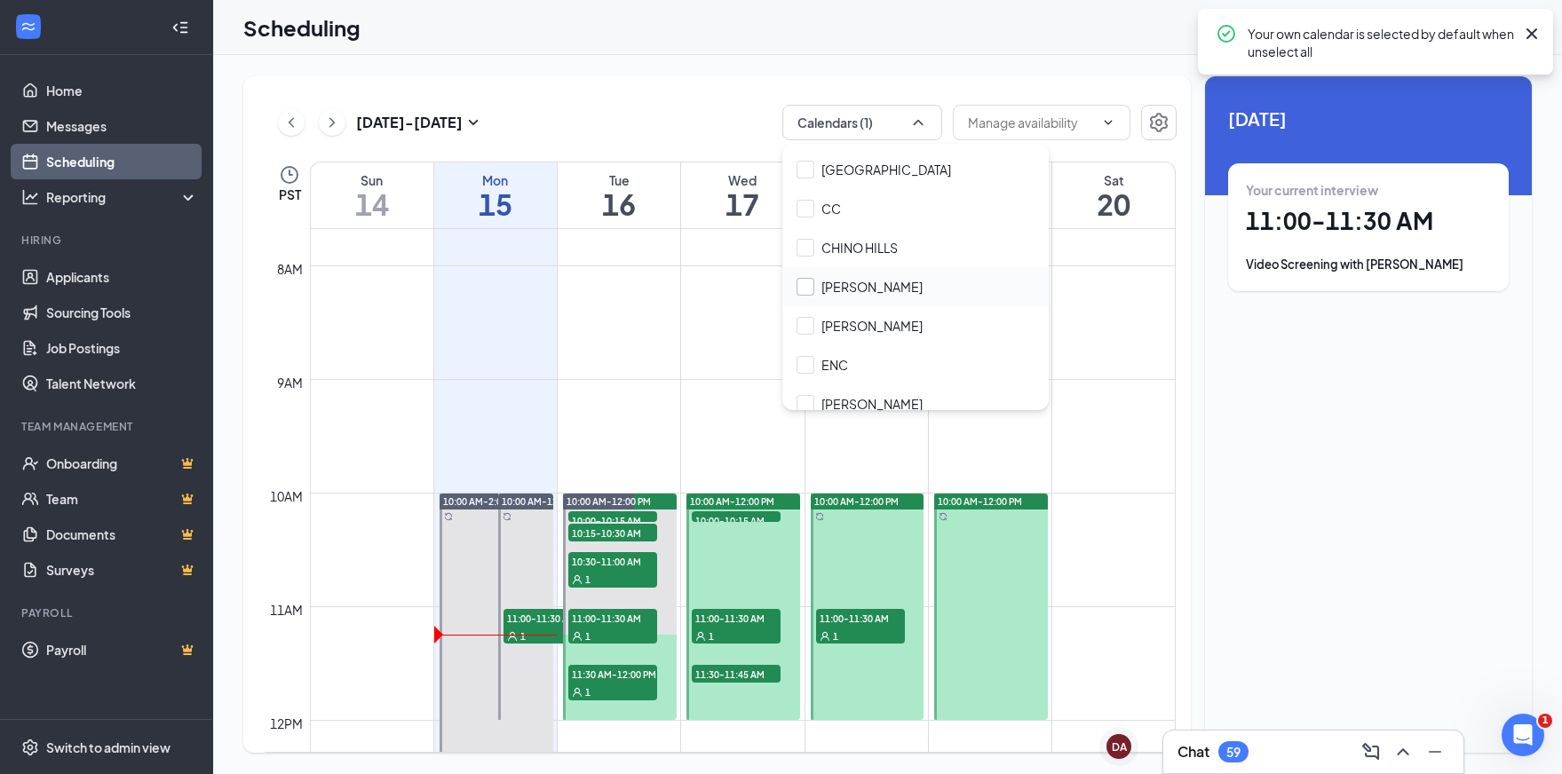
scroll to position [158, 0]
click at [813, 241] on input "CHINO HILLS" at bounding box center [846, 240] width 101 height 18
checkbox input "false"
checkbox input "true"
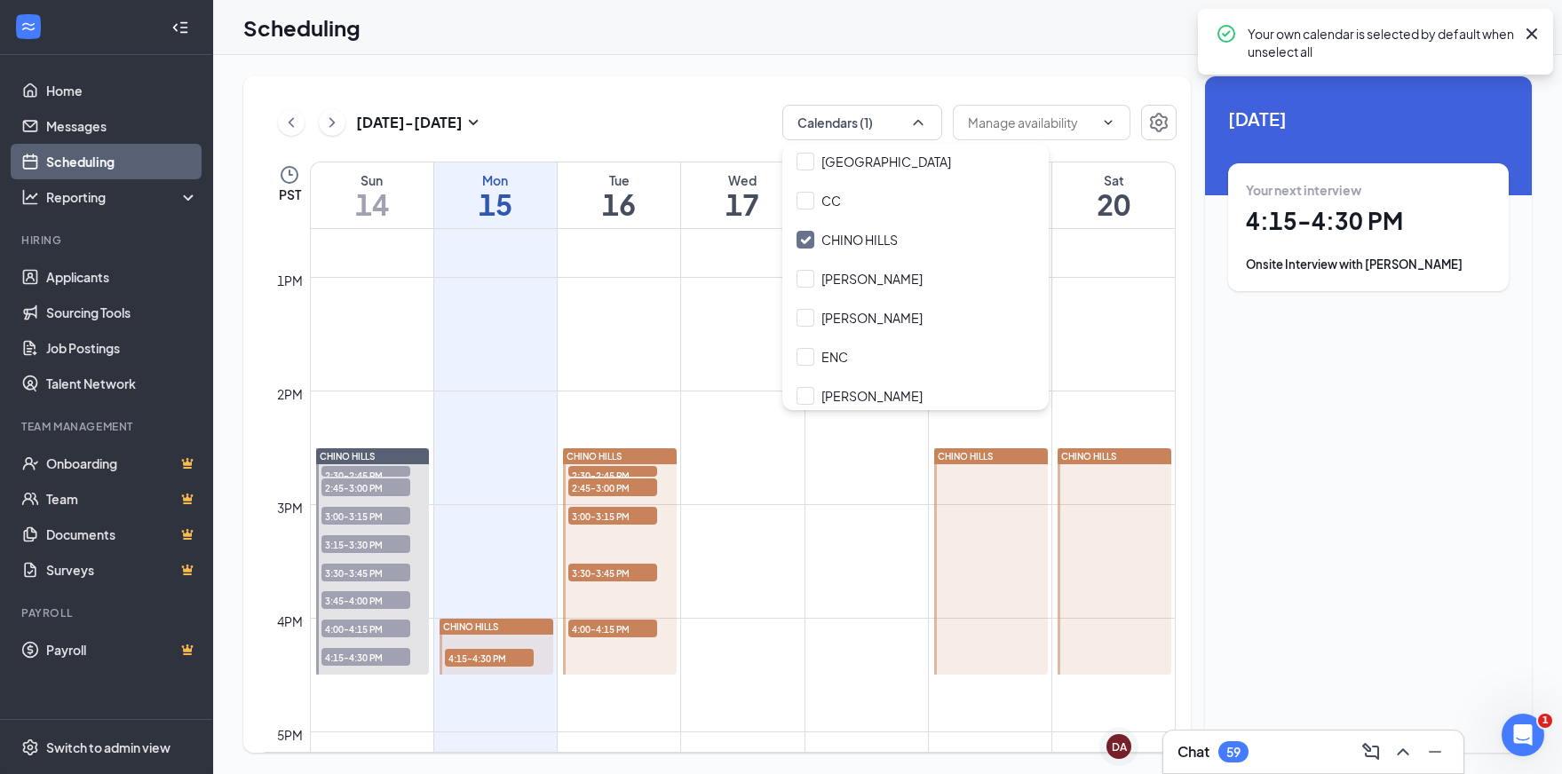
scroll to position [1555, 0]
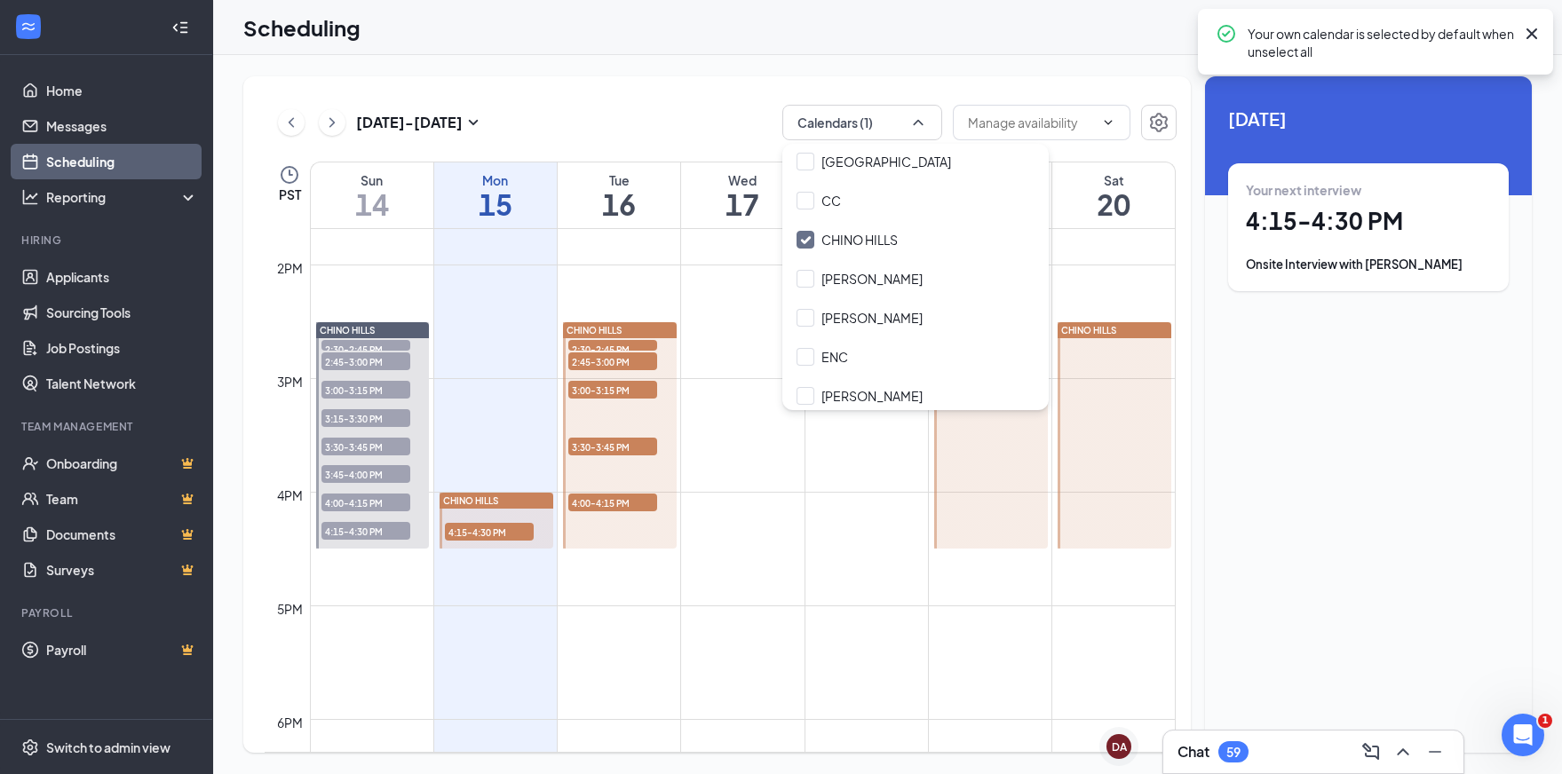
click at [799, 535] on td at bounding box center [743, 534] width 866 height 28
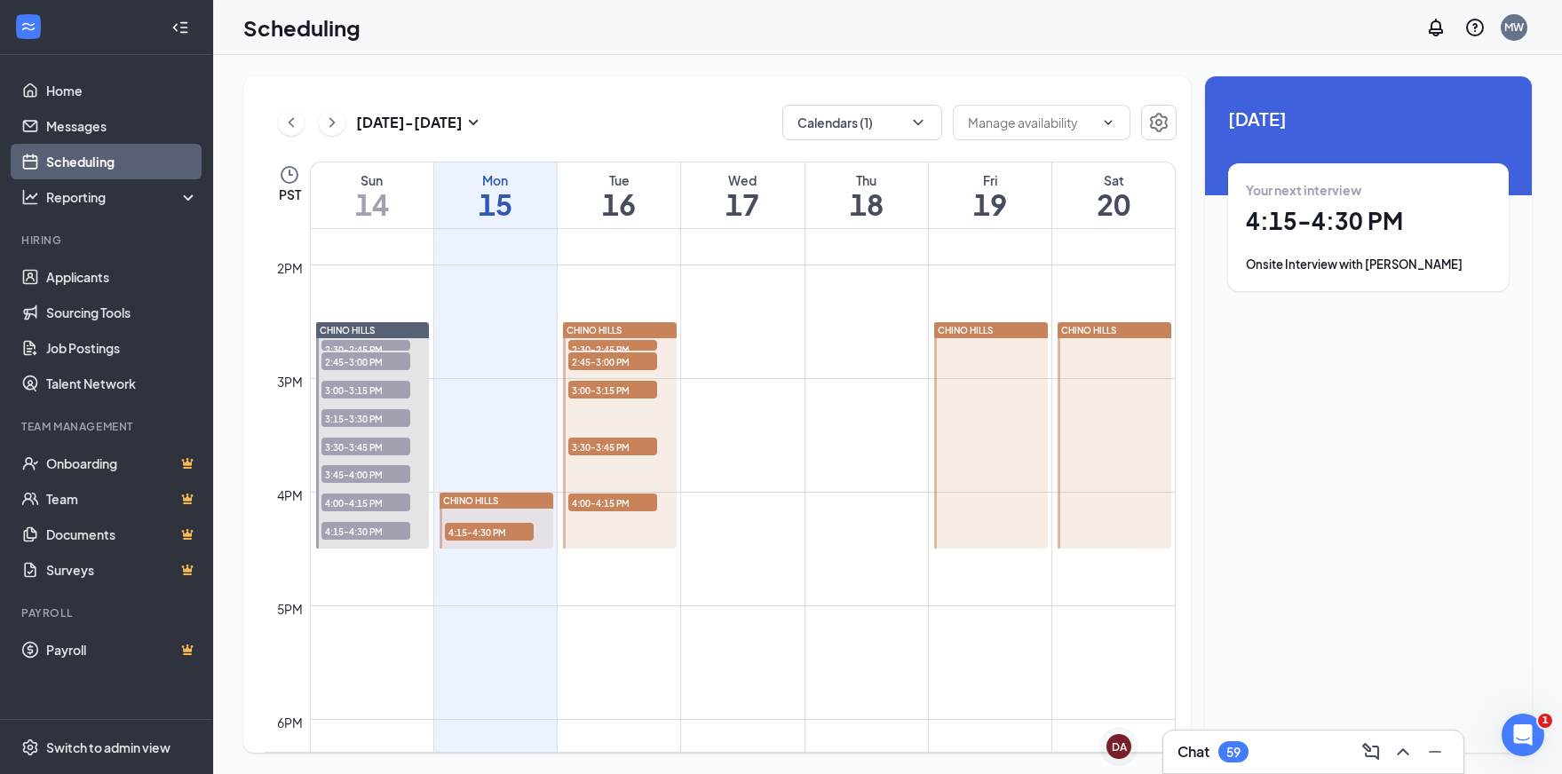
click at [972, 419] on div at bounding box center [991, 435] width 114 height 226
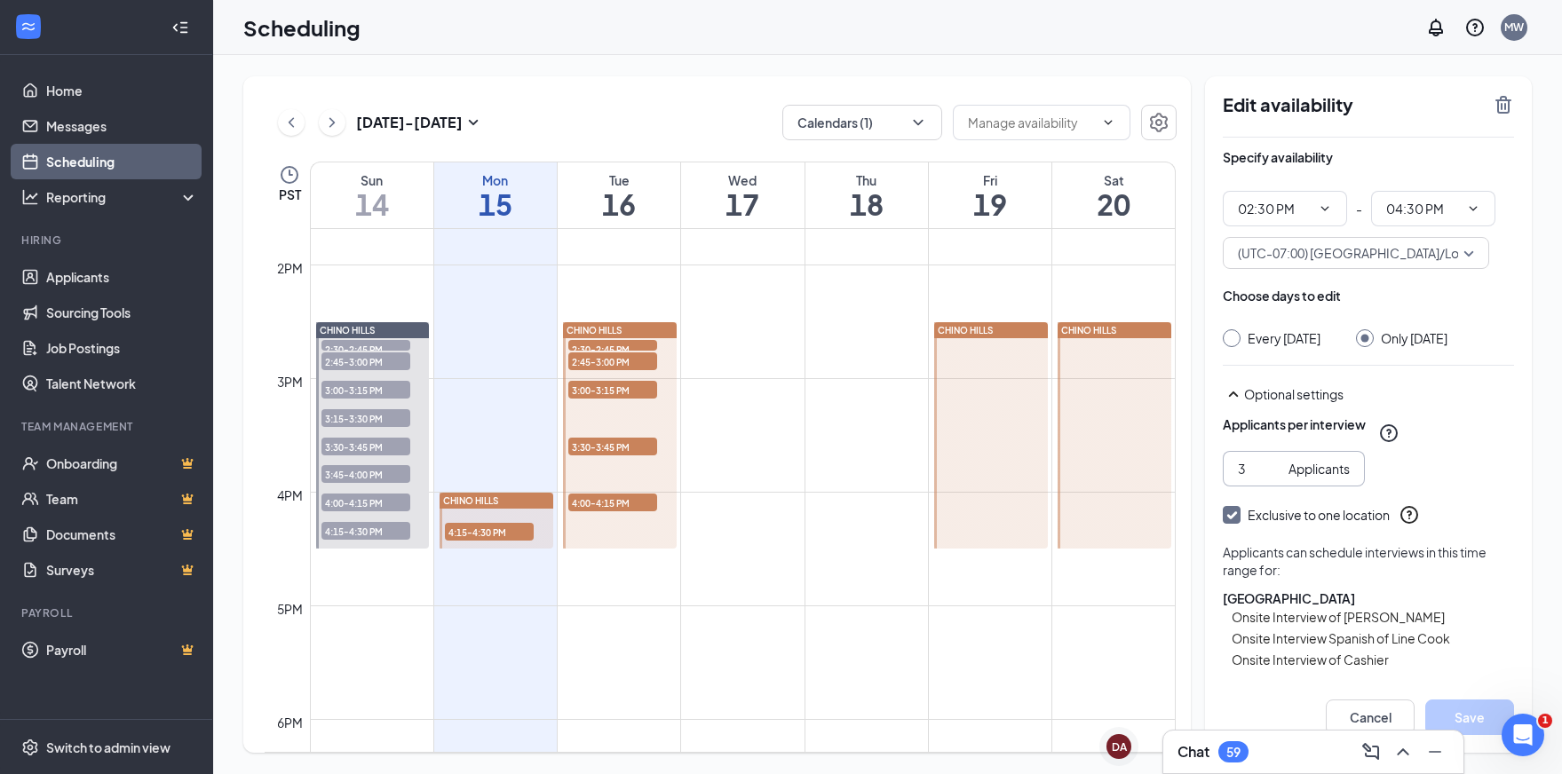
scroll to position [62, 0]
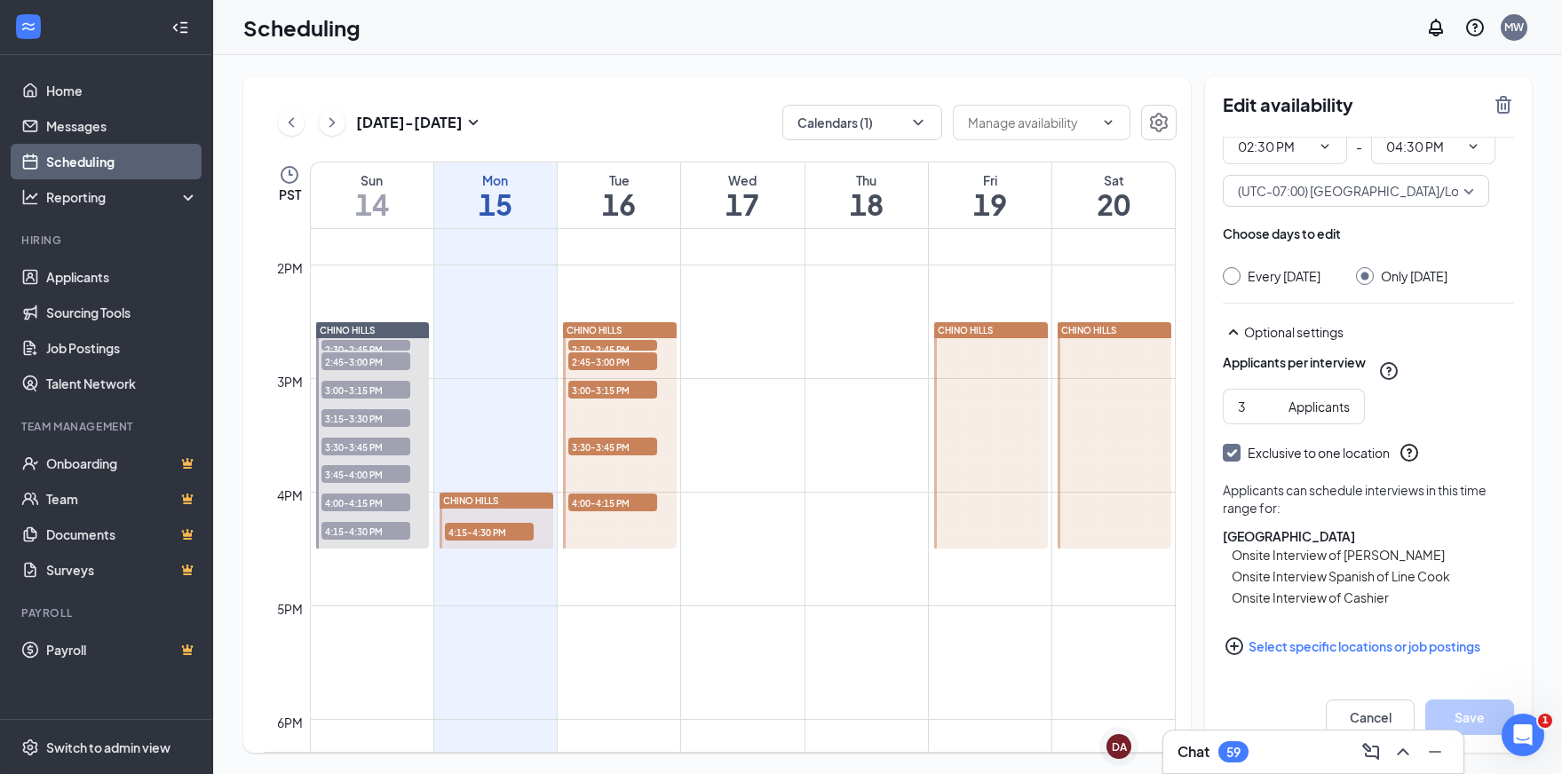
click at [1331, 644] on button "Select specific locations or job postings" at bounding box center [1367, 647] width 291 height 36
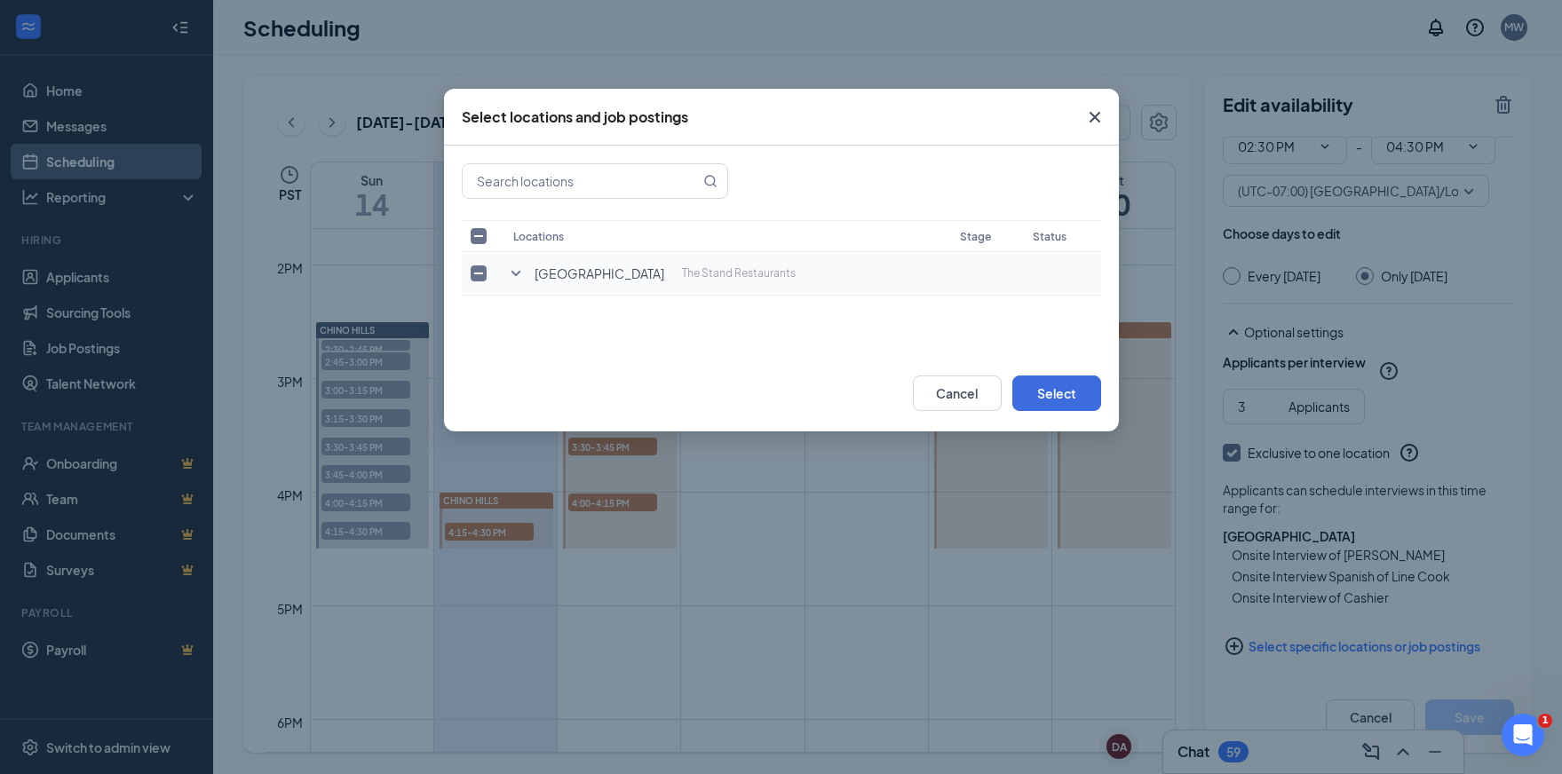
click at [516, 274] on icon "SmallChevronDown" at bounding box center [515, 273] width 10 height 5
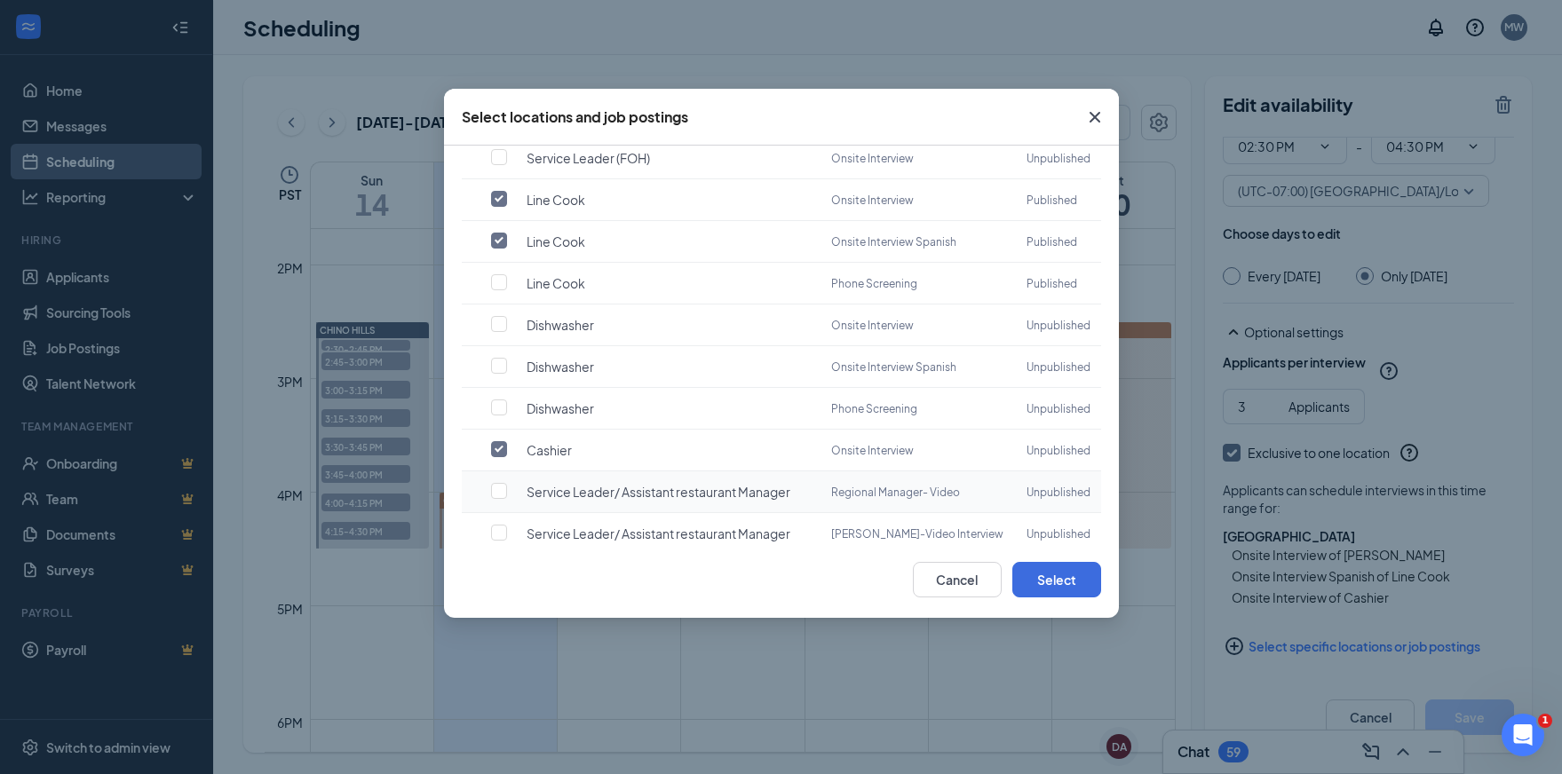
scroll to position [328, 0]
click at [501, 445] on input "checkbox" at bounding box center [499, 446] width 16 height 16
checkbox input "false"
click at [1056, 578] on button "Select" at bounding box center [1056, 580] width 89 height 36
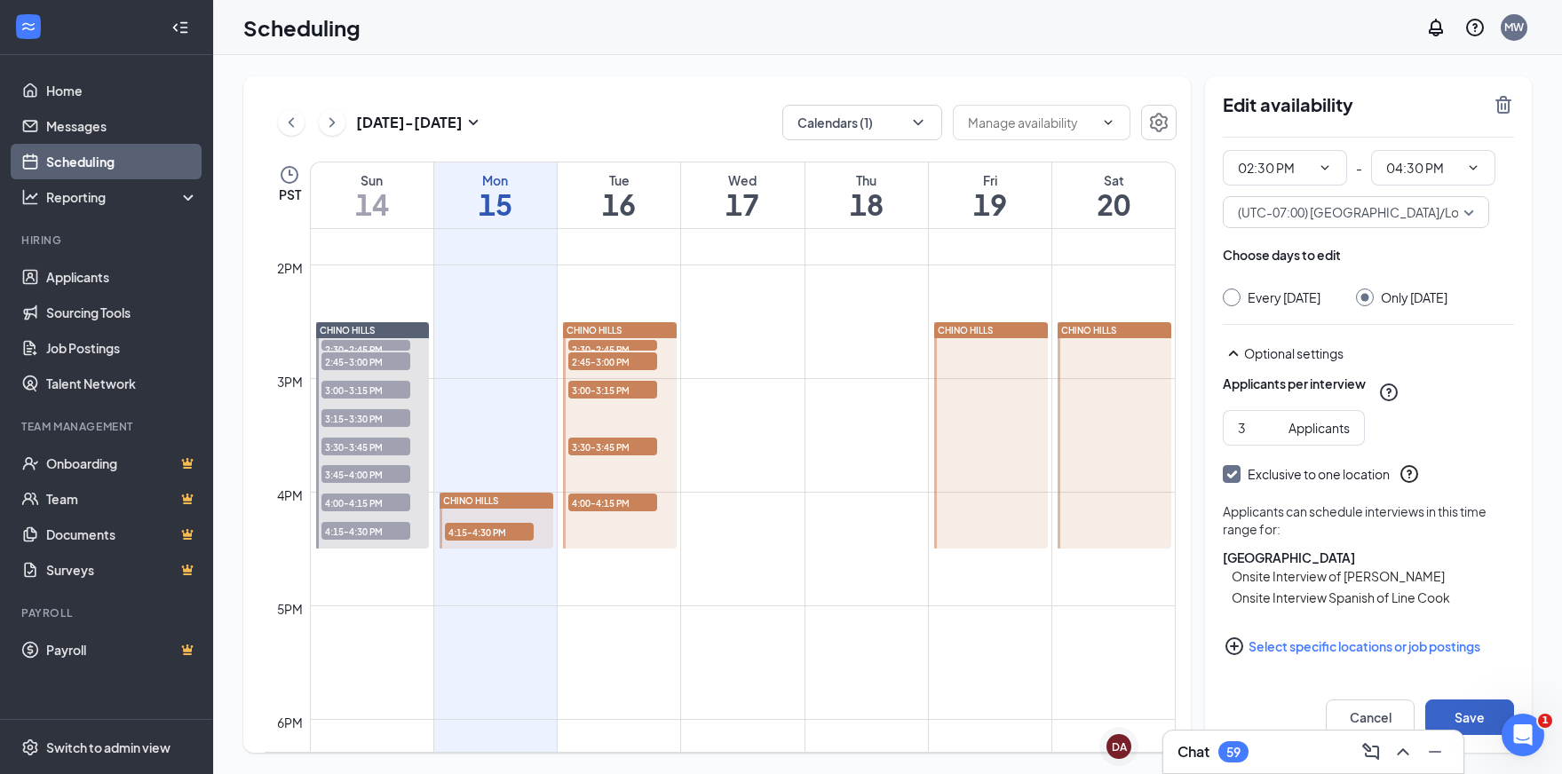
click at [1479, 716] on button "Save" at bounding box center [1469, 718] width 89 height 36
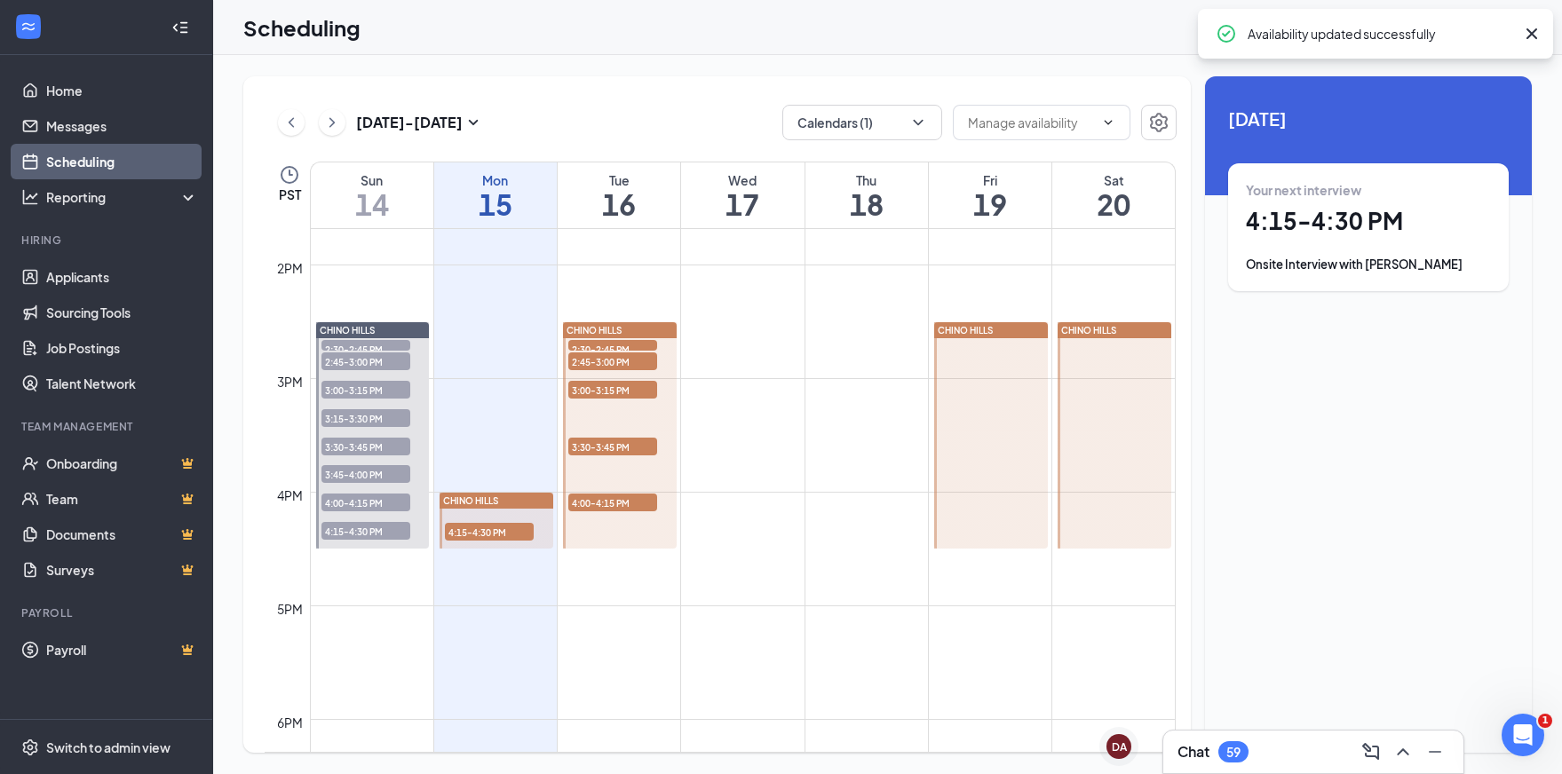
click at [617, 415] on div at bounding box center [620, 435] width 114 height 226
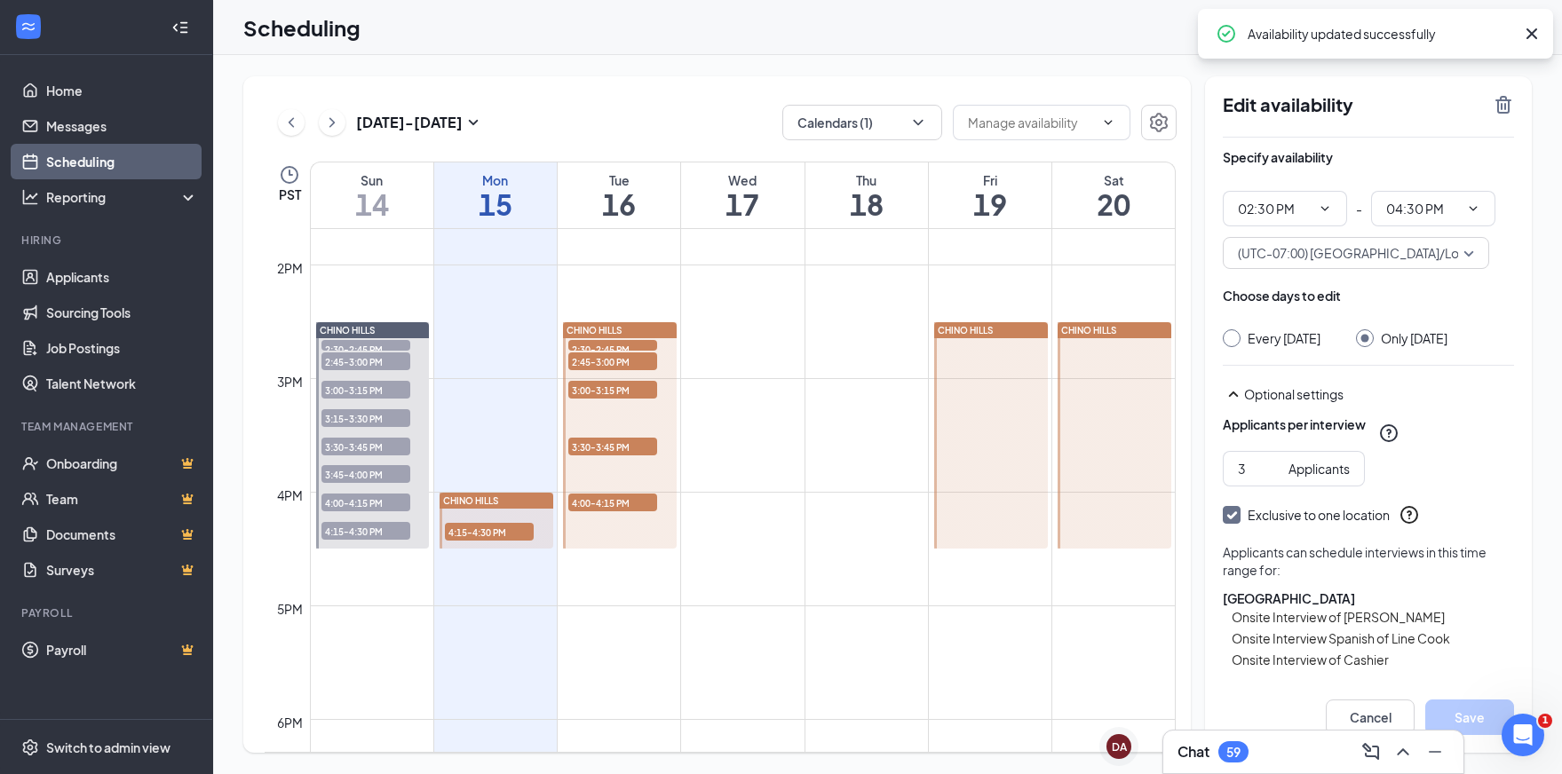
scroll to position [80, 0]
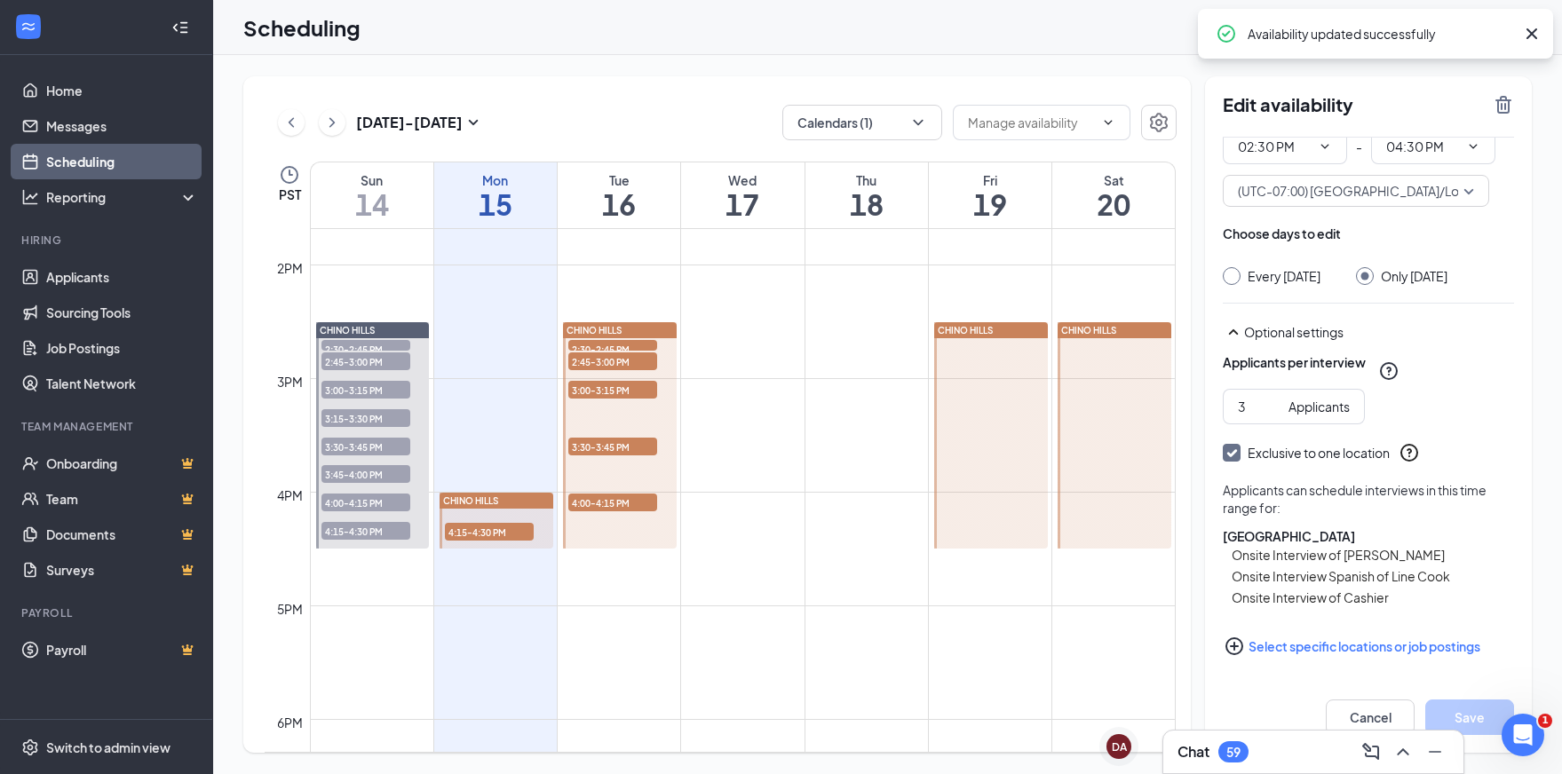
click at [1321, 653] on button "Select specific locations or job postings" at bounding box center [1367, 647] width 291 height 36
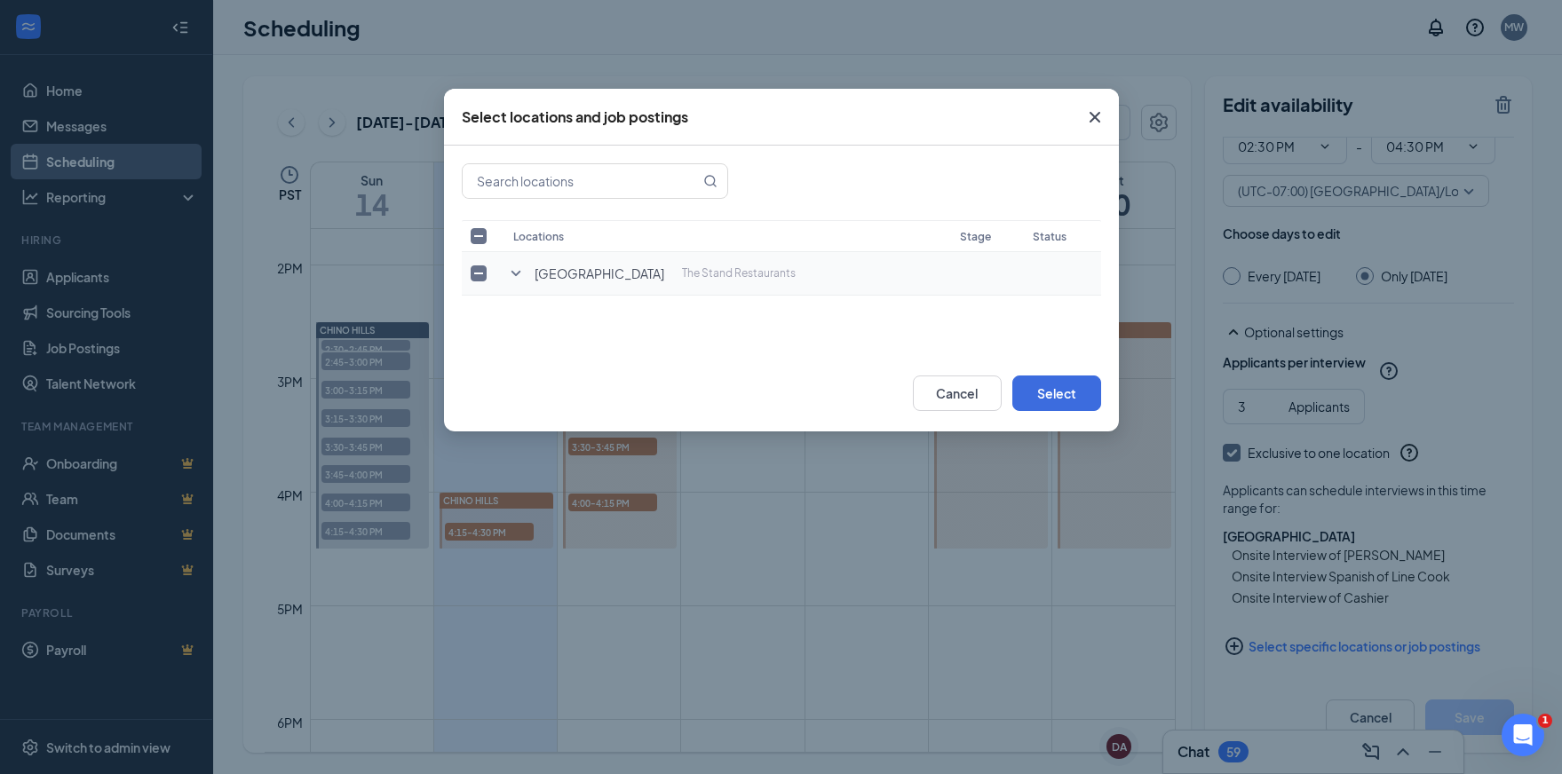
drag, startPoint x: 494, startPoint y: 268, endPoint x: 516, endPoint y: 282, distance: 25.6
click at [500, 272] on td at bounding box center [483, 274] width 43 height 44
click at [514, 274] on icon "SmallChevronDown" at bounding box center [515, 273] width 10 height 5
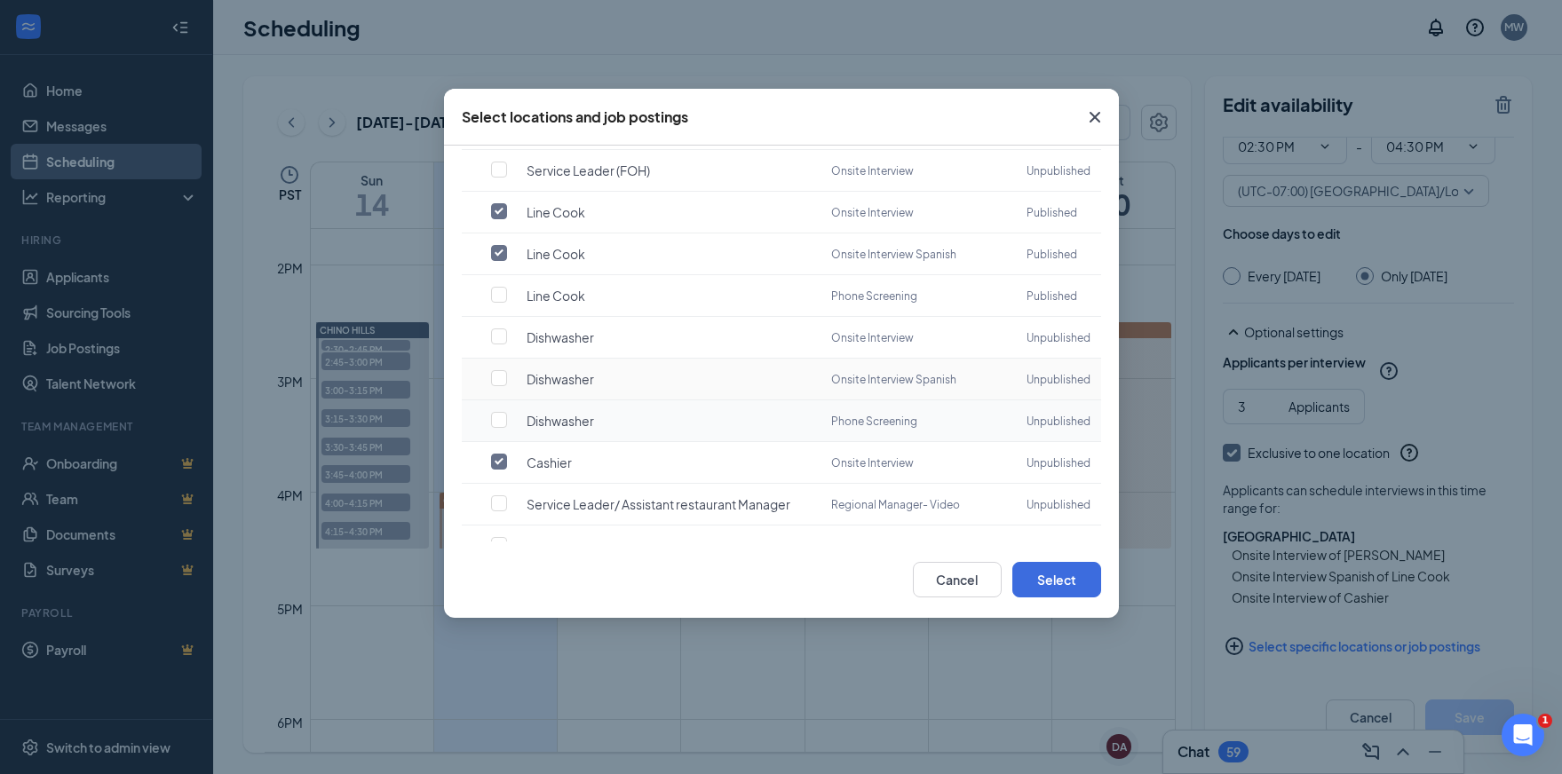
scroll to position [316, 0]
drag, startPoint x: 495, startPoint y: 459, endPoint x: 566, endPoint y: 468, distance: 71.6
click at [502, 459] on input "checkbox" at bounding box center [499, 458] width 16 height 16
checkbox input "false"
click at [1030, 573] on button "Select" at bounding box center [1056, 580] width 89 height 36
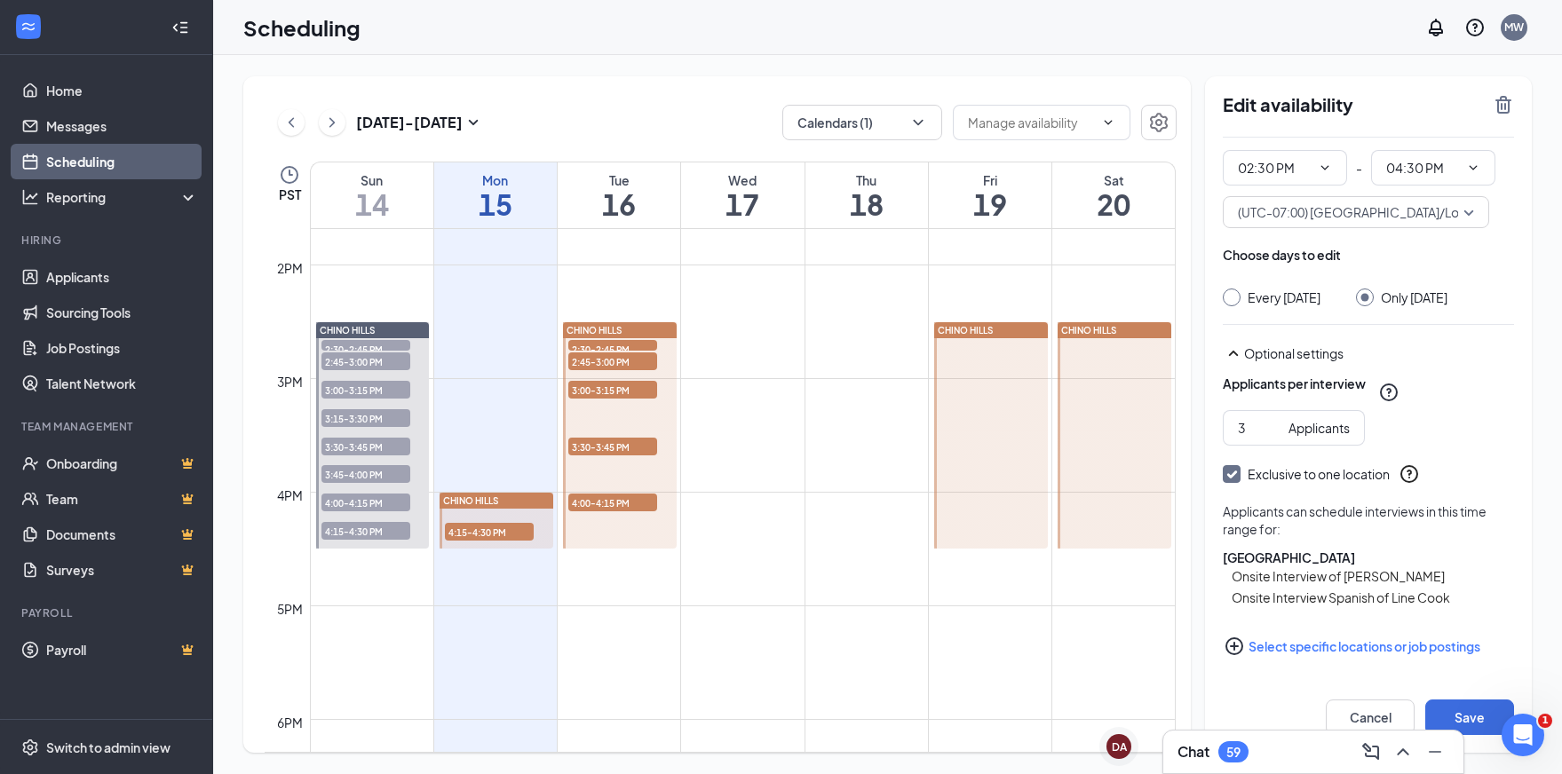
scroll to position [59, 0]
click at [1477, 712] on button "Save" at bounding box center [1469, 718] width 89 height 36
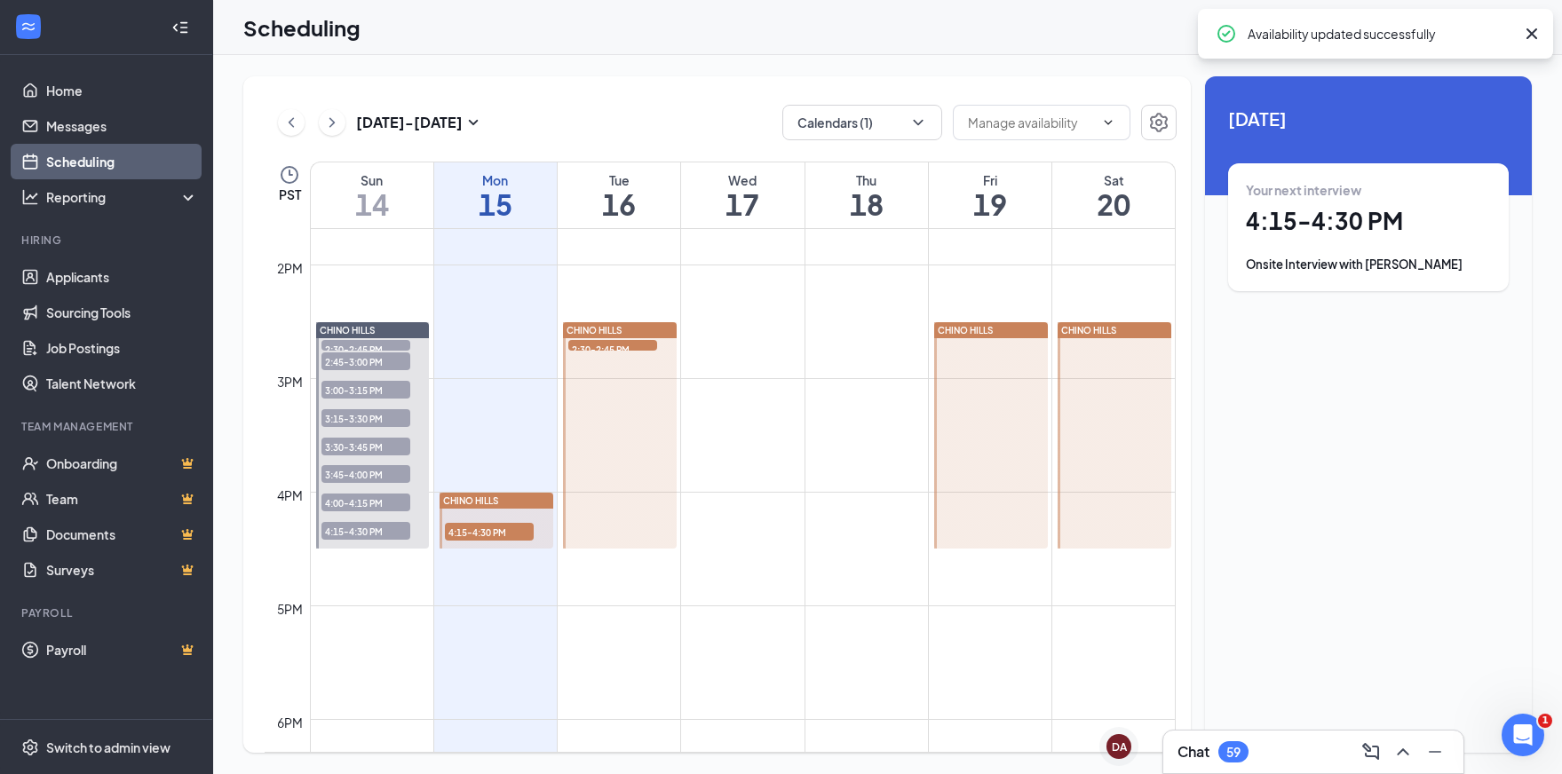
click at [1118, 425] on div at bounding box center [1113, 435] width 113 height 226
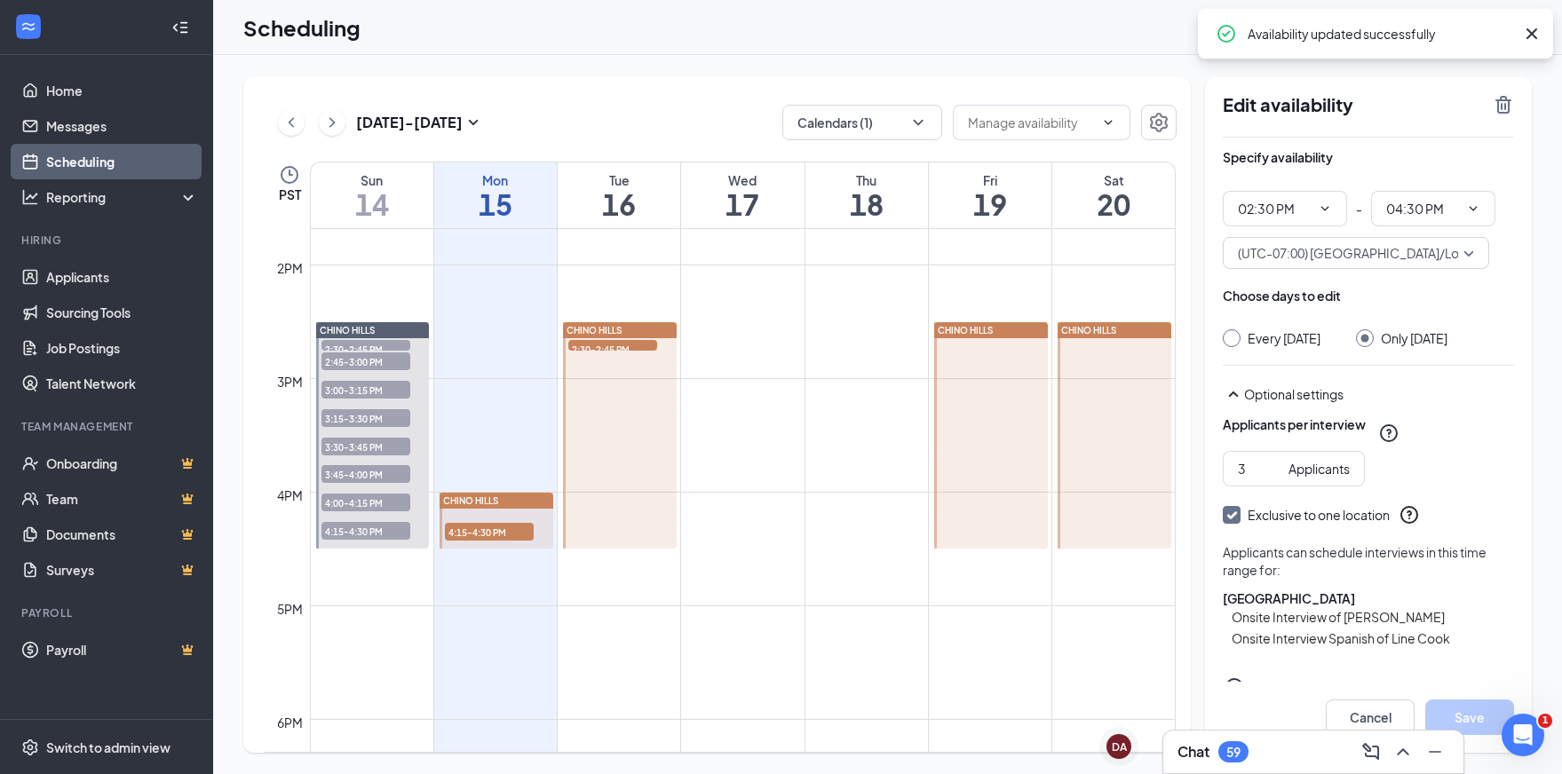
scroll to position [59, 0]
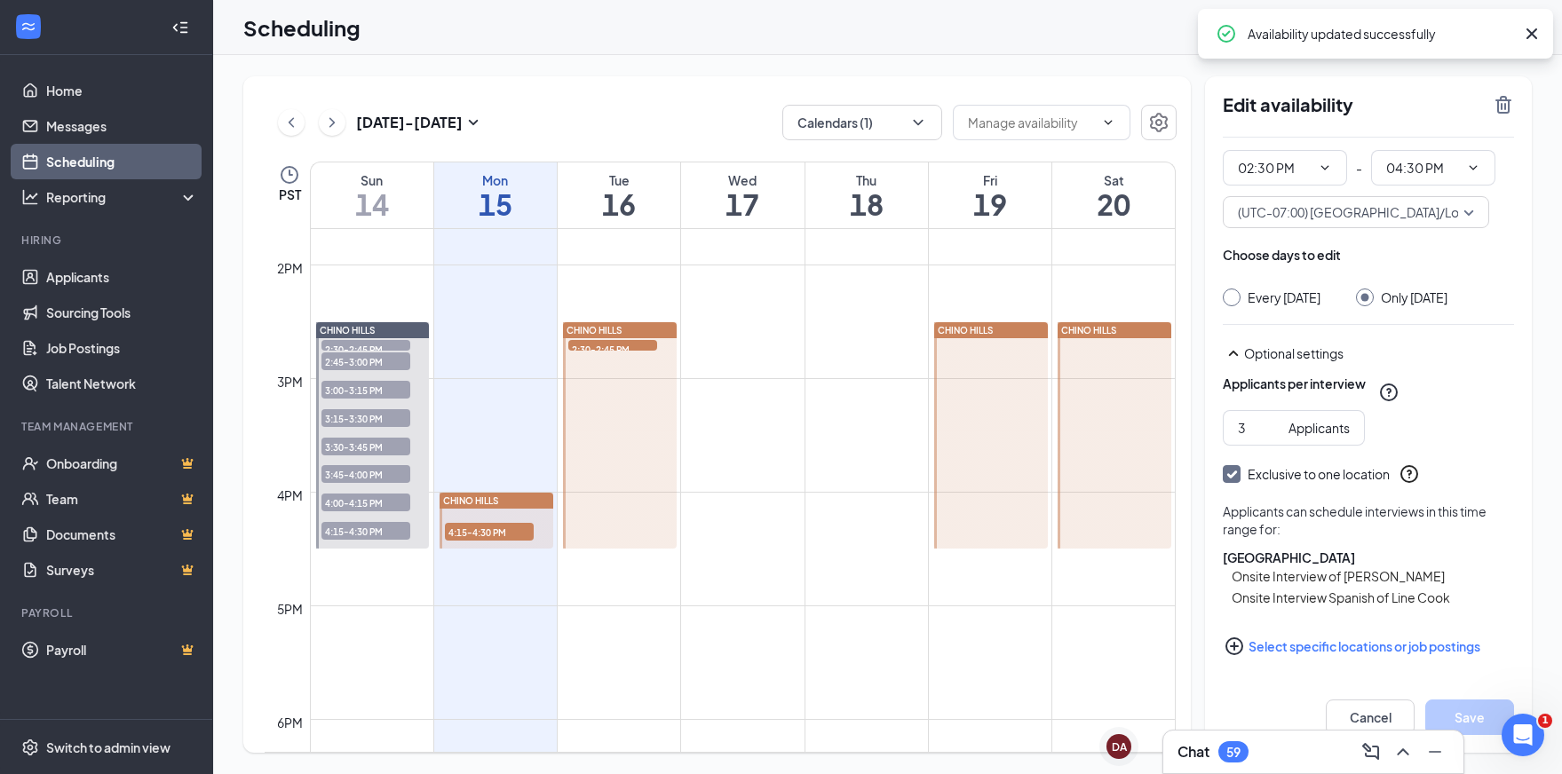
click at [1318, 640] on button "Select specific locations or job postings" at bounding box center [1367, 647] width 291 height 36
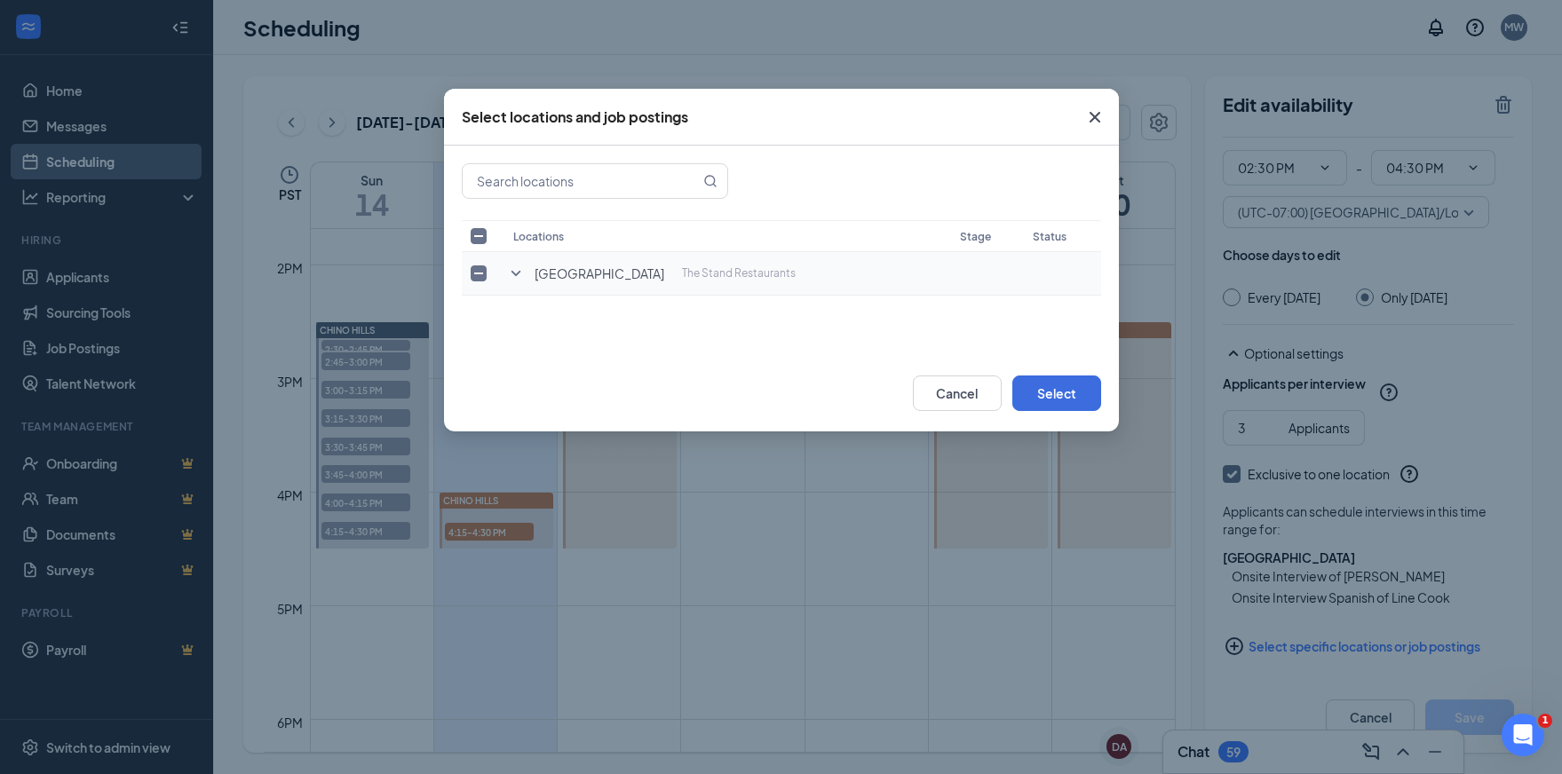
click at [517, 270] on icon "SmallChevronDown" at bounding box center [515, 273] width 21 height 21
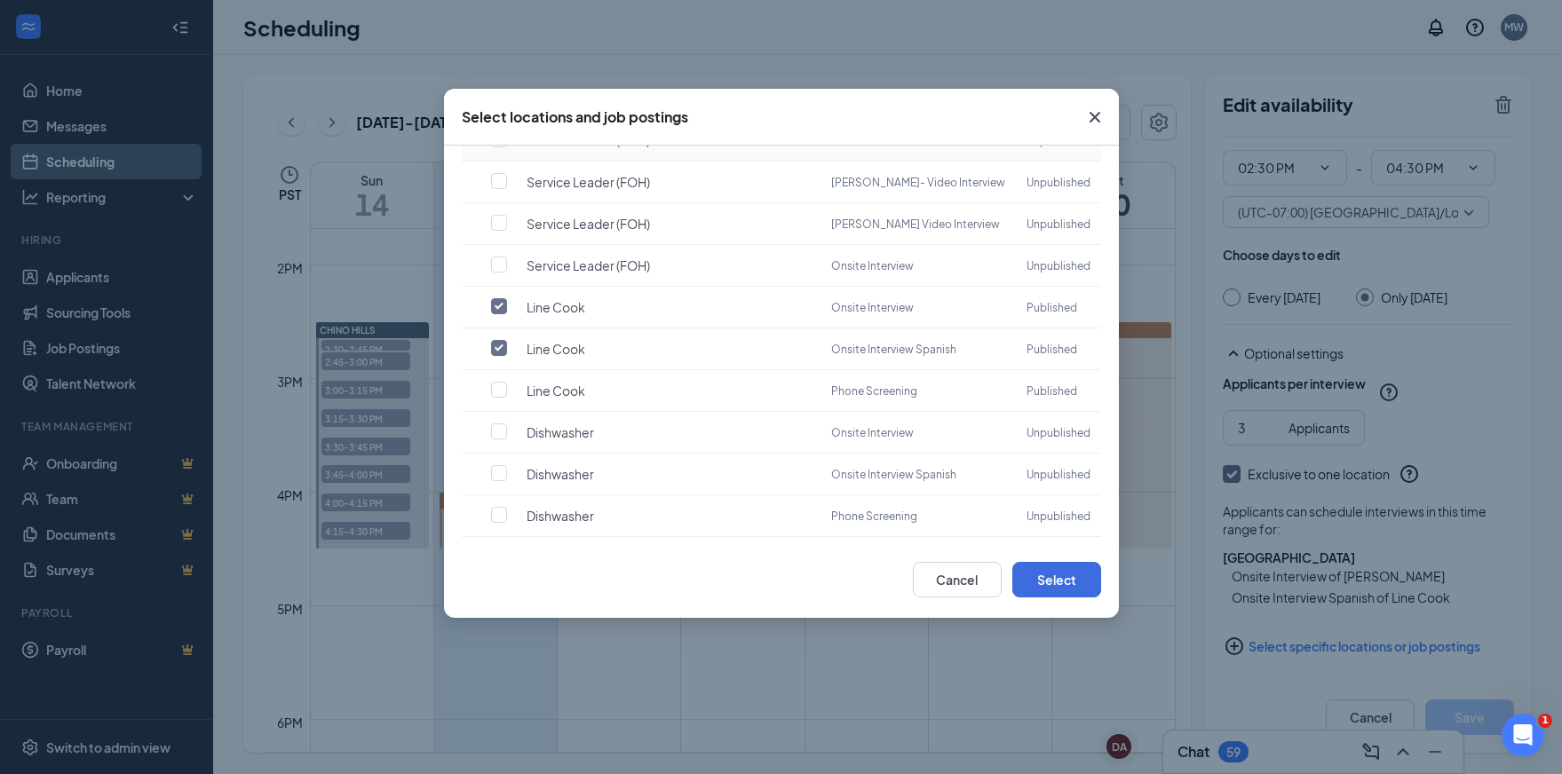
scroll to position [195, 0]
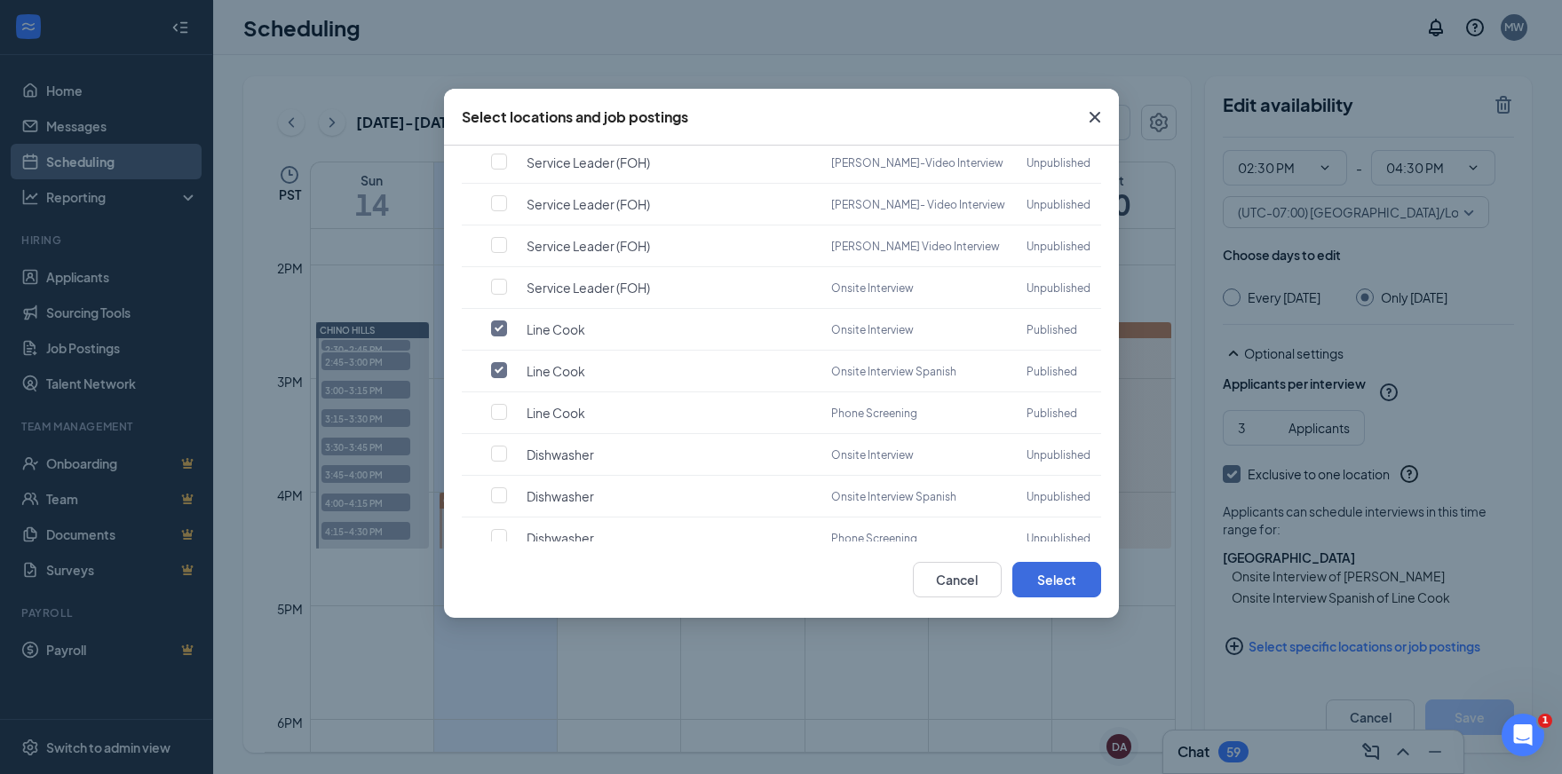
click at [1099, 110] on icon "Cross" at bounding box center [1094, 117] width 21 height 21
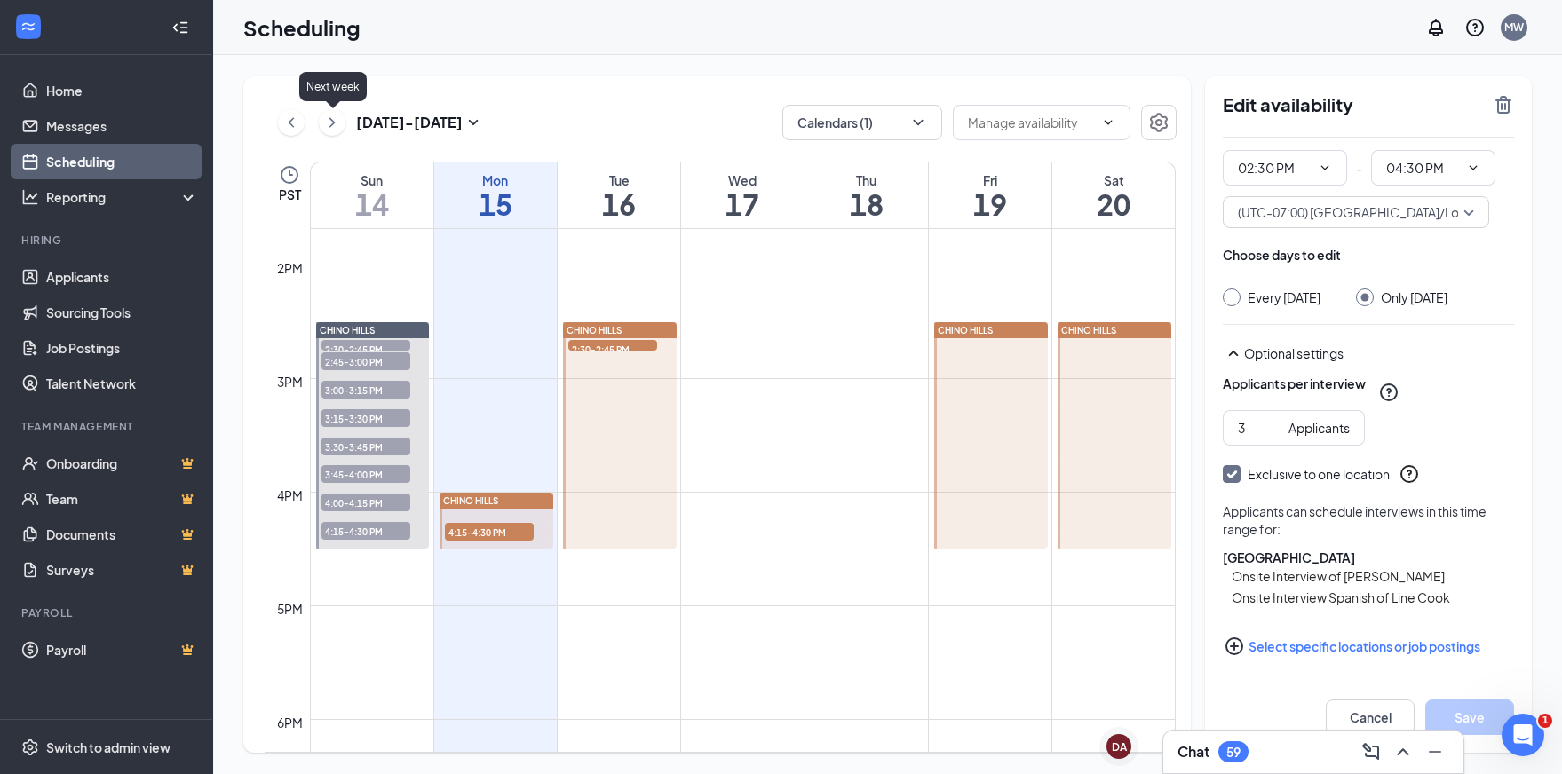
click at [334, 123] on icon "ChevronRight" at bounding box center [332, 122] width 18 height 21
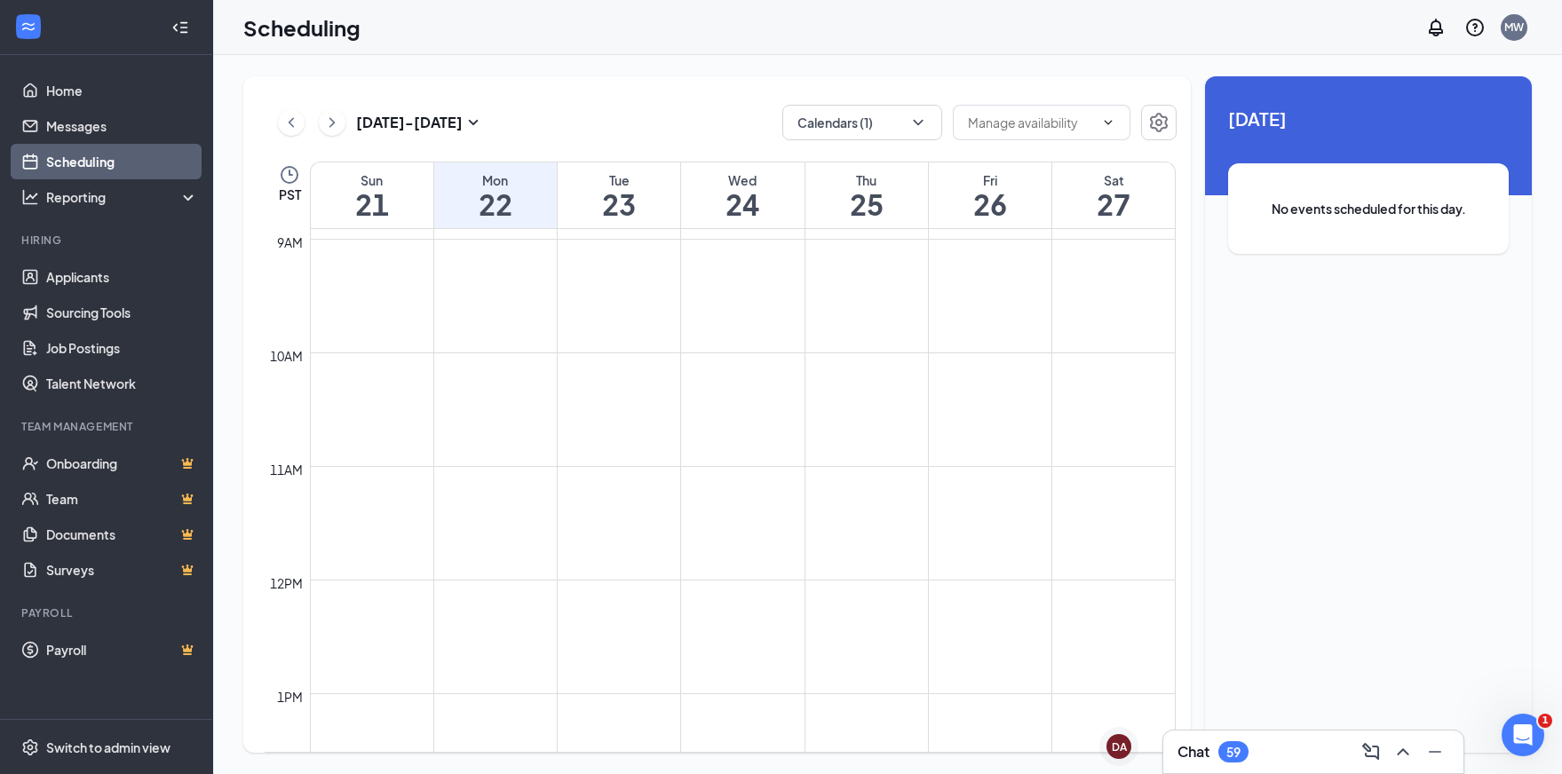
scroll to position [971, 0]
drag, startPoint x: 559, startPoint y: 116, endPoint x: 519, endPoint y: 117, distance: 40.0
click at [559, 115] on div "Sep 21 - Sep 27 Calendars (1)" at bounding box center [721, 123] width 912 height 36
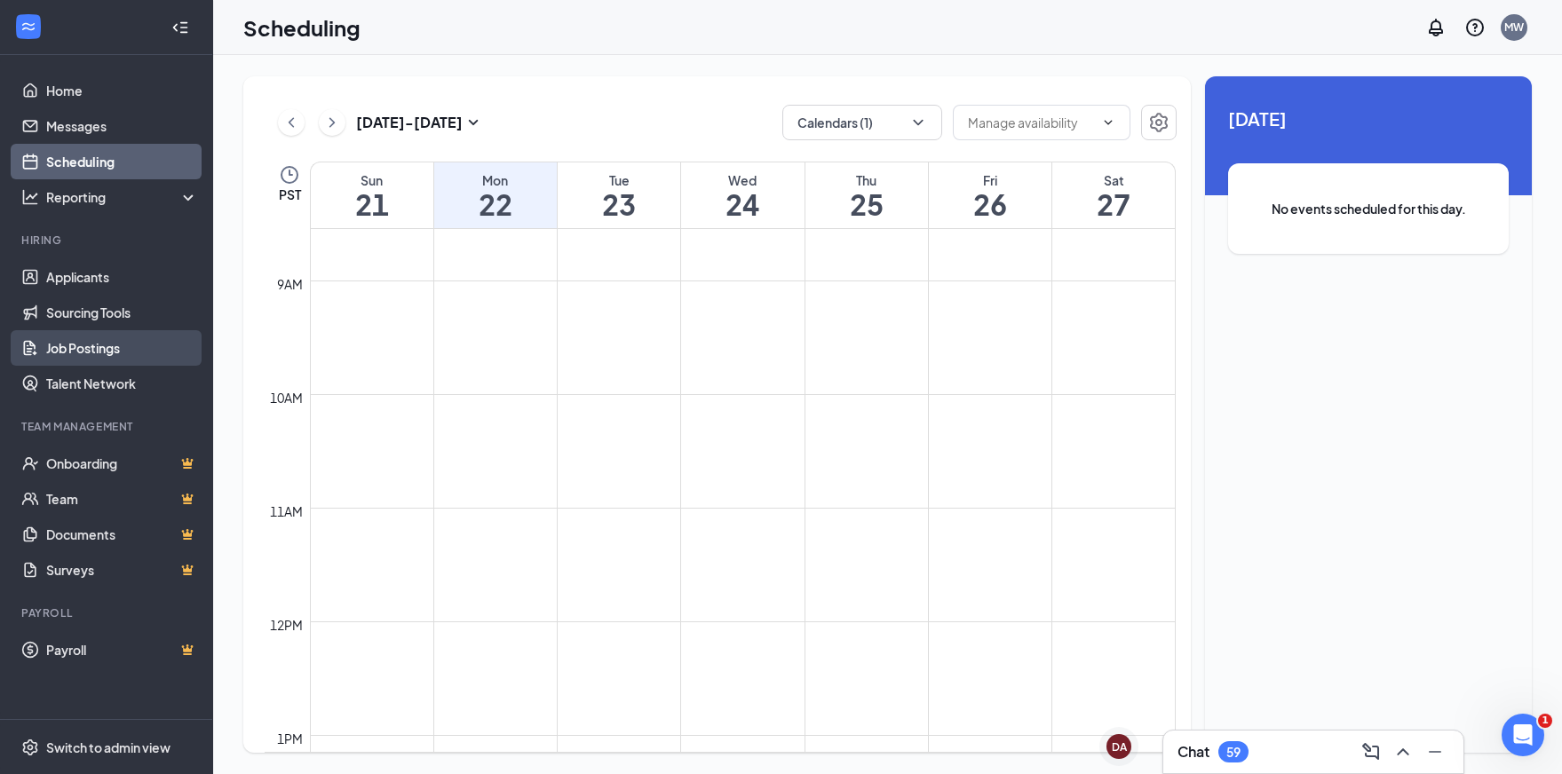
click at [99, 353] on link "Job Postings" at bounding box center [122, 348] width 152 height 36
